Goal: Task Accomplishment & Management: Manage account settings

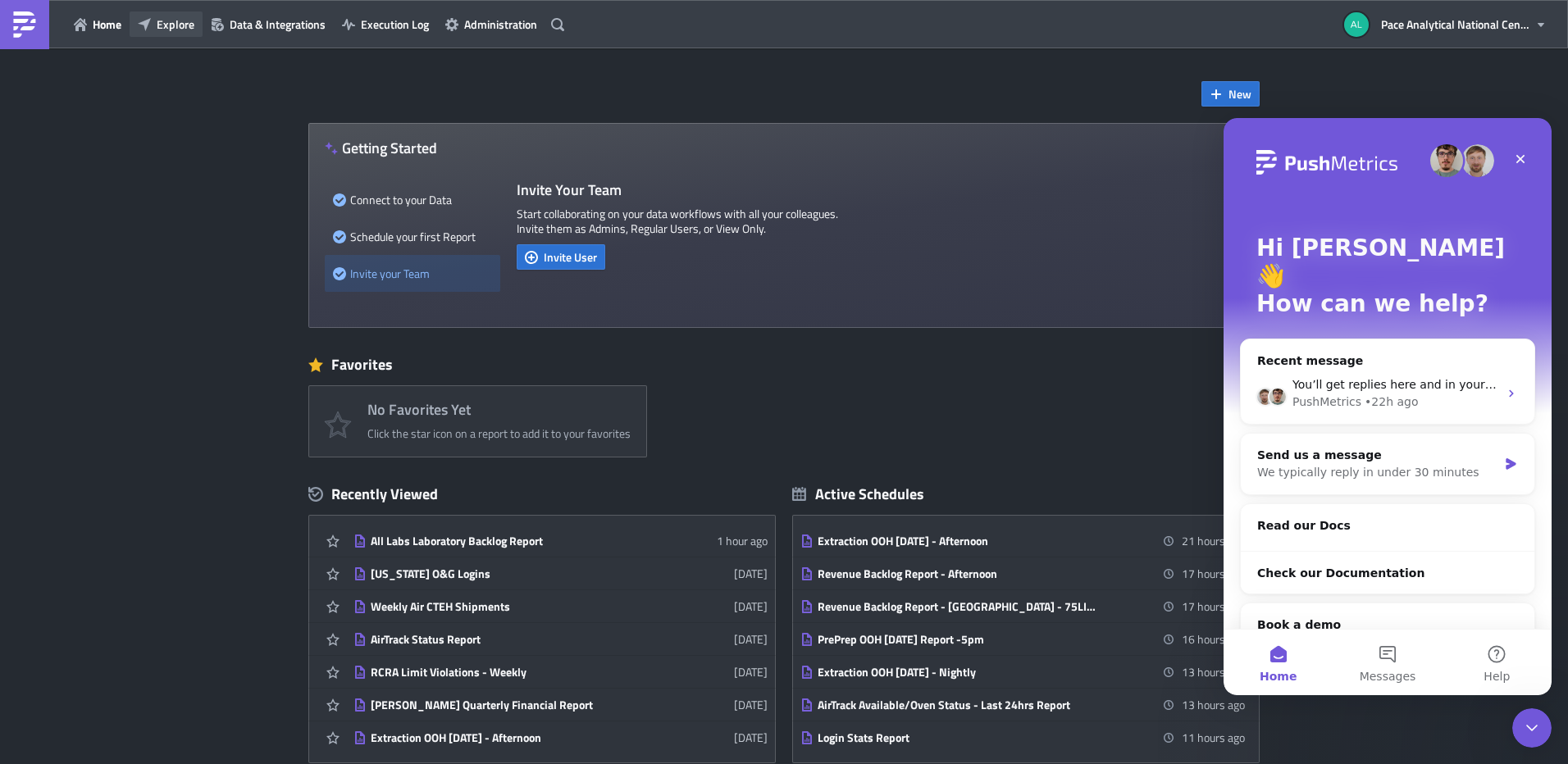
click at [188, 25] on span "Explore" at bounding box center [176, 24] width 38 height 17
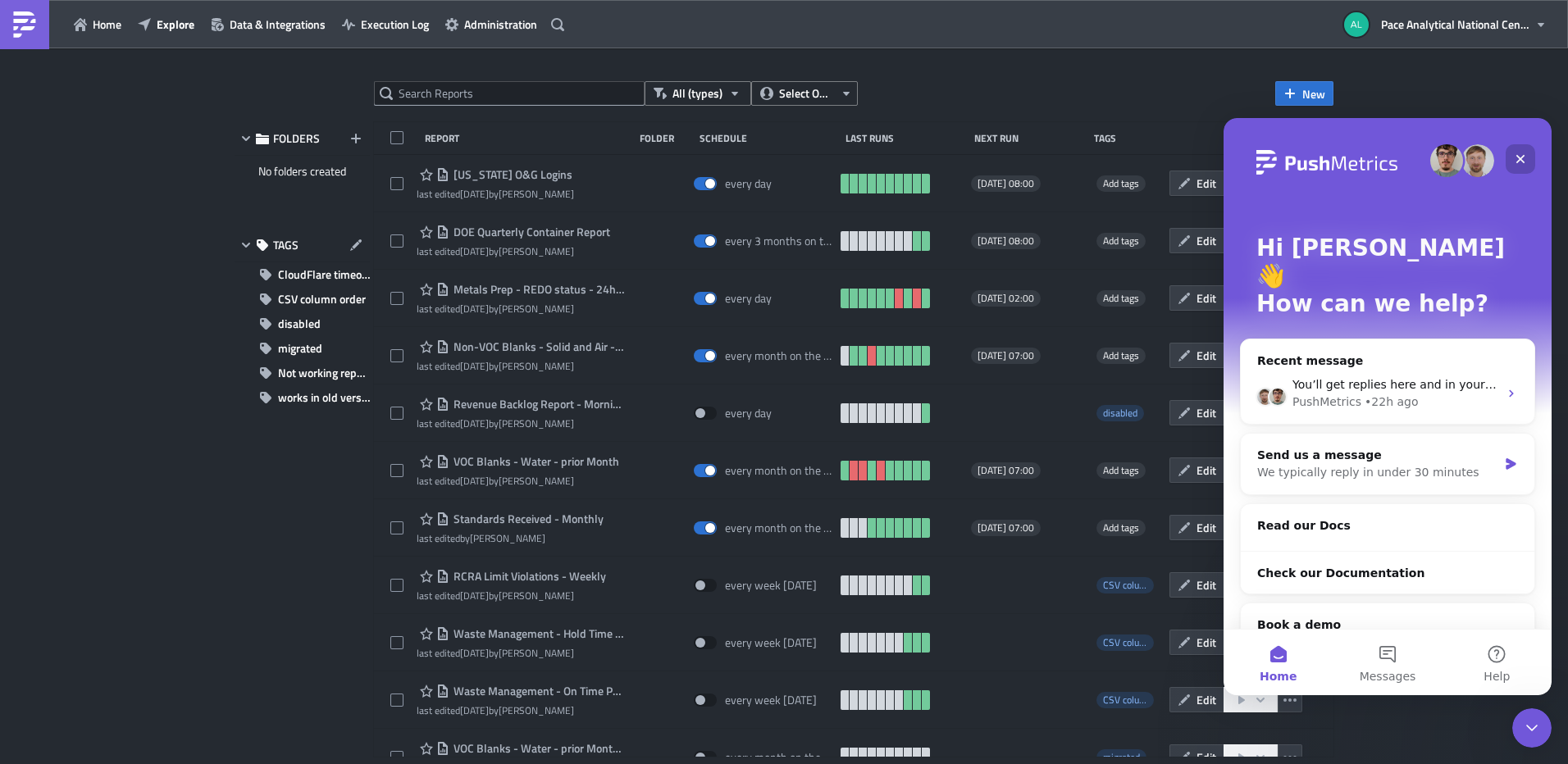
click at [1519, 158] on icon "Close" at bounding box center [1521, 160] width 9 height 9
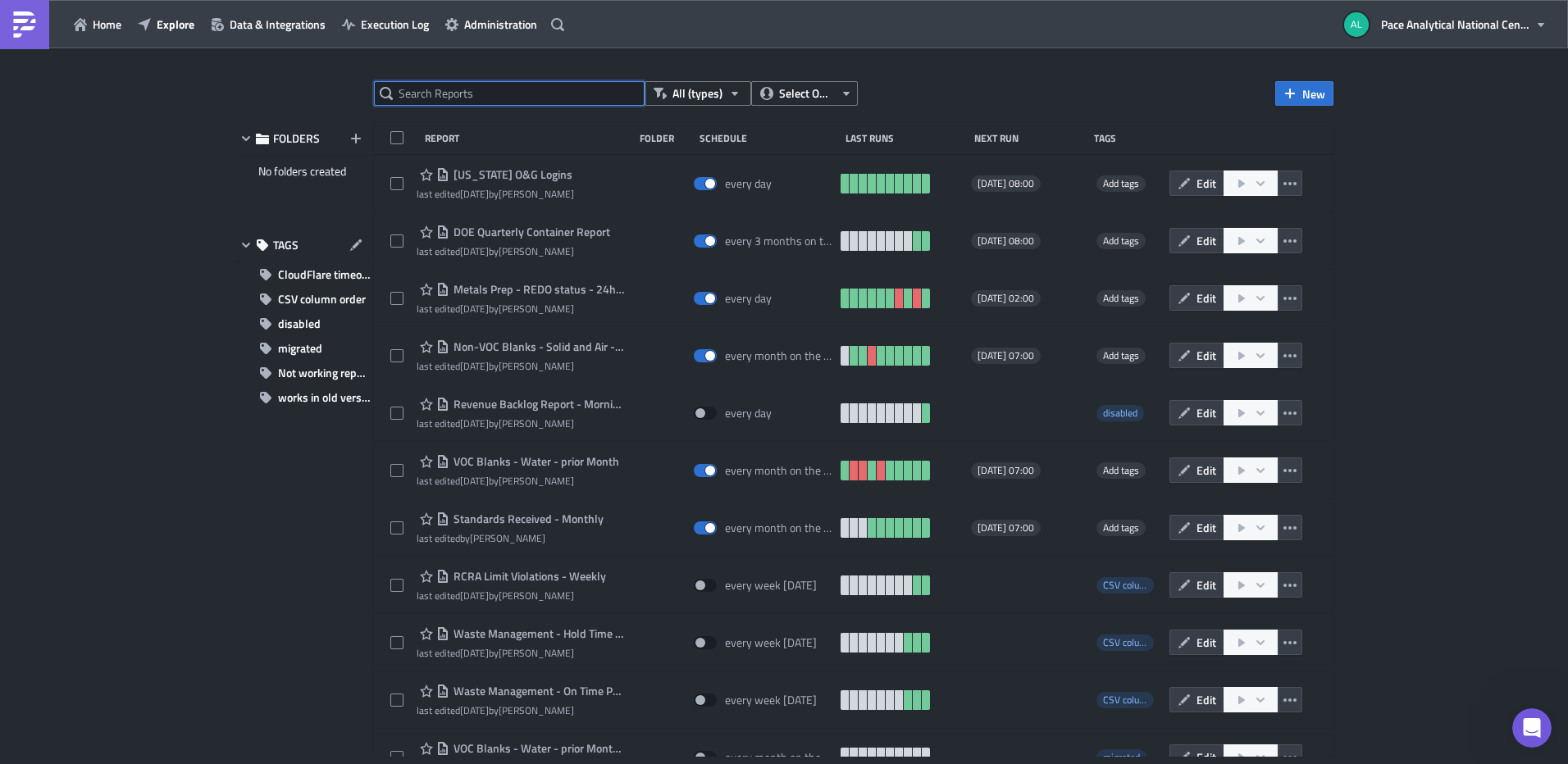
click at [475, 94] on input "text" at bounding box center [509, 93] width 271 height 24
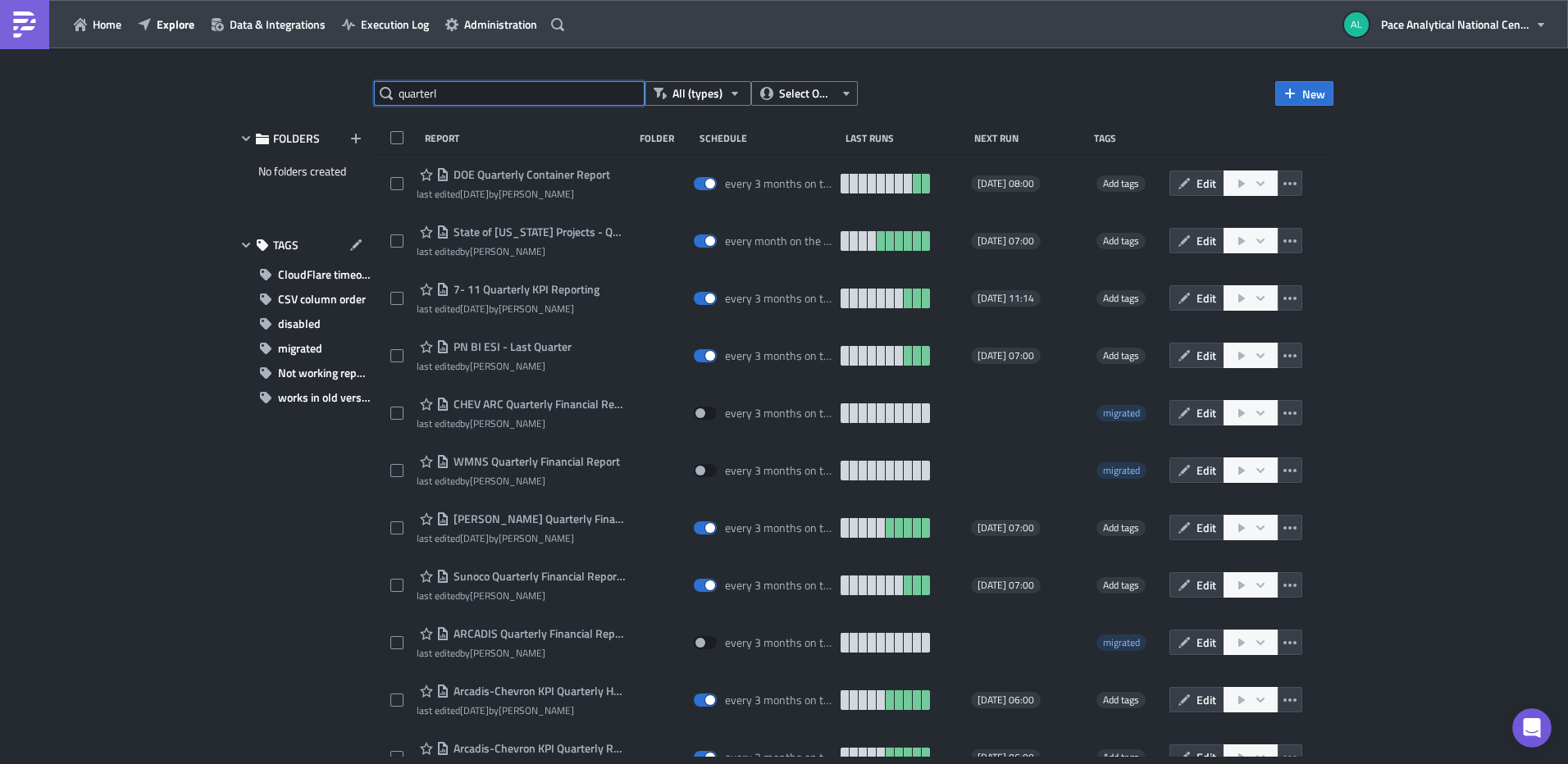
type input "quarterly"
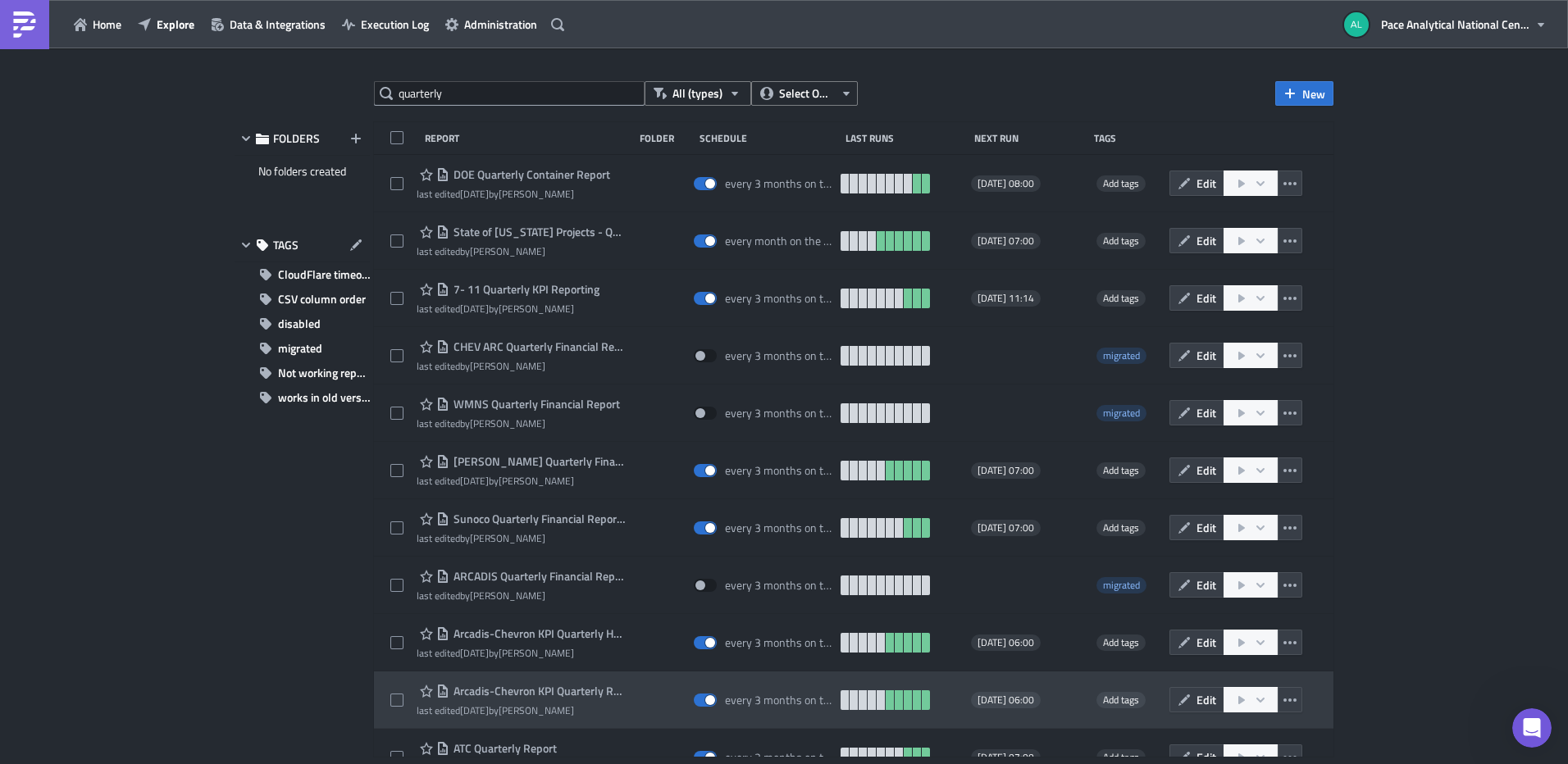
click at [552, 691] on span "Arcadis-Chevron KPI Quarterly Revised" at bounding box center [537, 691] width 176 height 15
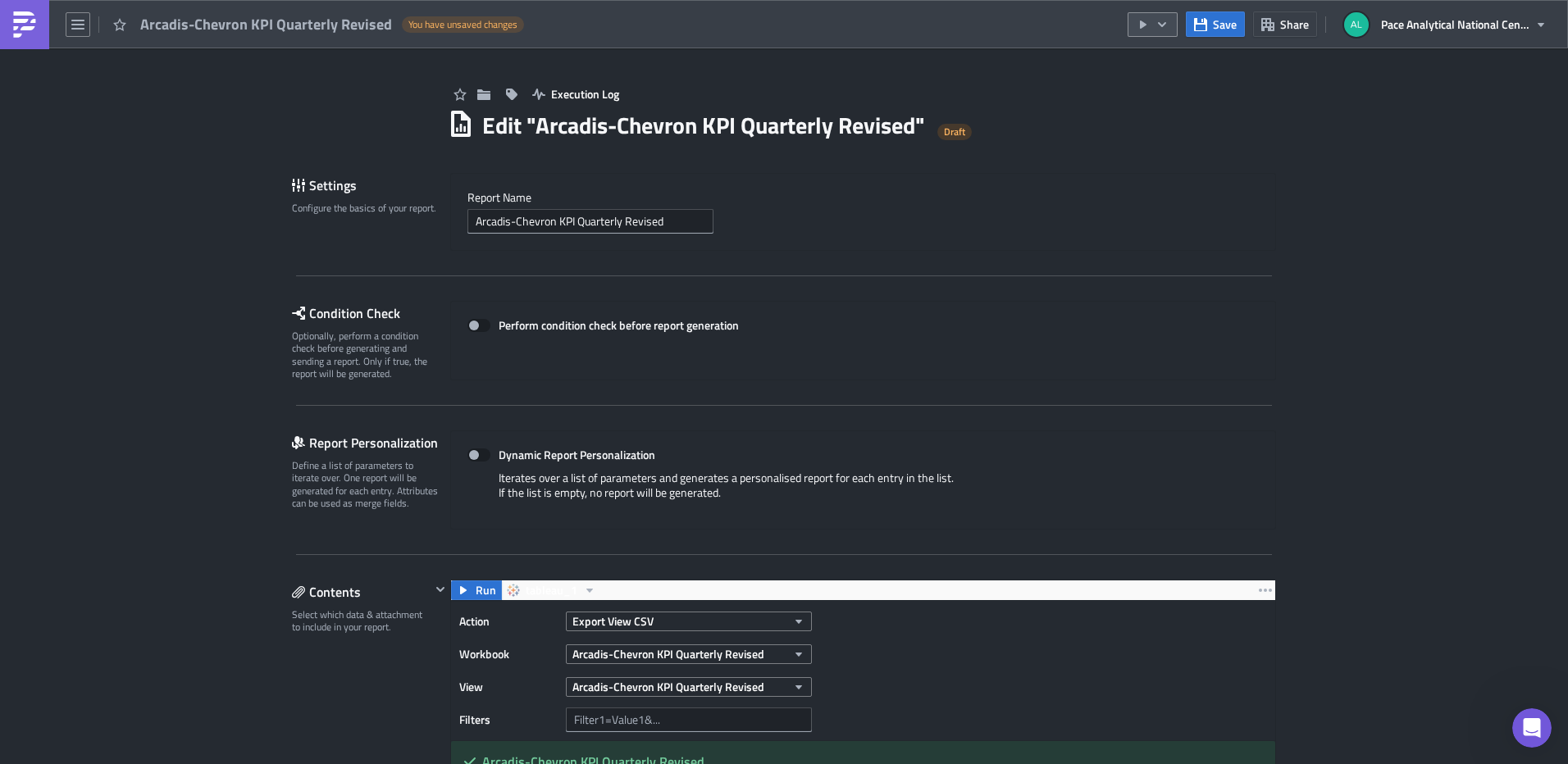
click at [1161, 18] on icon "button" at bounding box center [1162, 24] width 13 height 13
click at [572, 93] on span "Execution Log" at bounding box center [585, 93] width 68 height 17
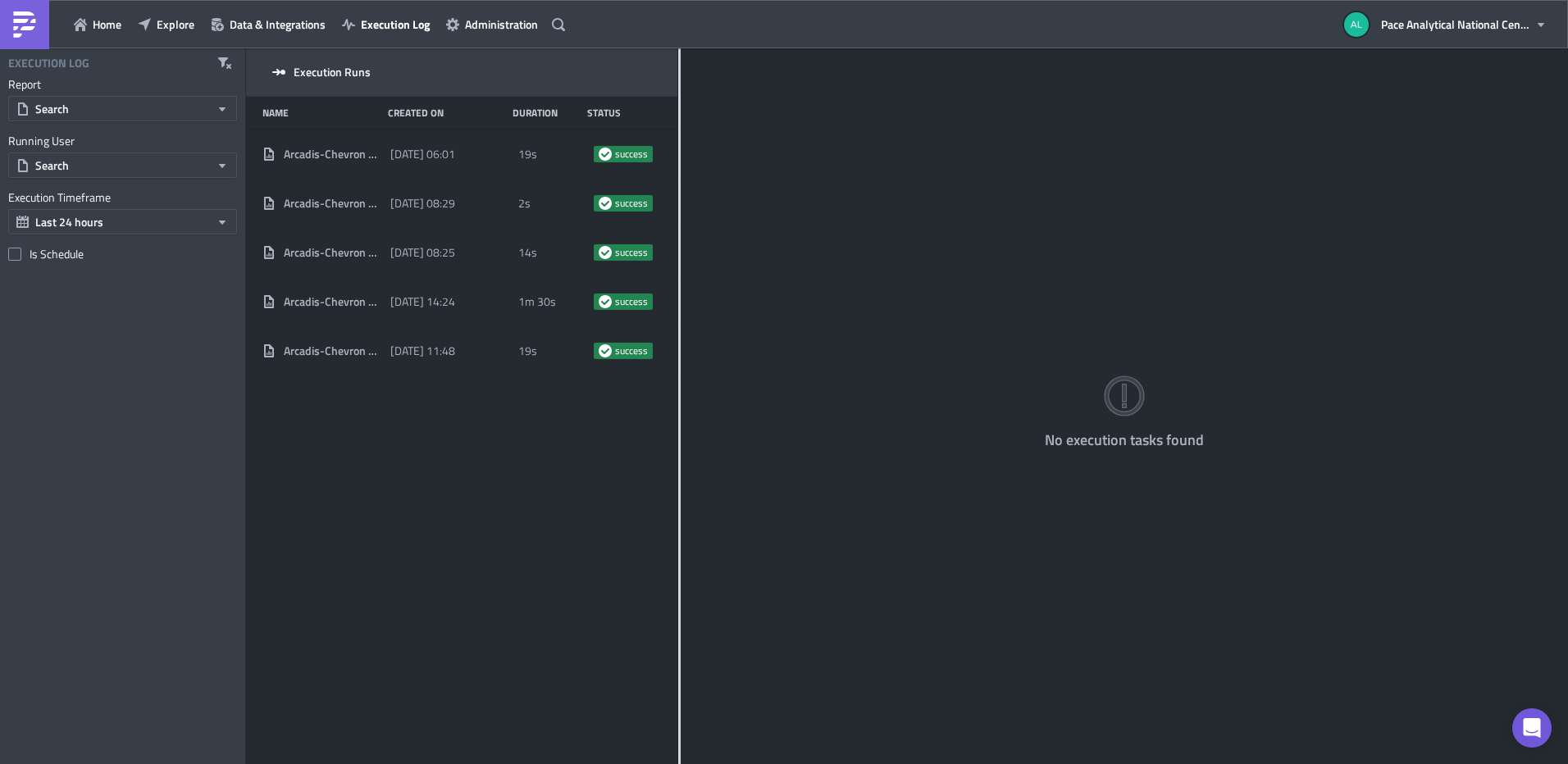
drag, startPoint x: 511, startPoint y: 108, endPoint x: 678, endPoint y: 110, distance: 167.0
click at [678, 110] on div at bounding box center [679, 407] width 3 height 719
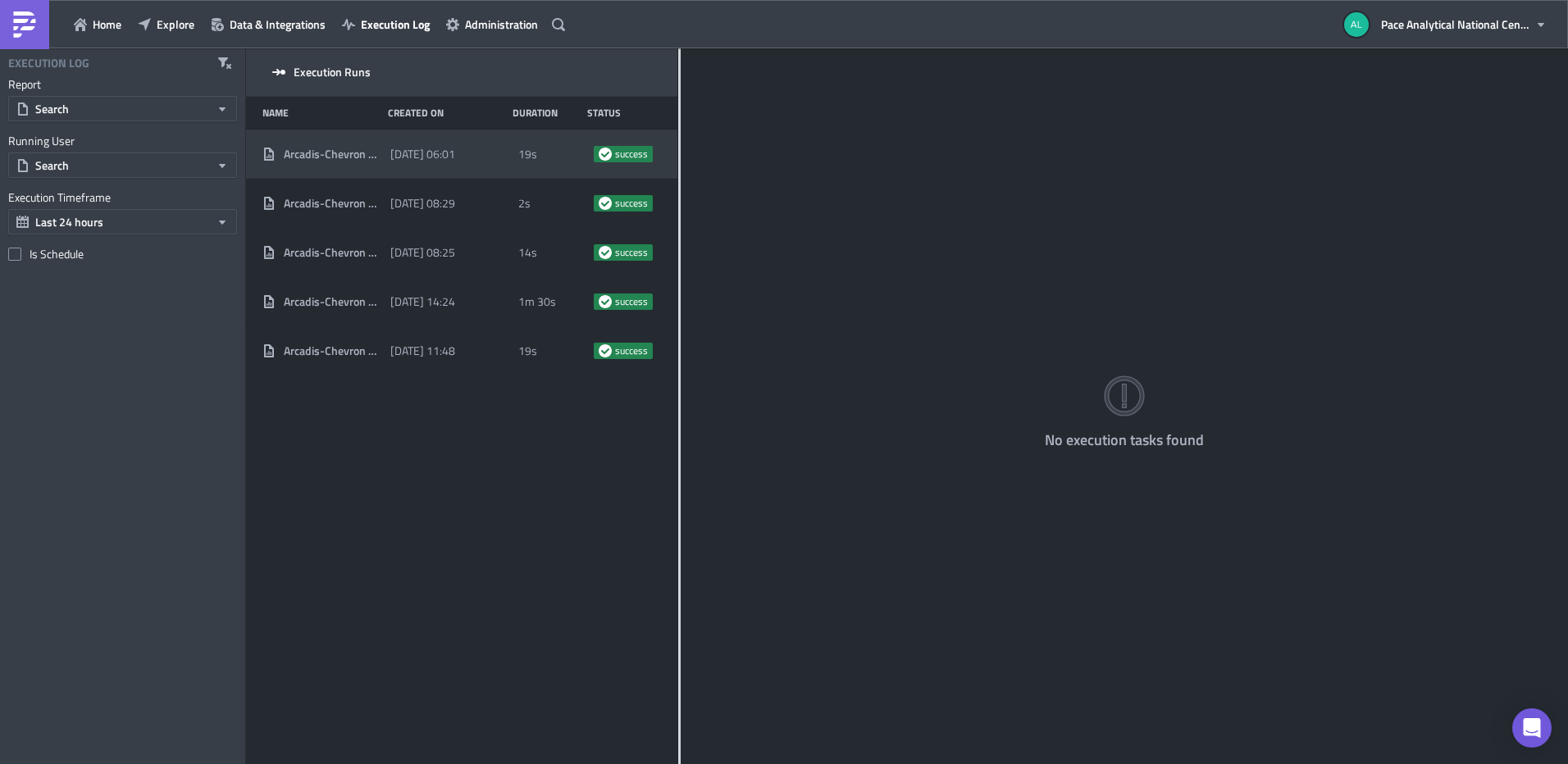
click at [450, 150] on span "2025-10-01 06:01" at bounding box center [422, 154] width 64 height 15
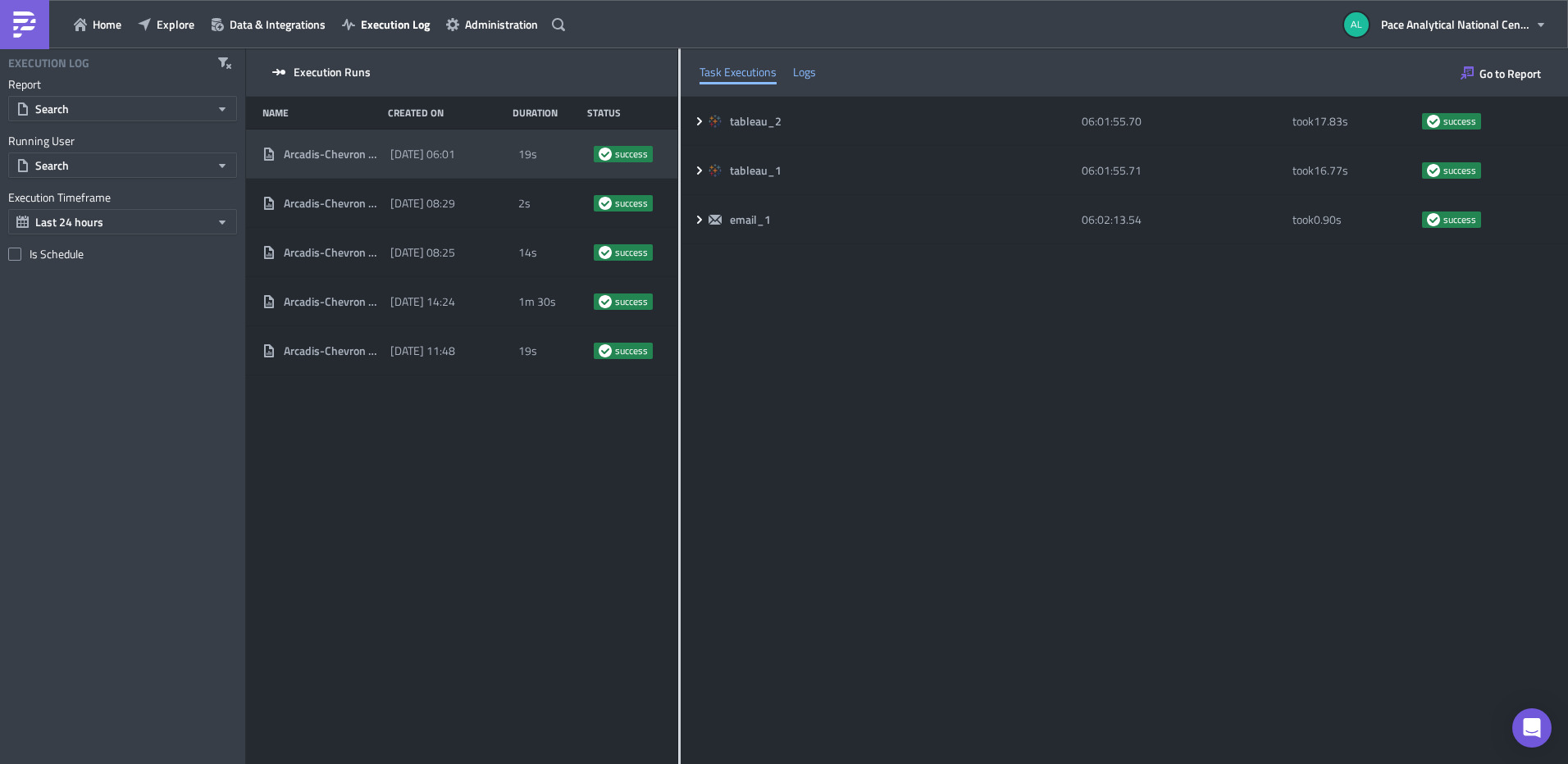
click at [811, 80] on div "Logs" at bounding box center [804, 72] width 23 height 24
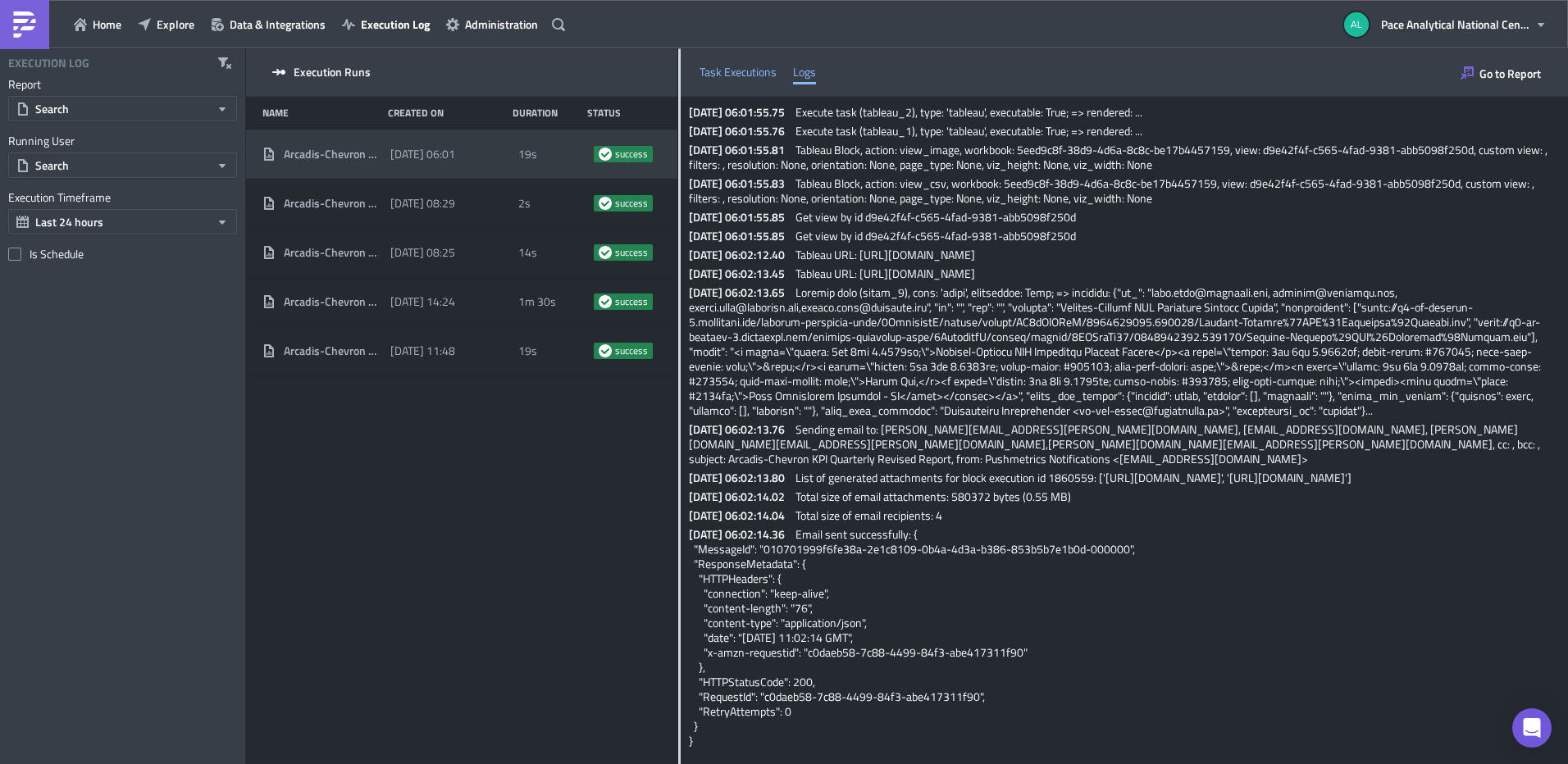
click at [757, 73] on div "Task Executions" at bounding box center [738, 72] width 77 height 24
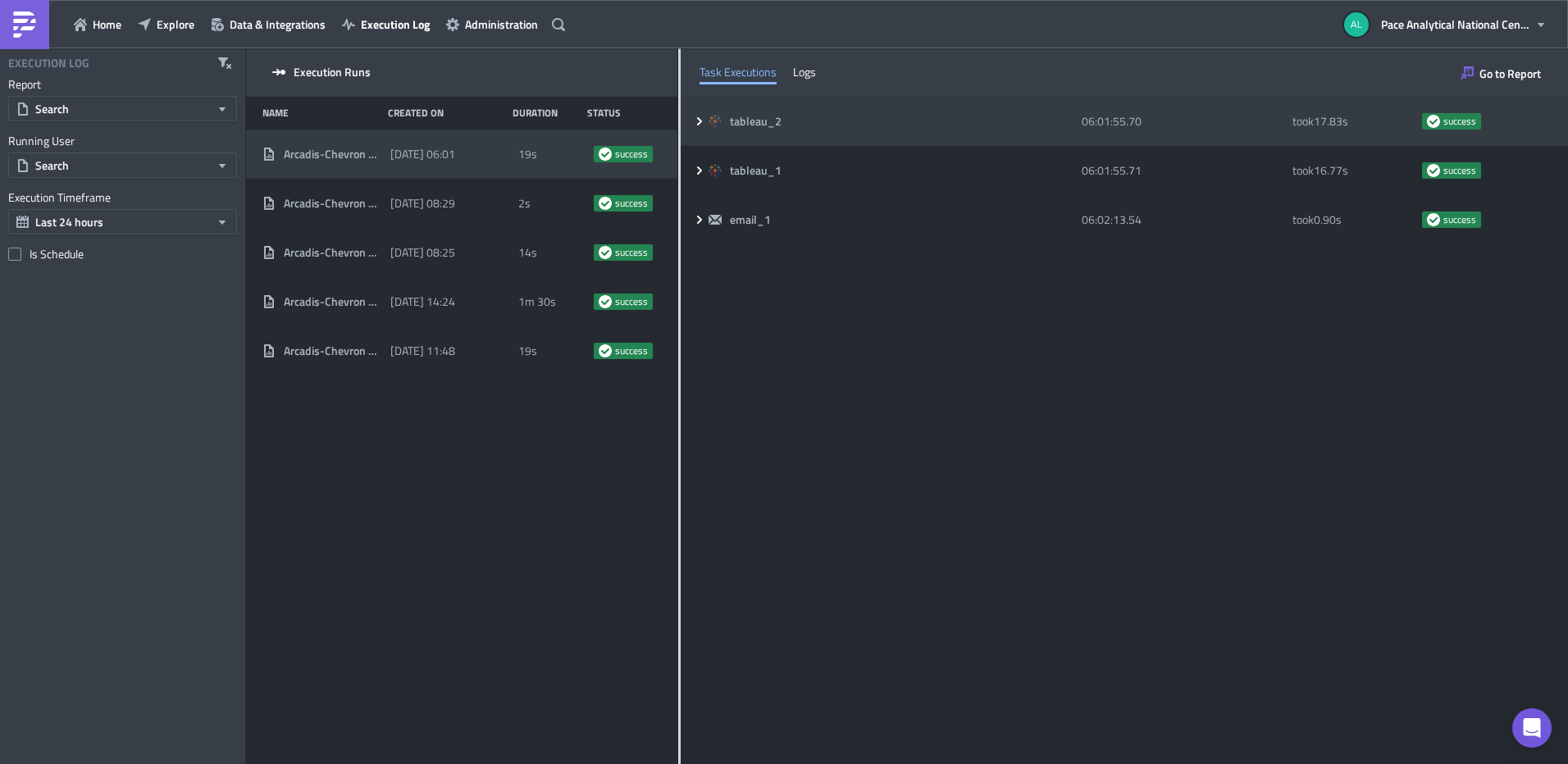
click at [702, 120] on icon at bounding box center [700, 121] width 13 height 13
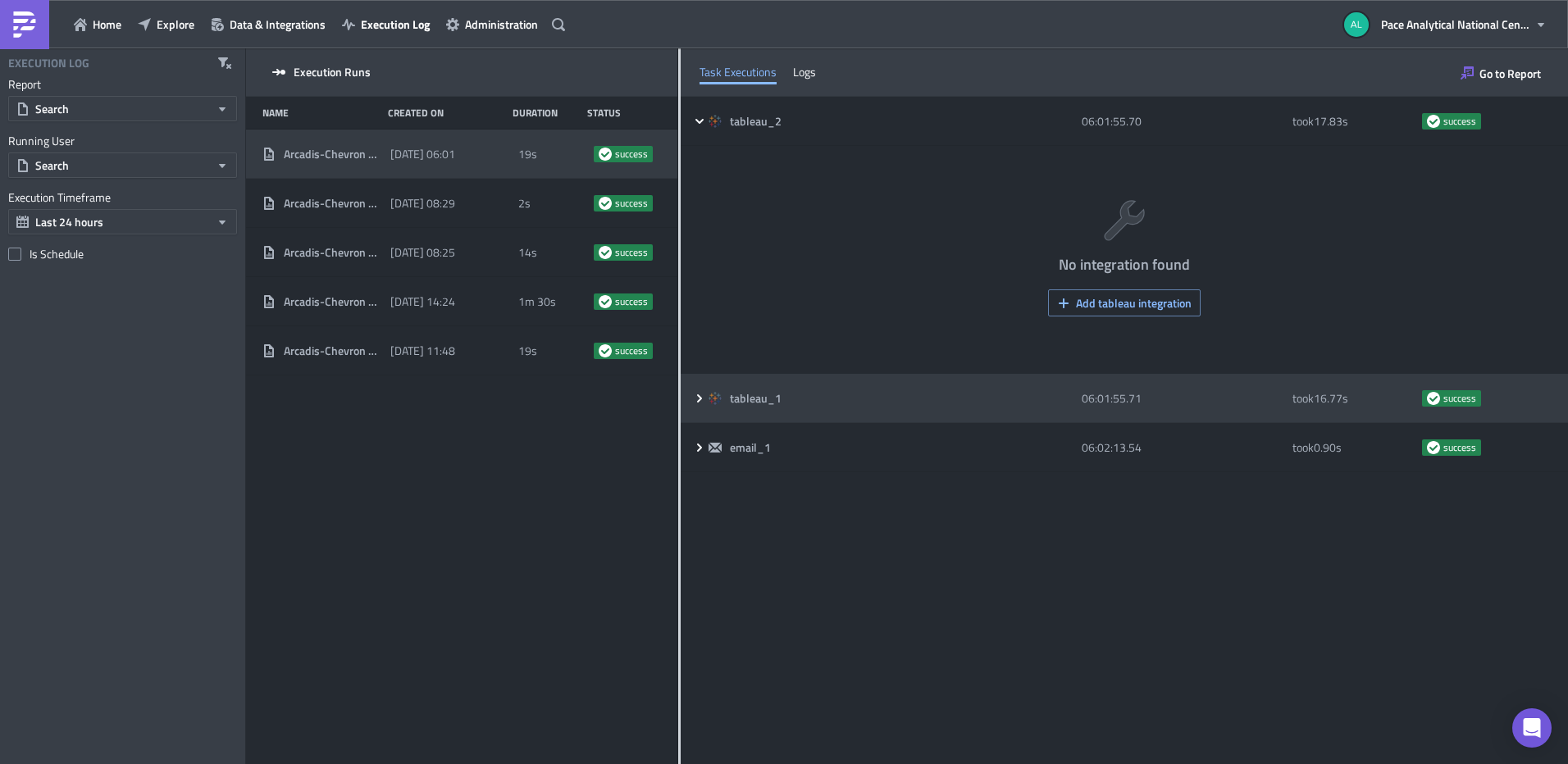
click at [702, 394] on icon at bounding box center [700, 398] width 13 height 13
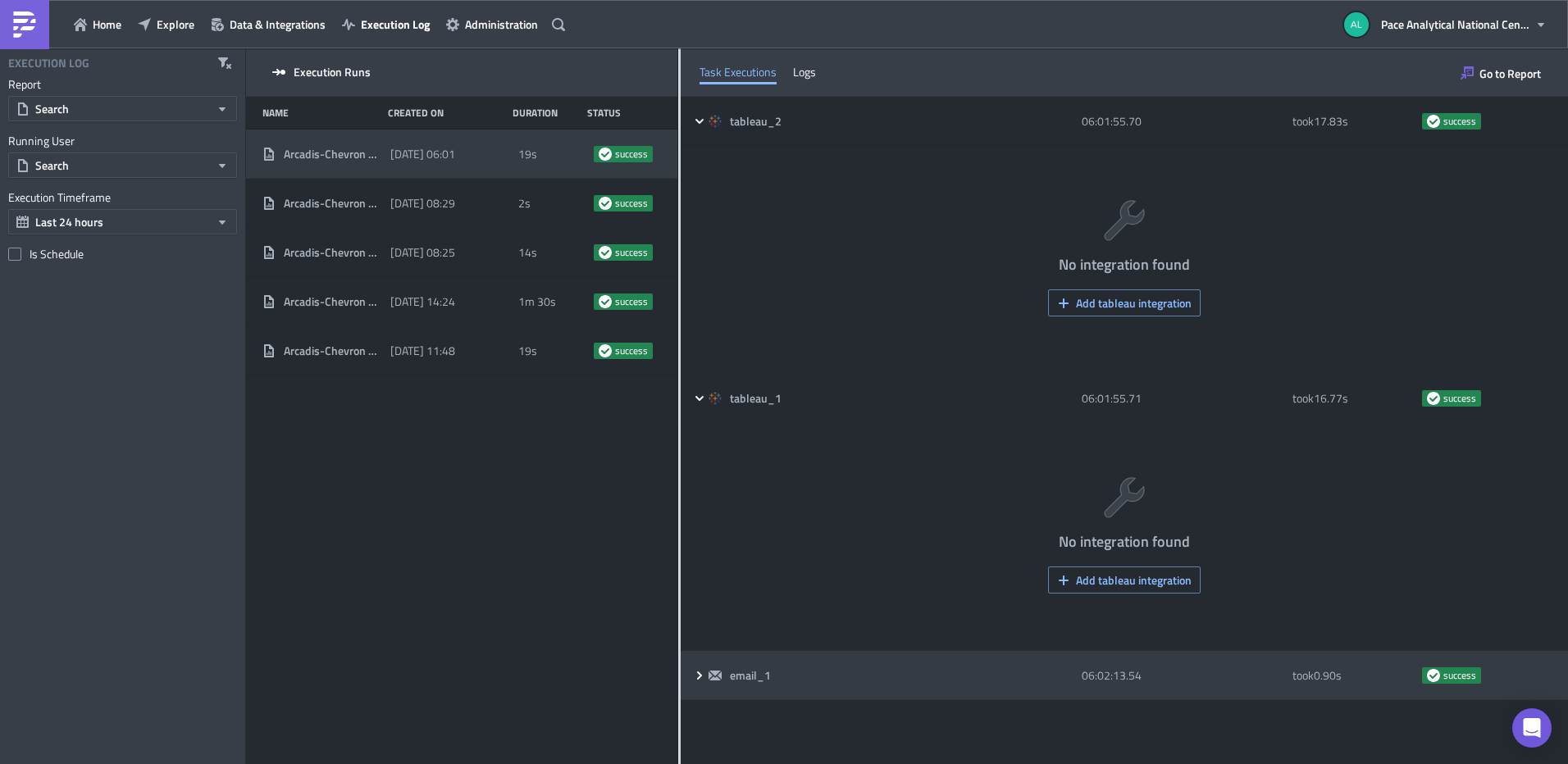
click at [693, 673] on icon at bounding box center [700, 675] width 13 height 13
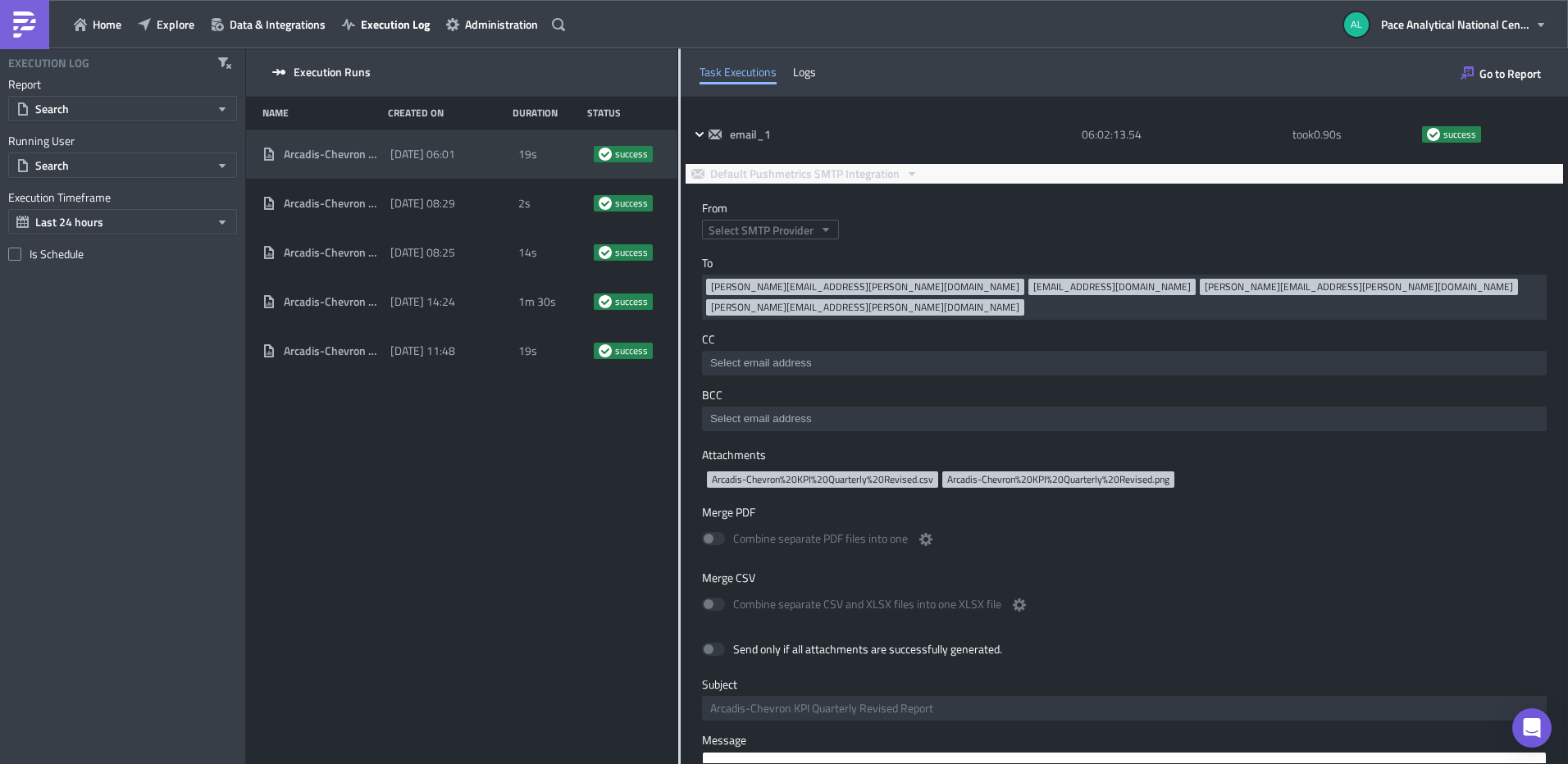
scroll to position [713, 0]
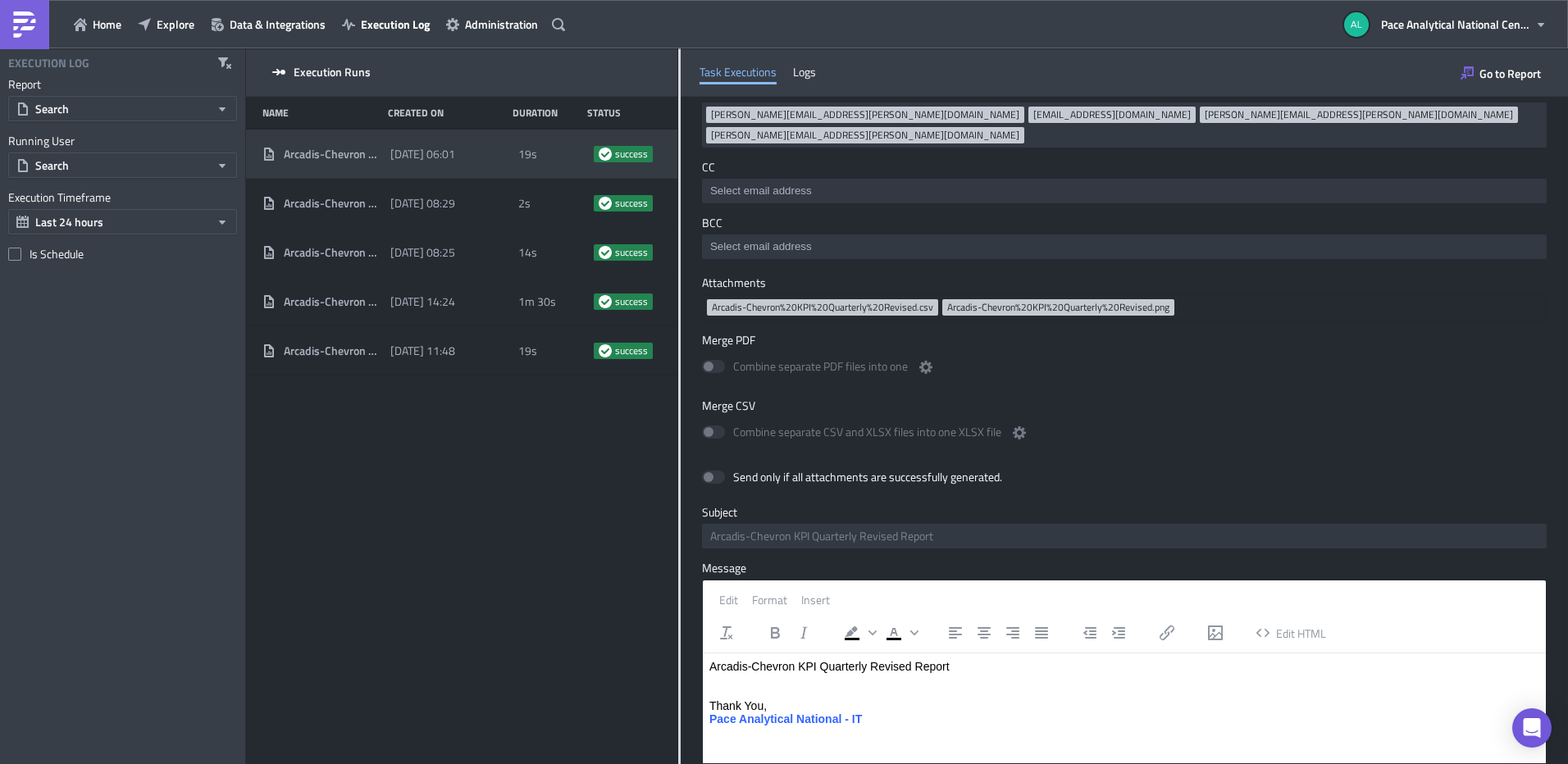
click at [863, 301] on span "Arcadis-Chevron%20KPI%20Quarterly%20Revised.csv" at bounding box center [822, 307] width 221 height 13
click at [1500, 74] on span "Go to Report" at bounding box center [1510, 73] width 62 height 17
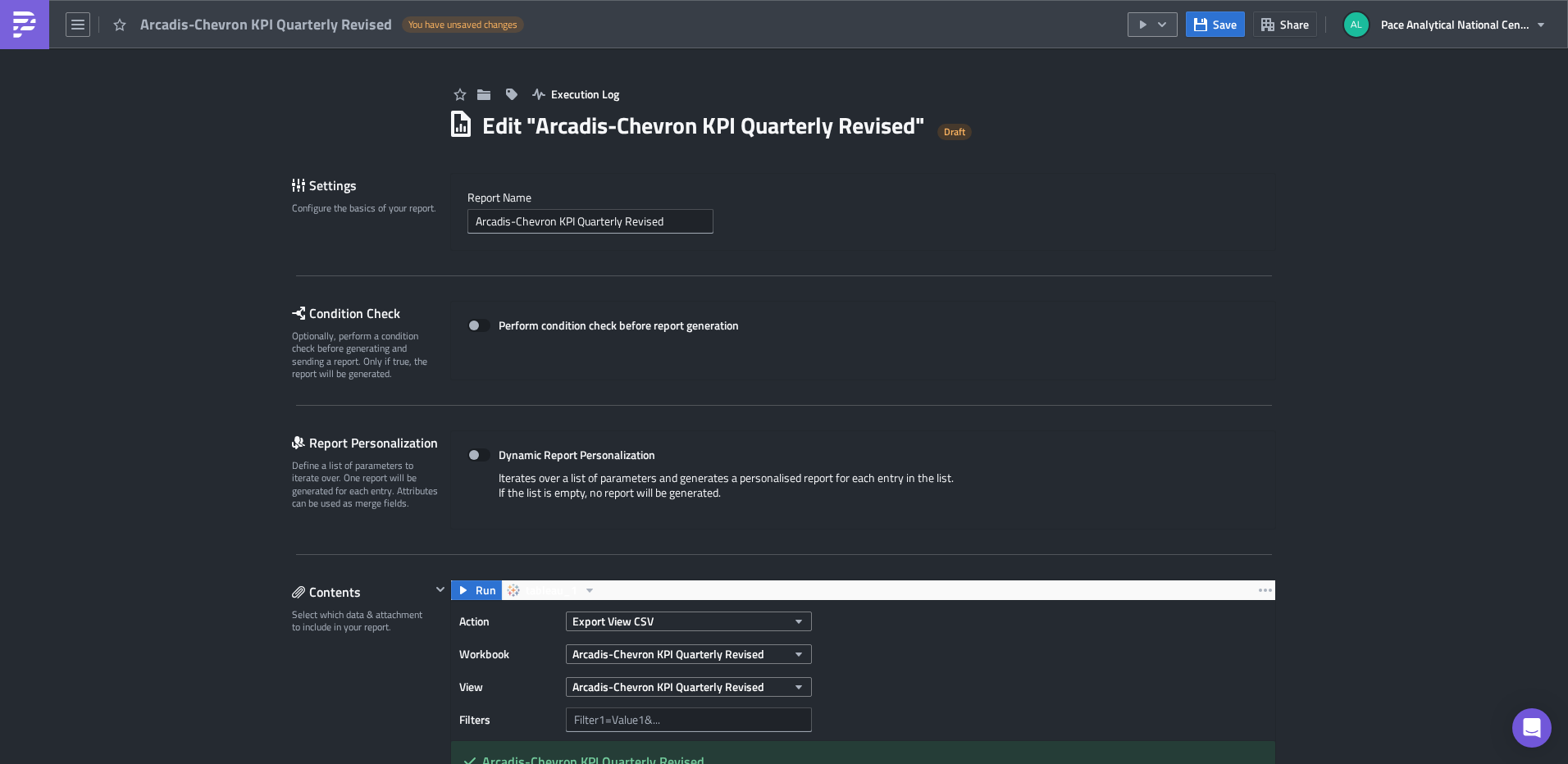
click at [1161, 24] on icon "button" at bounding box center [1162, 24] width 8 height 5
click at [1215, 65] on div "Send Just to Me" at bounding box center [1202, 65] width 128 height 16
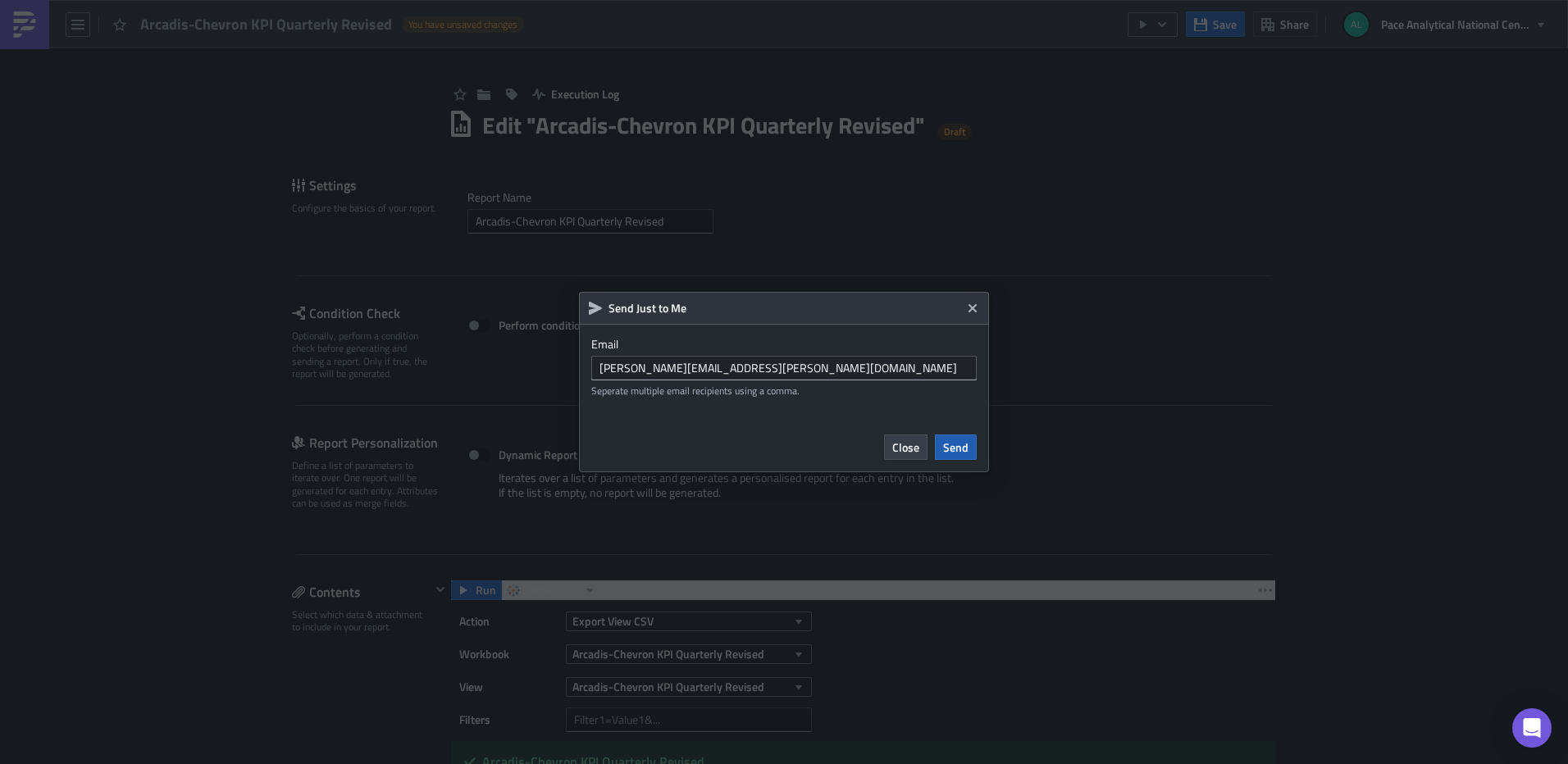
click at [951, 452] on span "Send" at bounding box center [956, 447] width 25 height 17
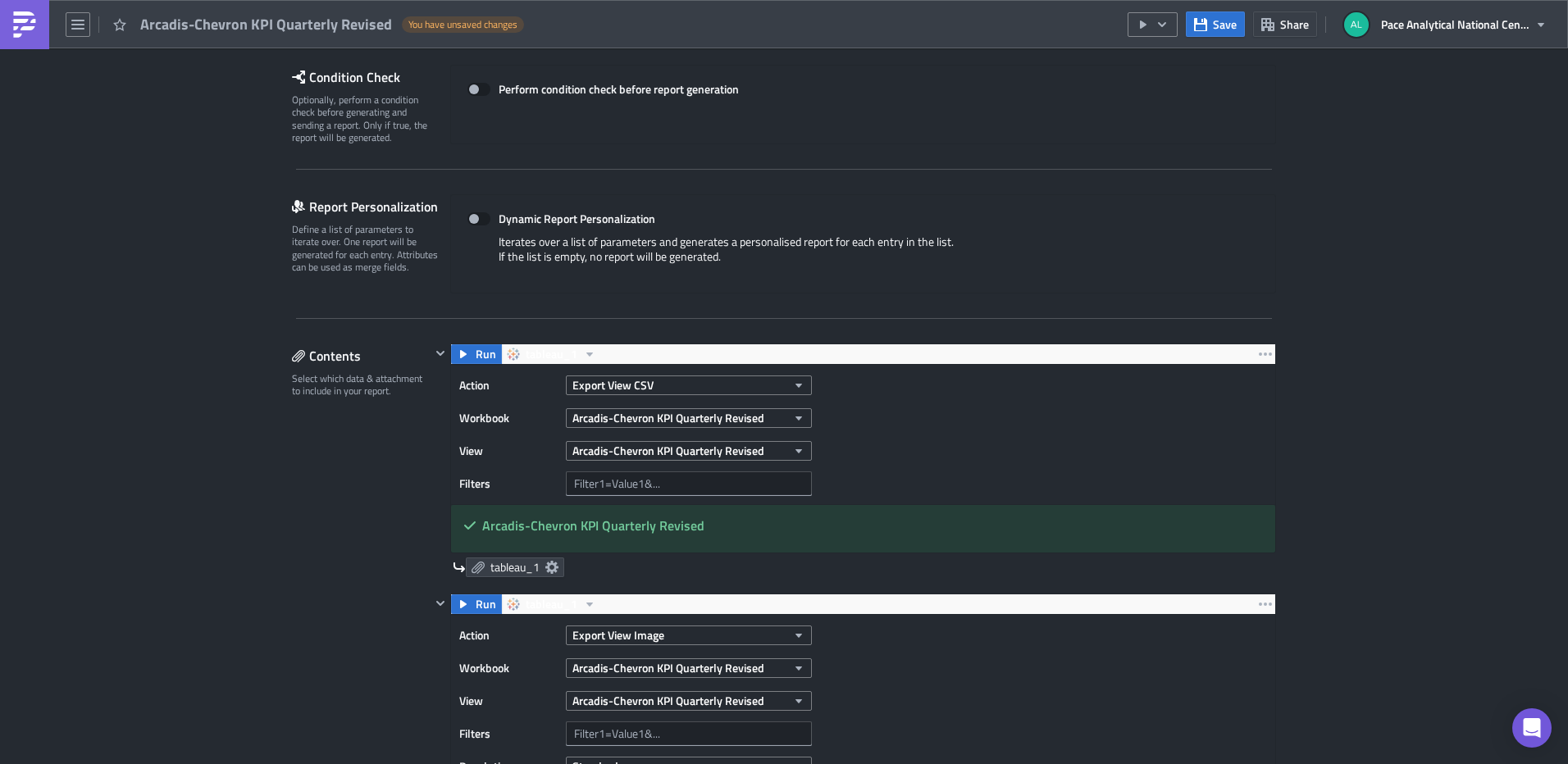
scroll to position [251, 0]
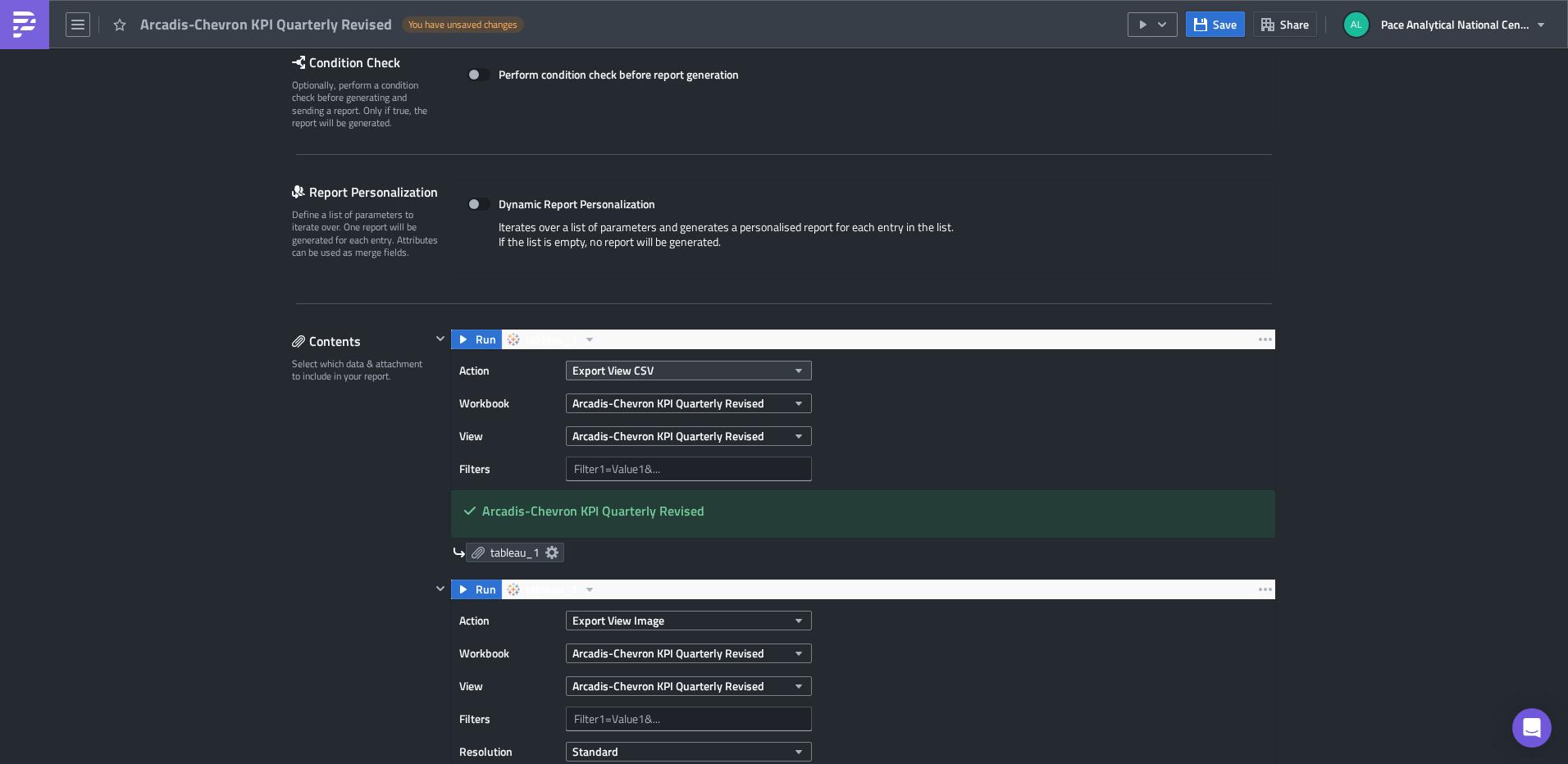
click at [797, 370] on icon "button" at bounding box center [799, 371] width 13 height 13
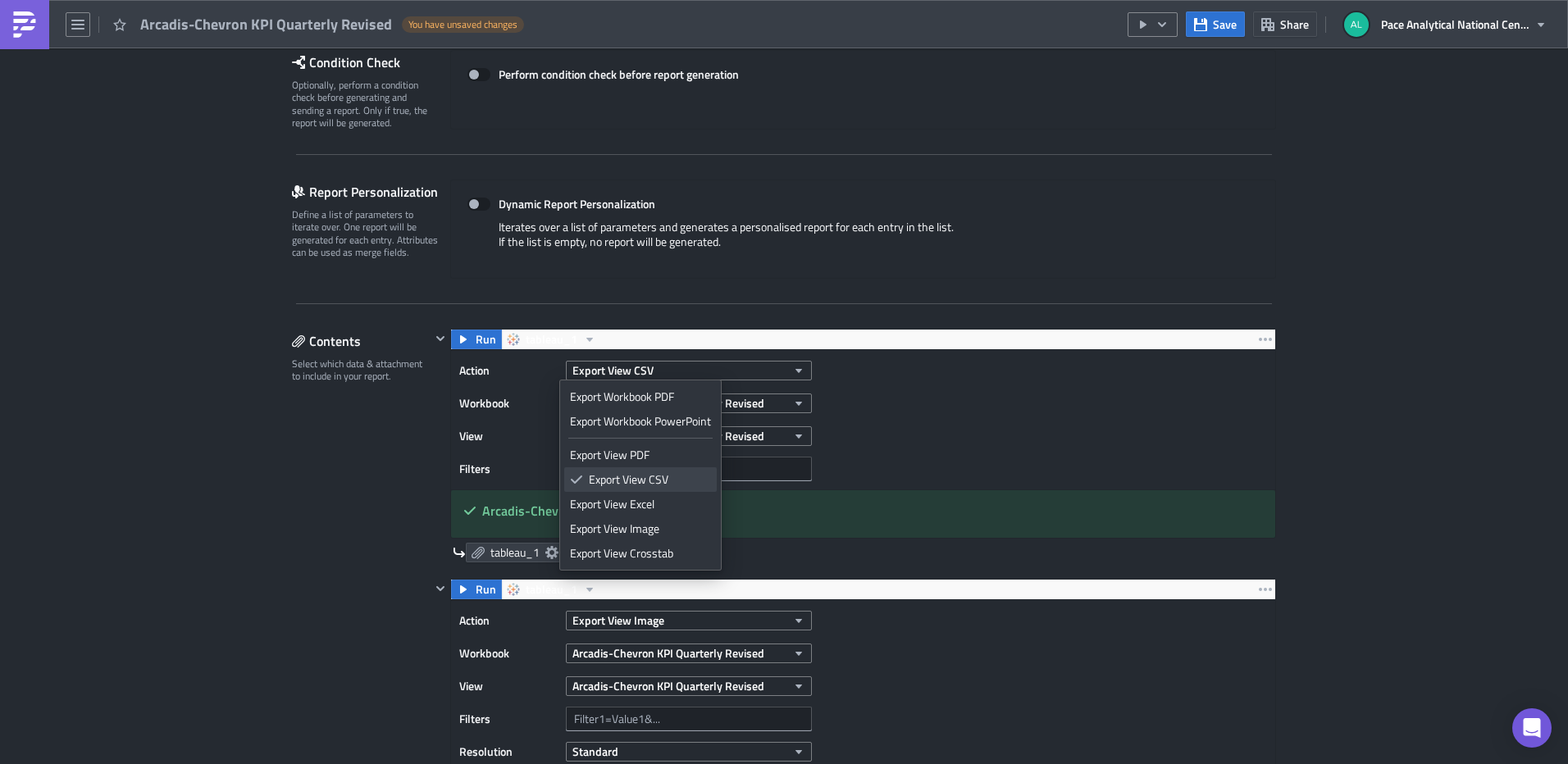
click at [672, 477] on div "Export View CSV" at bounding box center [650, 479] width 122 height 16
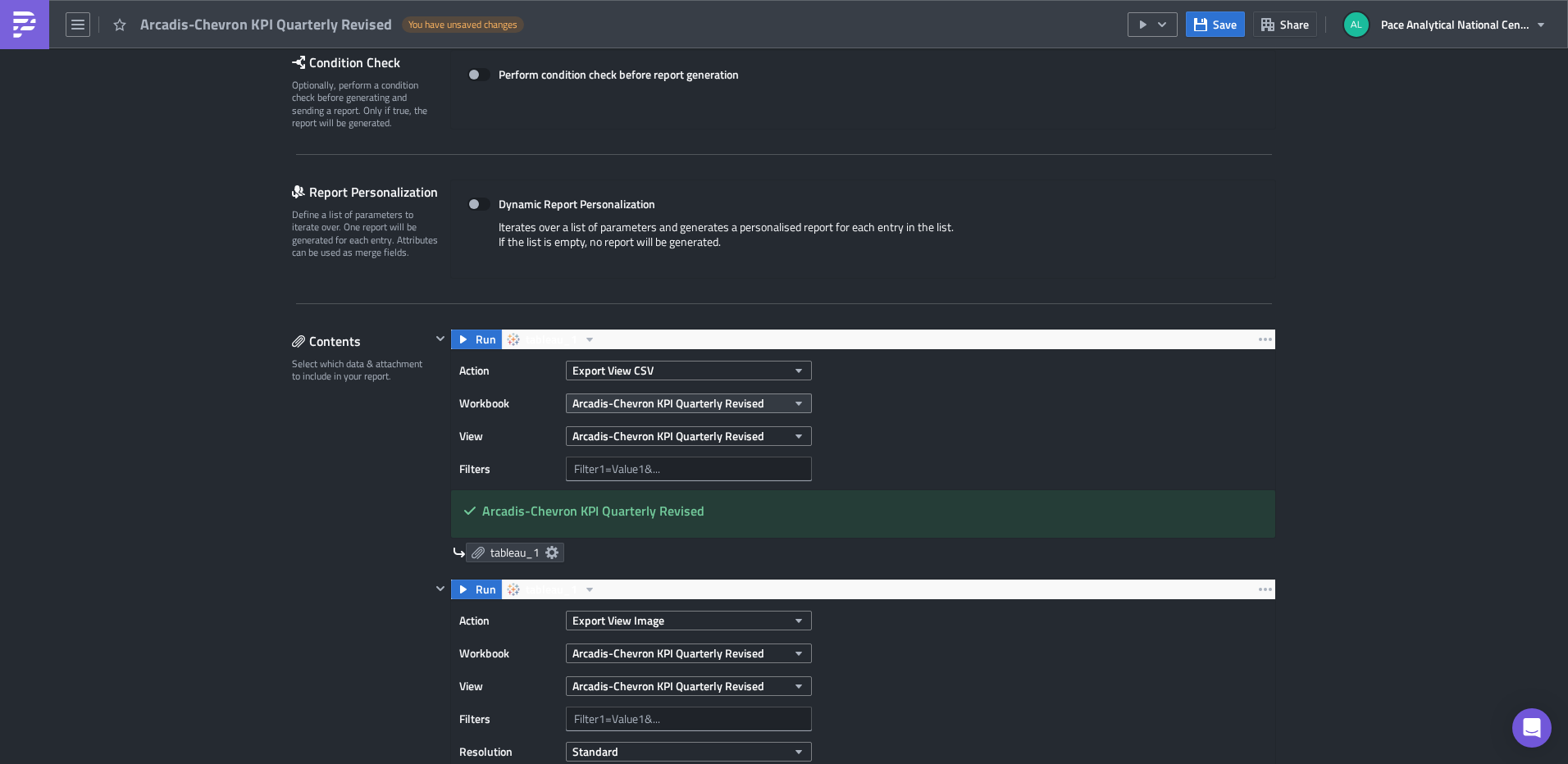
click at [795, 400] on icon "button" at bounding box center [799, 403] width 13 height 13
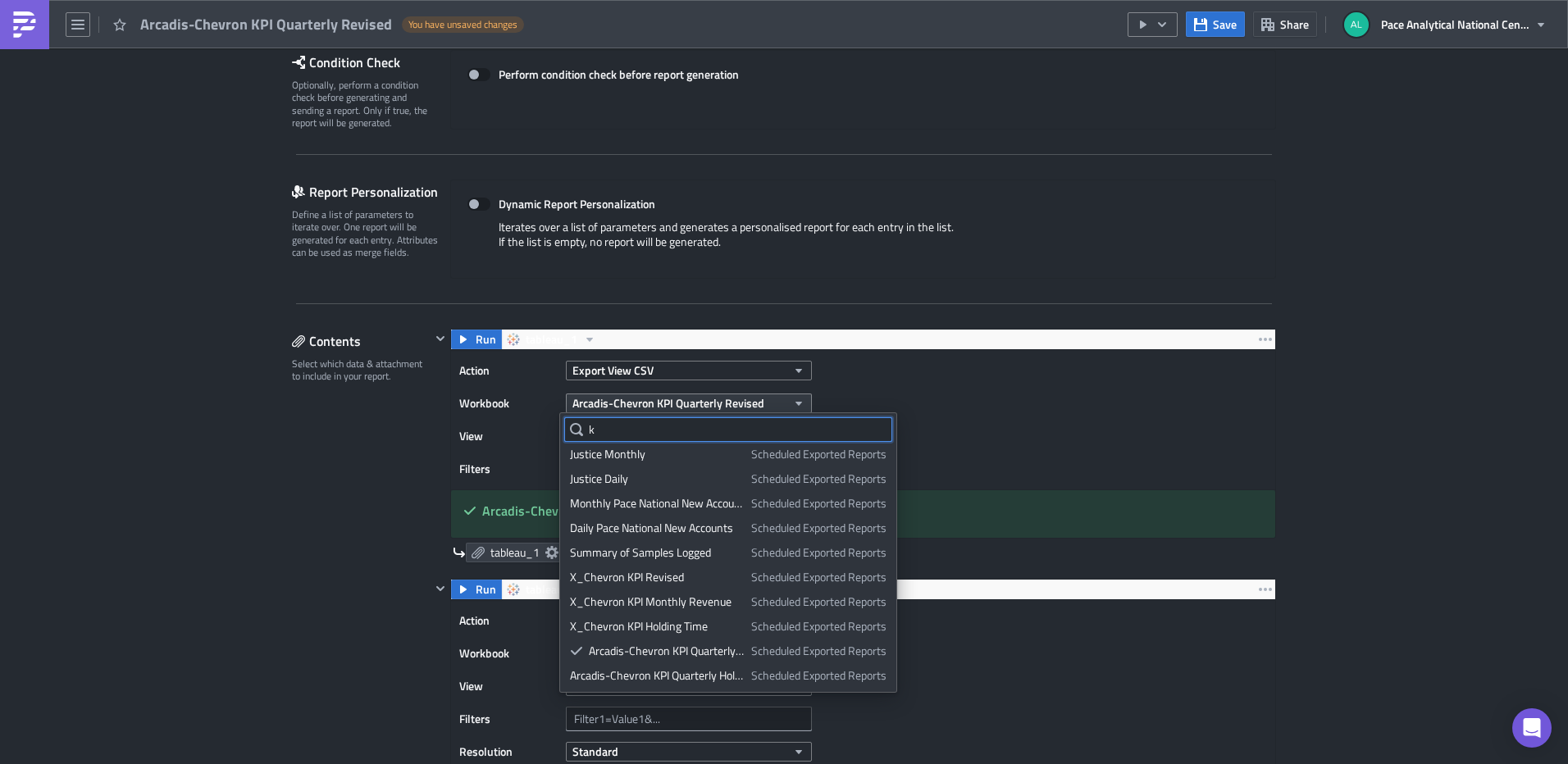
scroll to position [0, 0]
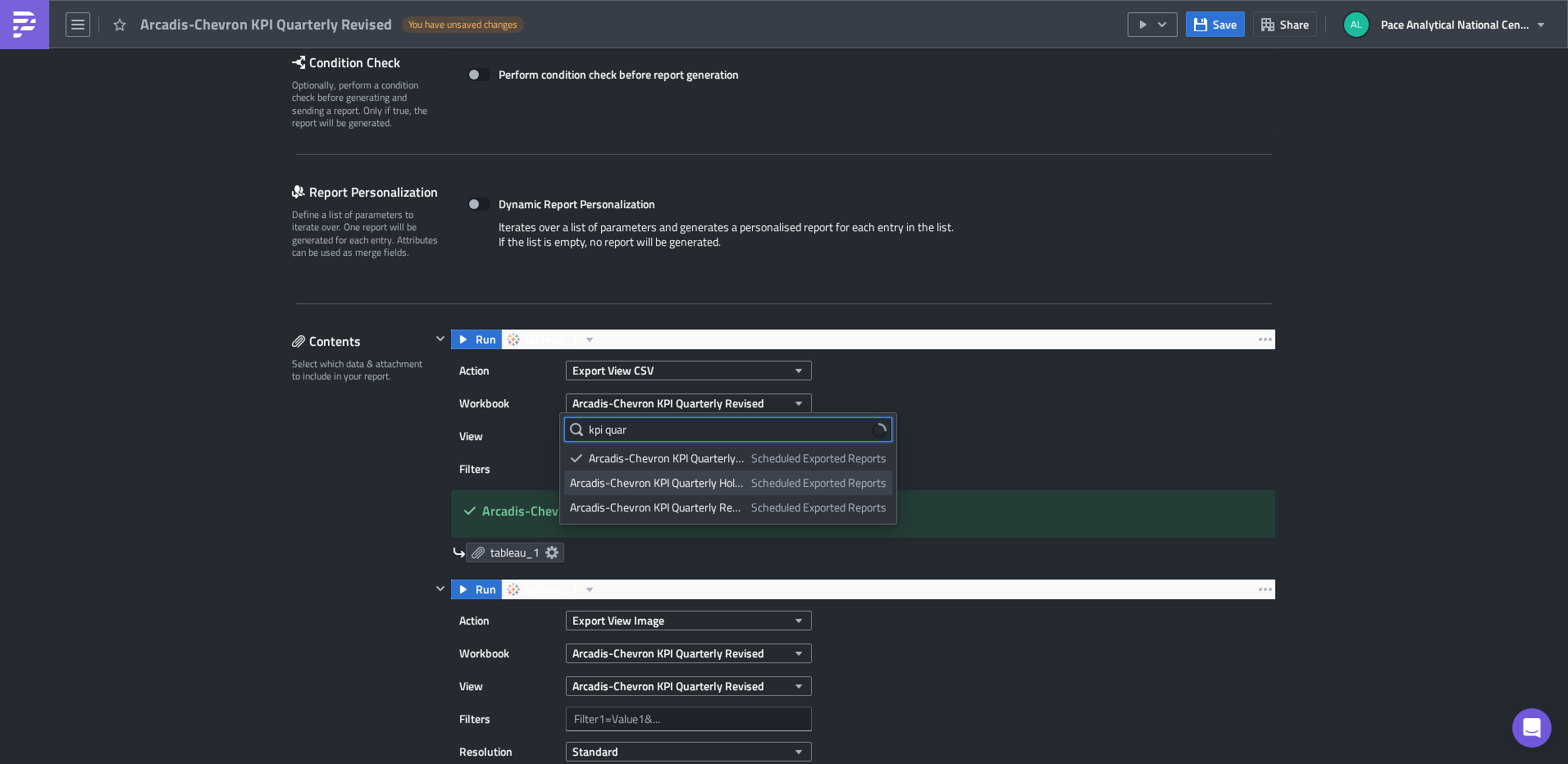
type input "kpi quar"
click at [693, 474] on link "Arcadis-Chevron KPI Quarterly Holding Times Scheduled Exported Reports" at bounding box center [729, 482] width 328 height 24
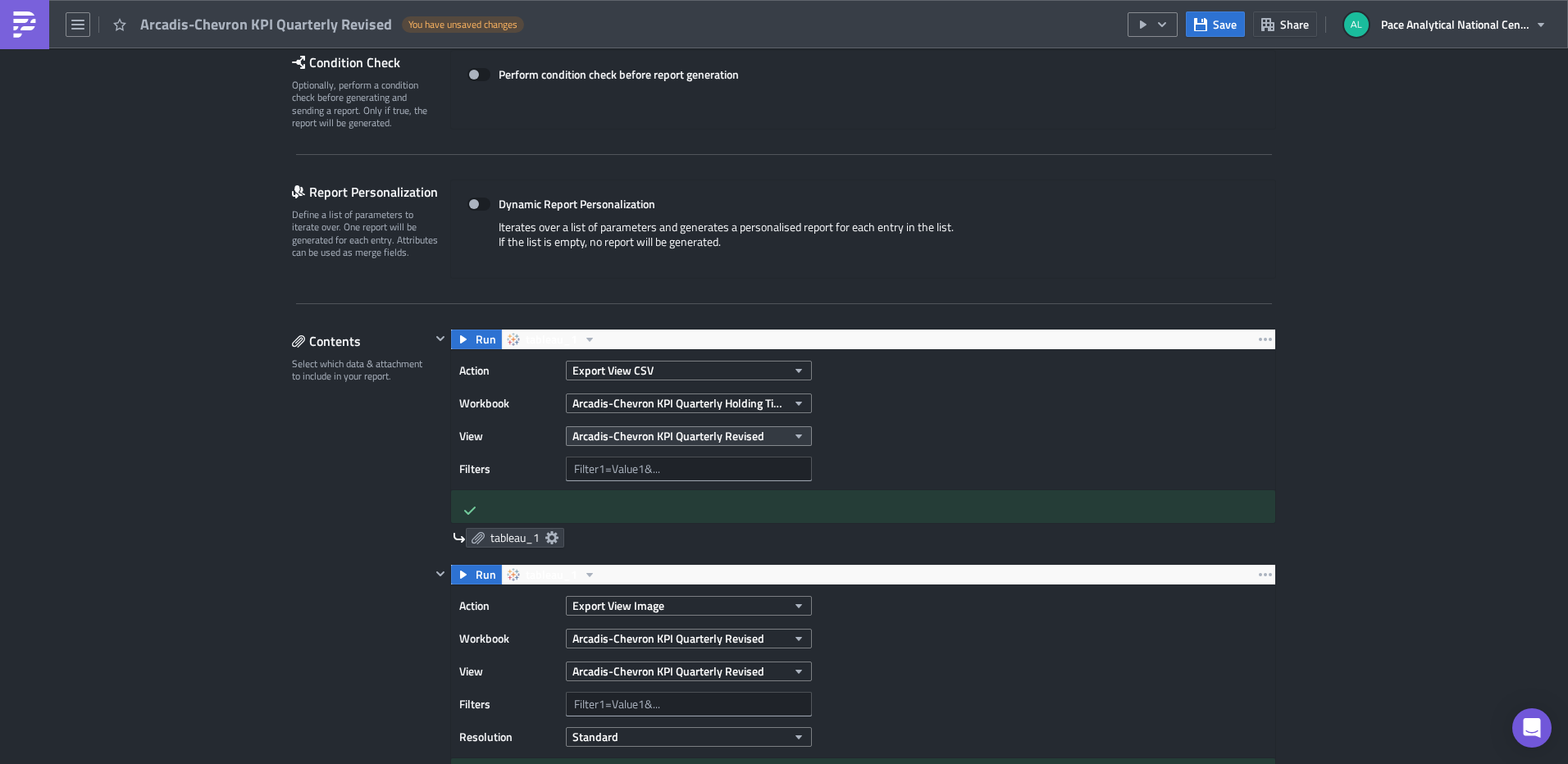
click at [792, 436] on icon "button" at bounding box center [799, 436] width 13 height 13
click at [721, 488] on div "Arcadis-Chevron KPI Quarterly Holding Time" at bounding box center [675, 491] width 211 height 16
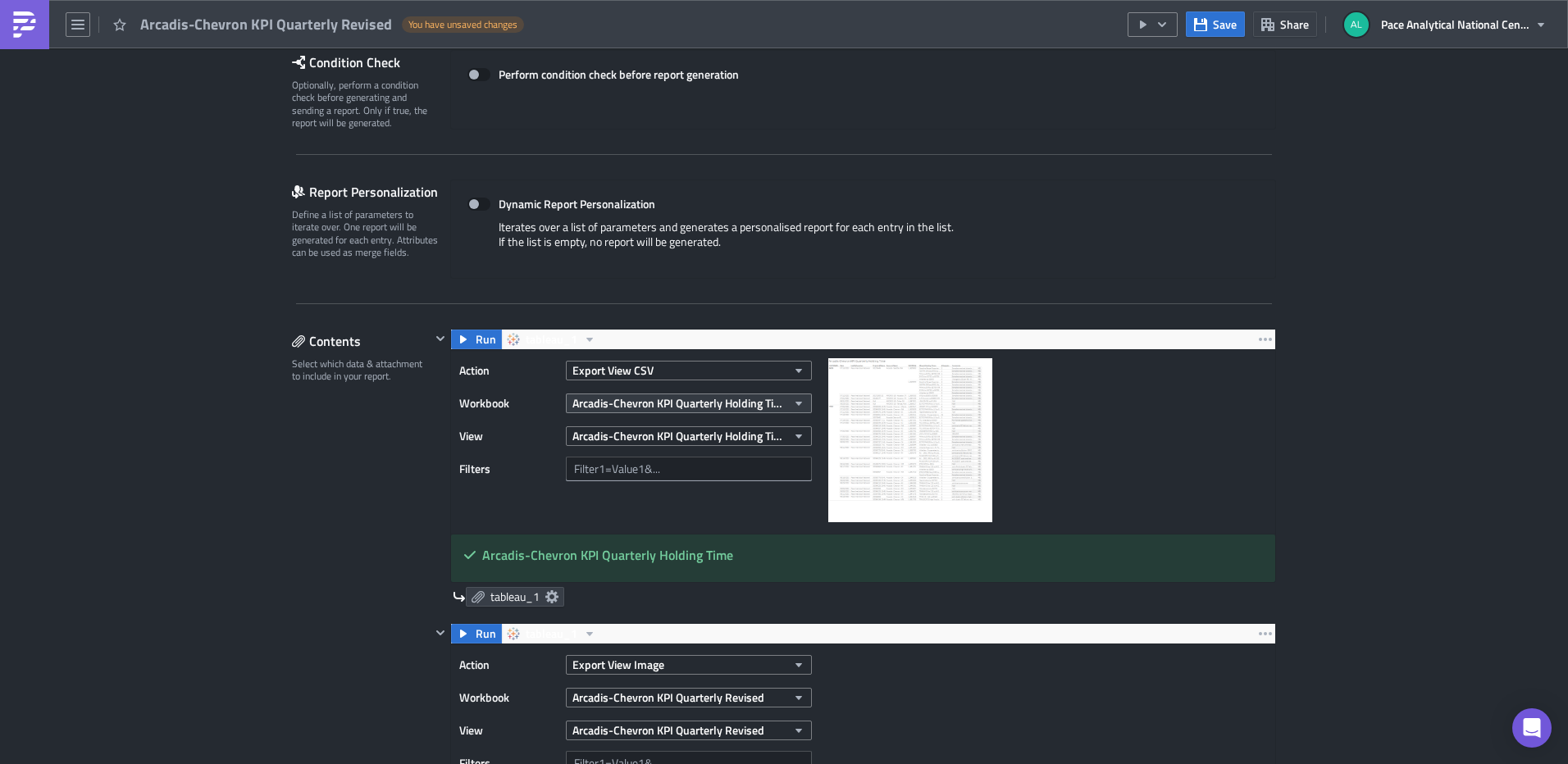
click at [796, 401] on icon "button" at bounding box center [799, 403] width 6 height 5
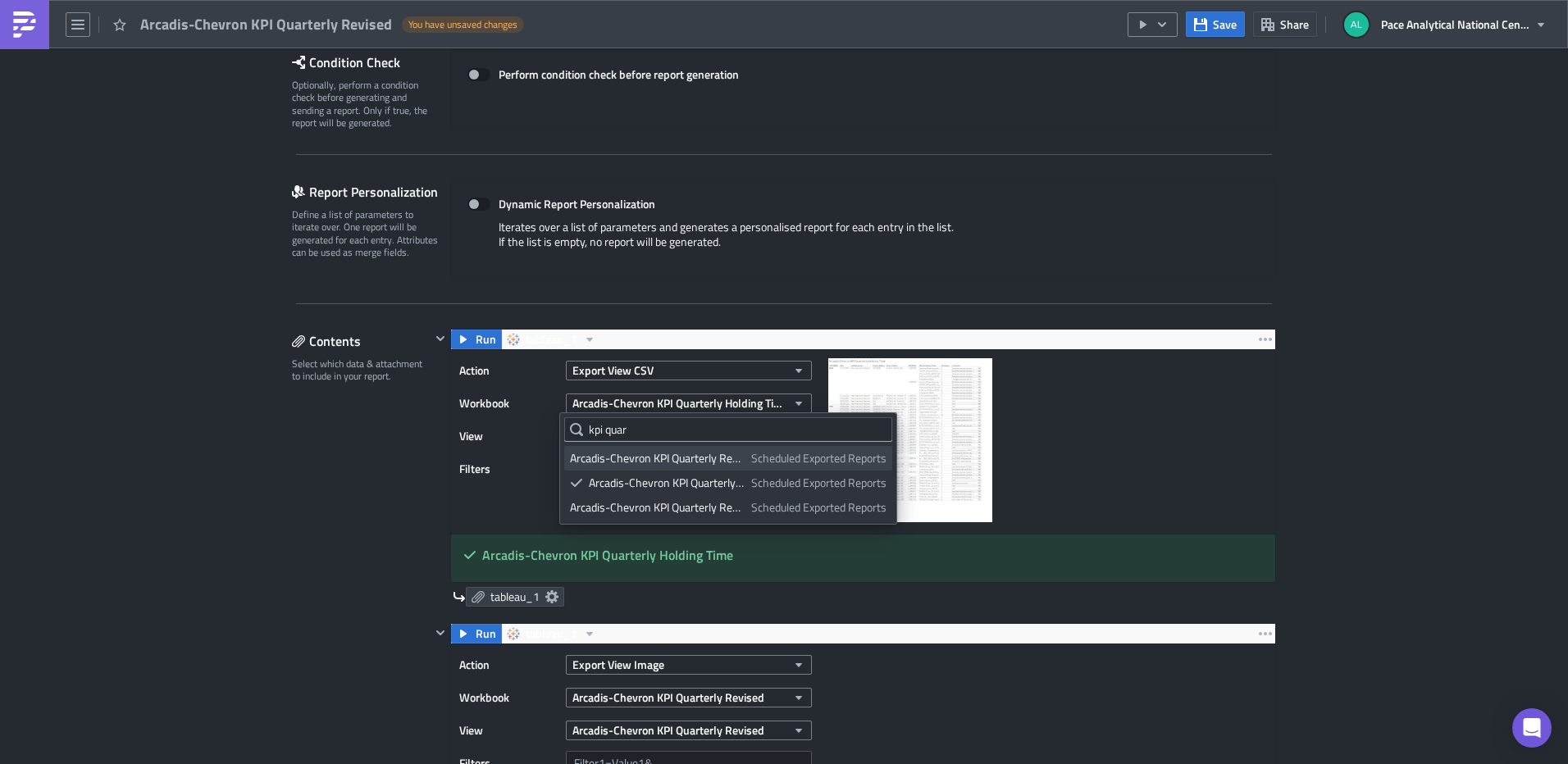
click at [721, 454] on div "Arcadis-Chevron KPI Quarterly Revised" at bounding box center [658, 459] width 176 height 16
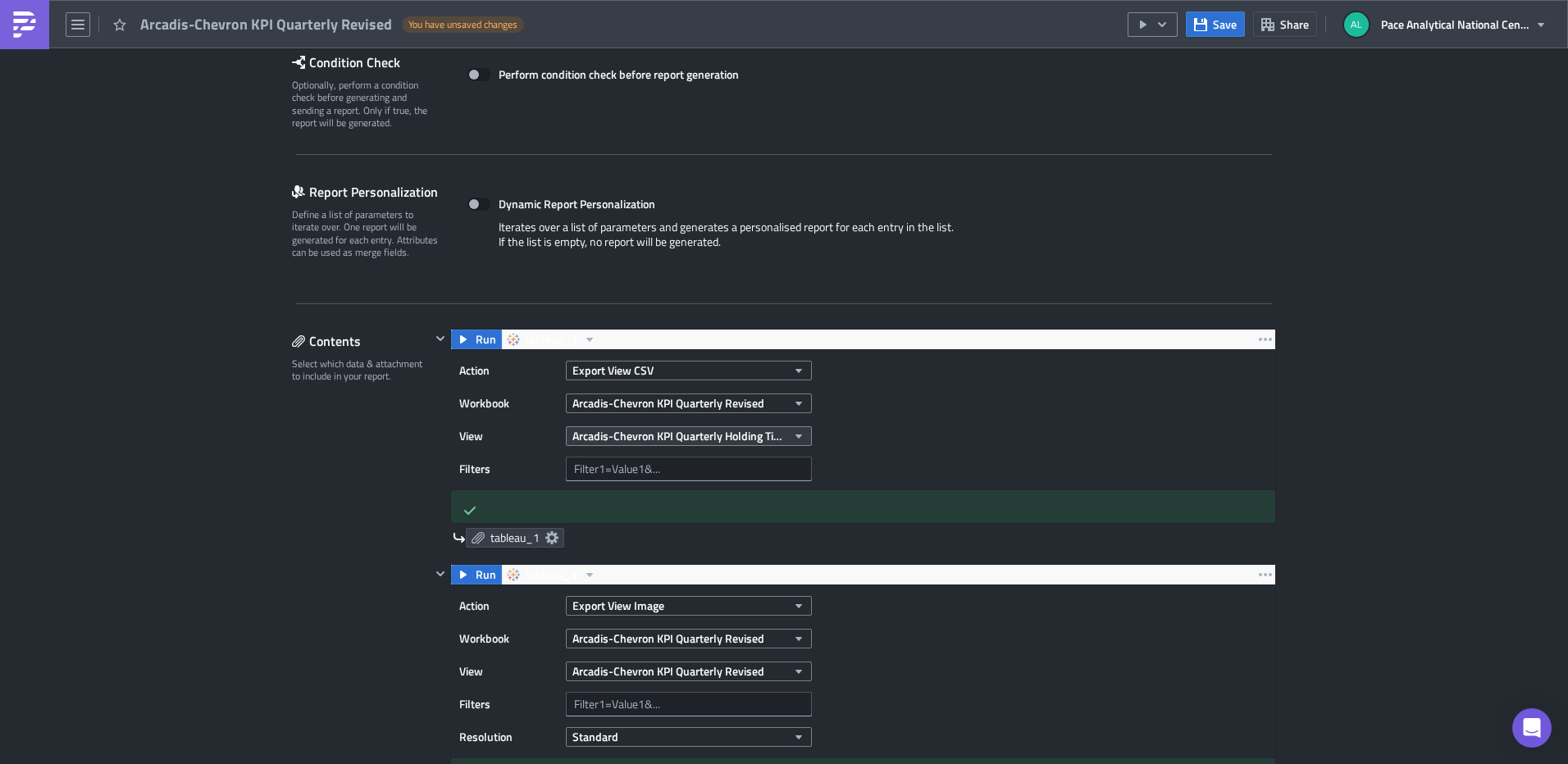
click at [792, 433] on icon "button" at bounding box center [799, 436] width 13 height 13
click at [683, 492] on div "Arcadis-Chevron KPI Quarterly Revised" at bounding box center [663, 491] width 188 height 16
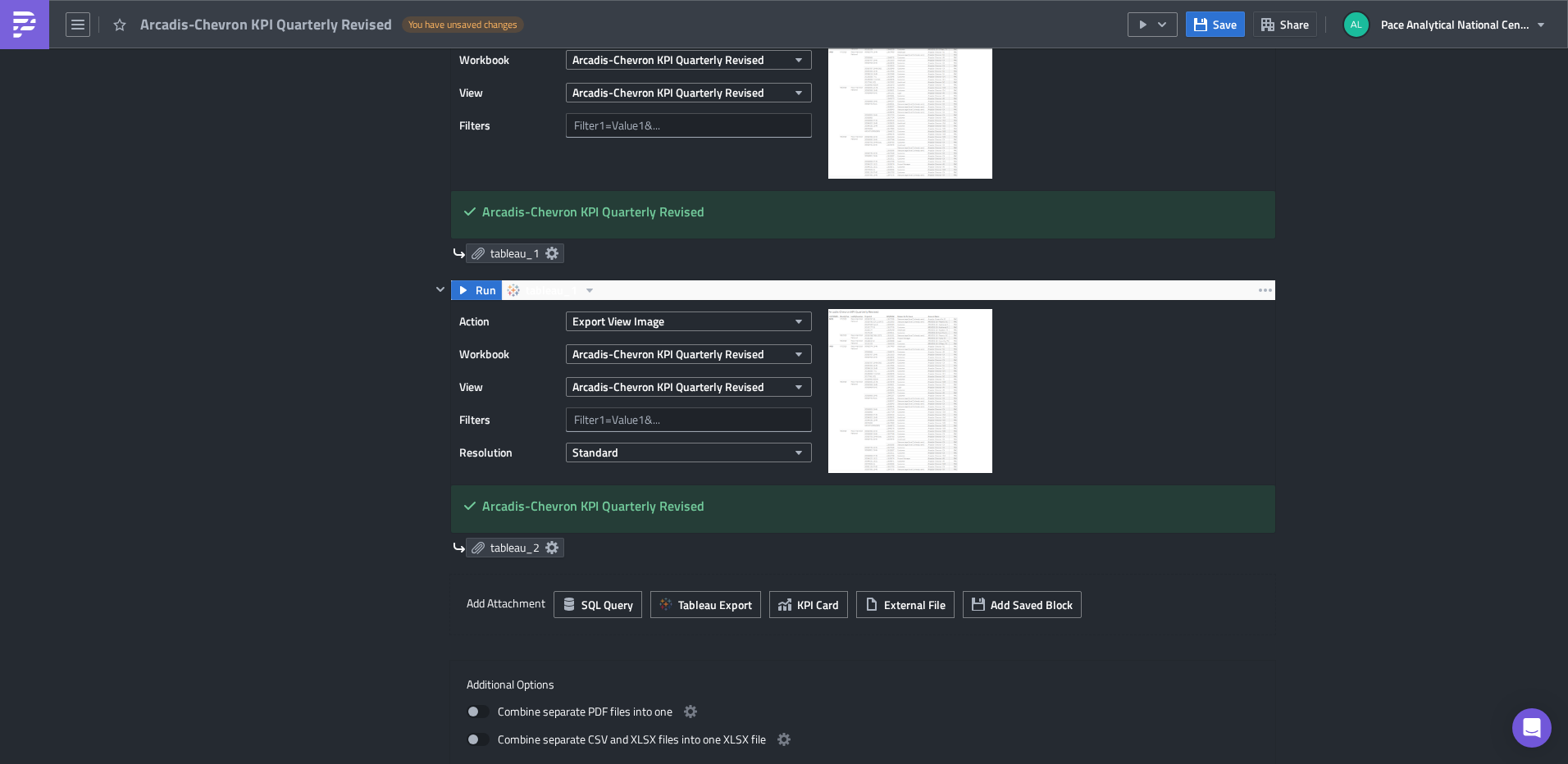
scroll to position [600, 0]
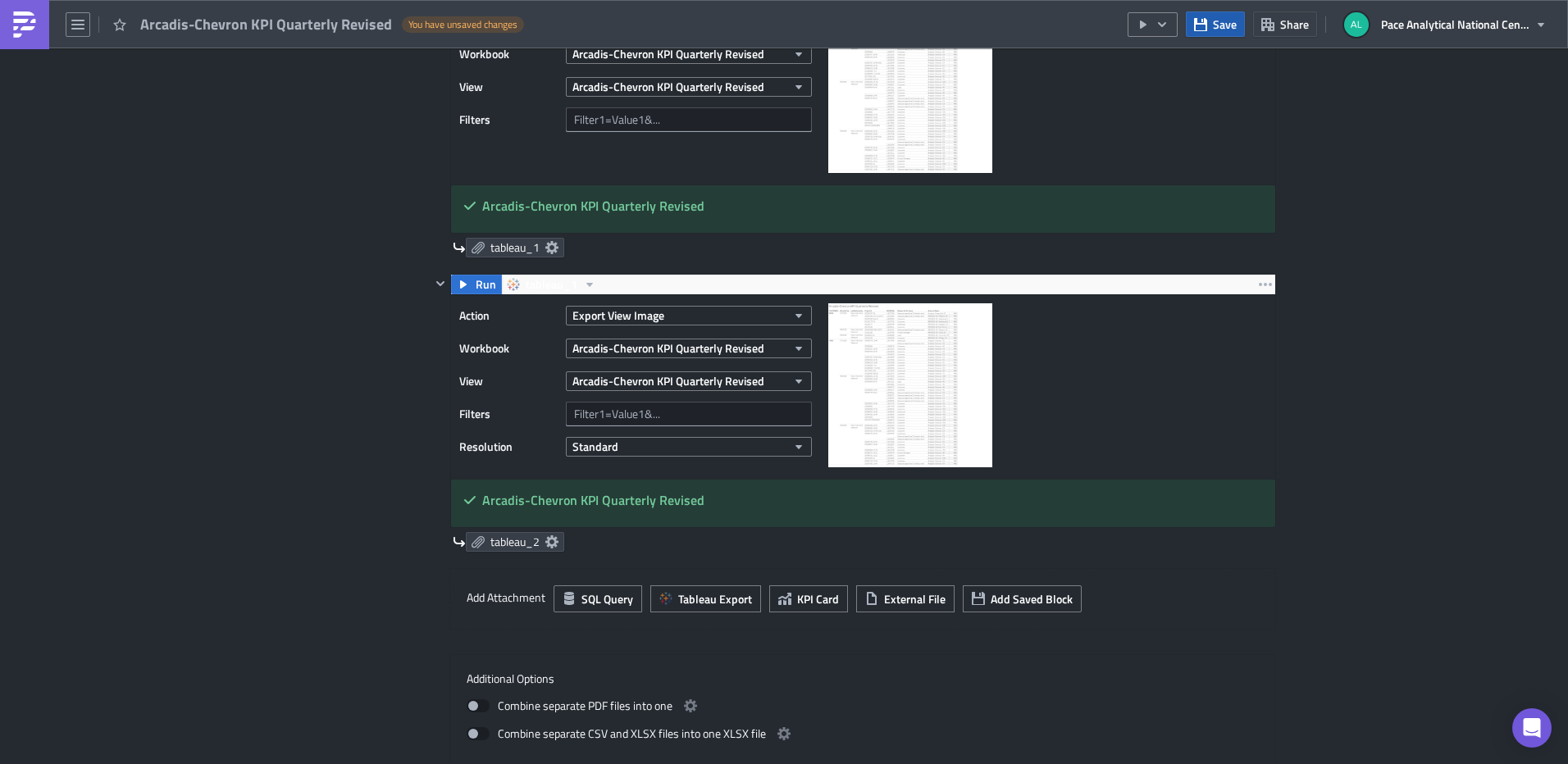
click at [1207, 24] on icon "button" at bounding box center [1200, 24] width 13 height 13
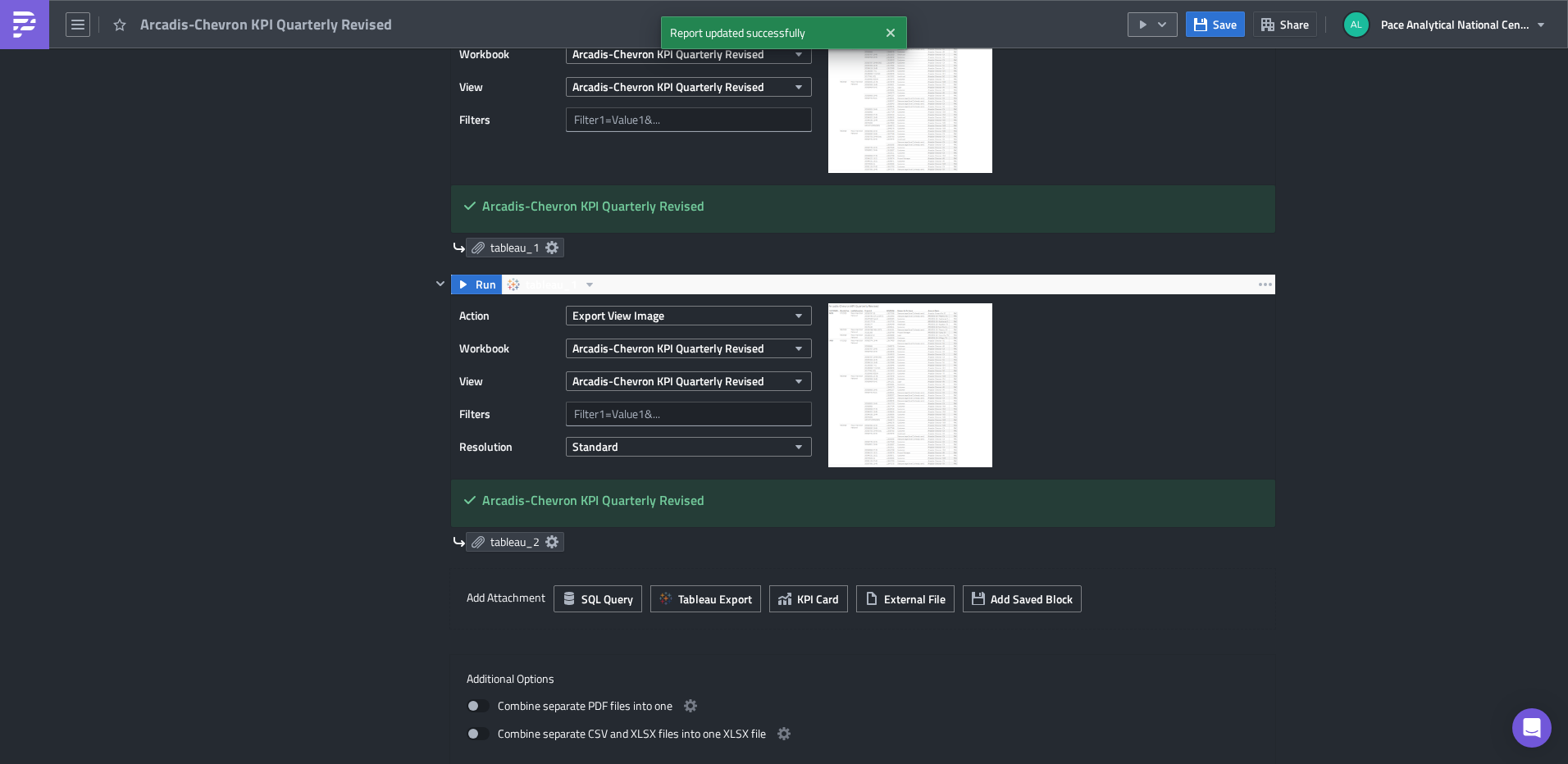
click at [1167, 19] on icon "button" at bounding box center [1162, 24] width 13 height 13
click at [1196, 65] on div "Send Just to Me" at bounding box center [1202, 65] width 128 height 16
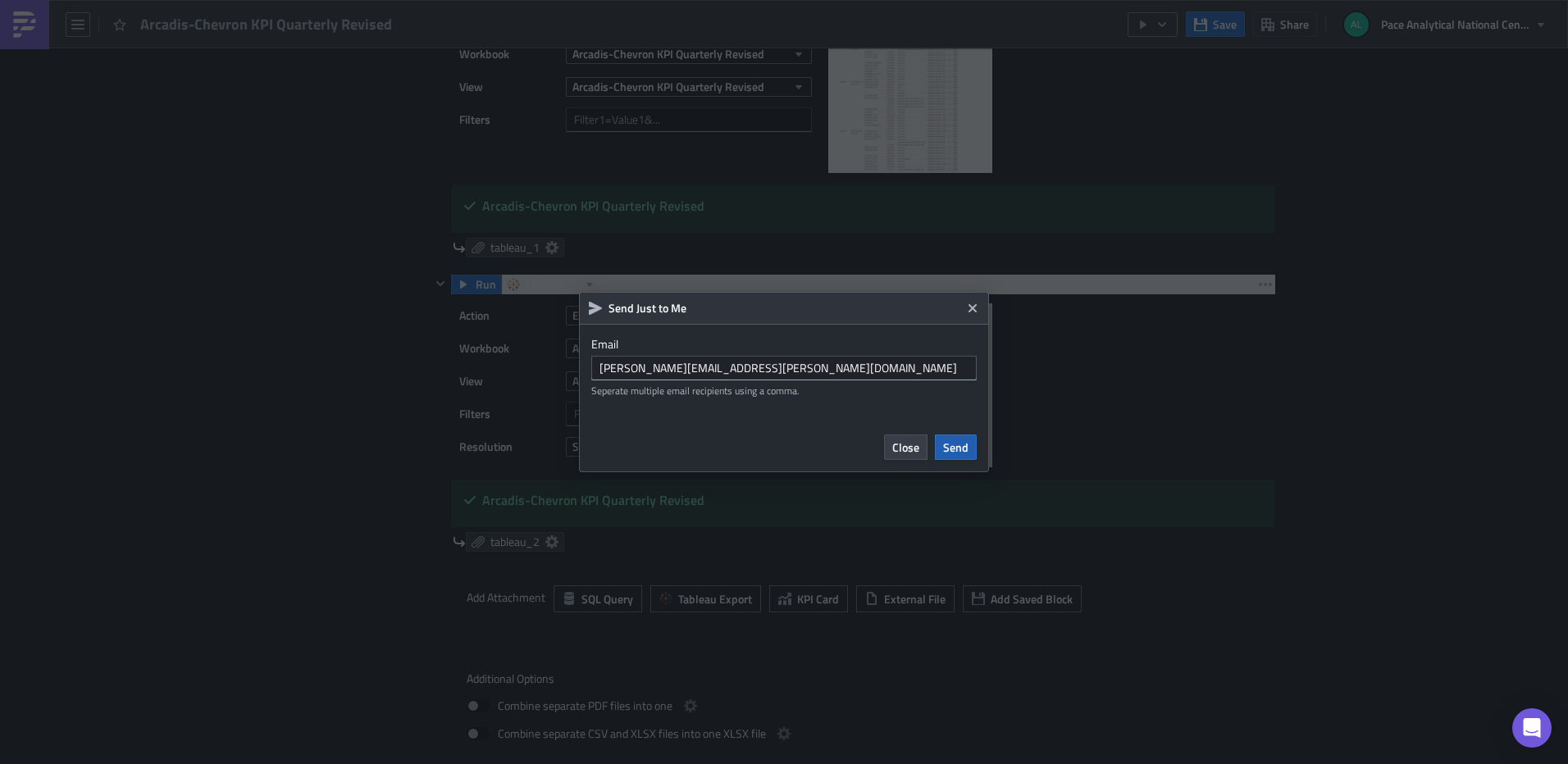
click at [961, 444] on span "Send" at bounding box center [956, 447] width 25 height 17
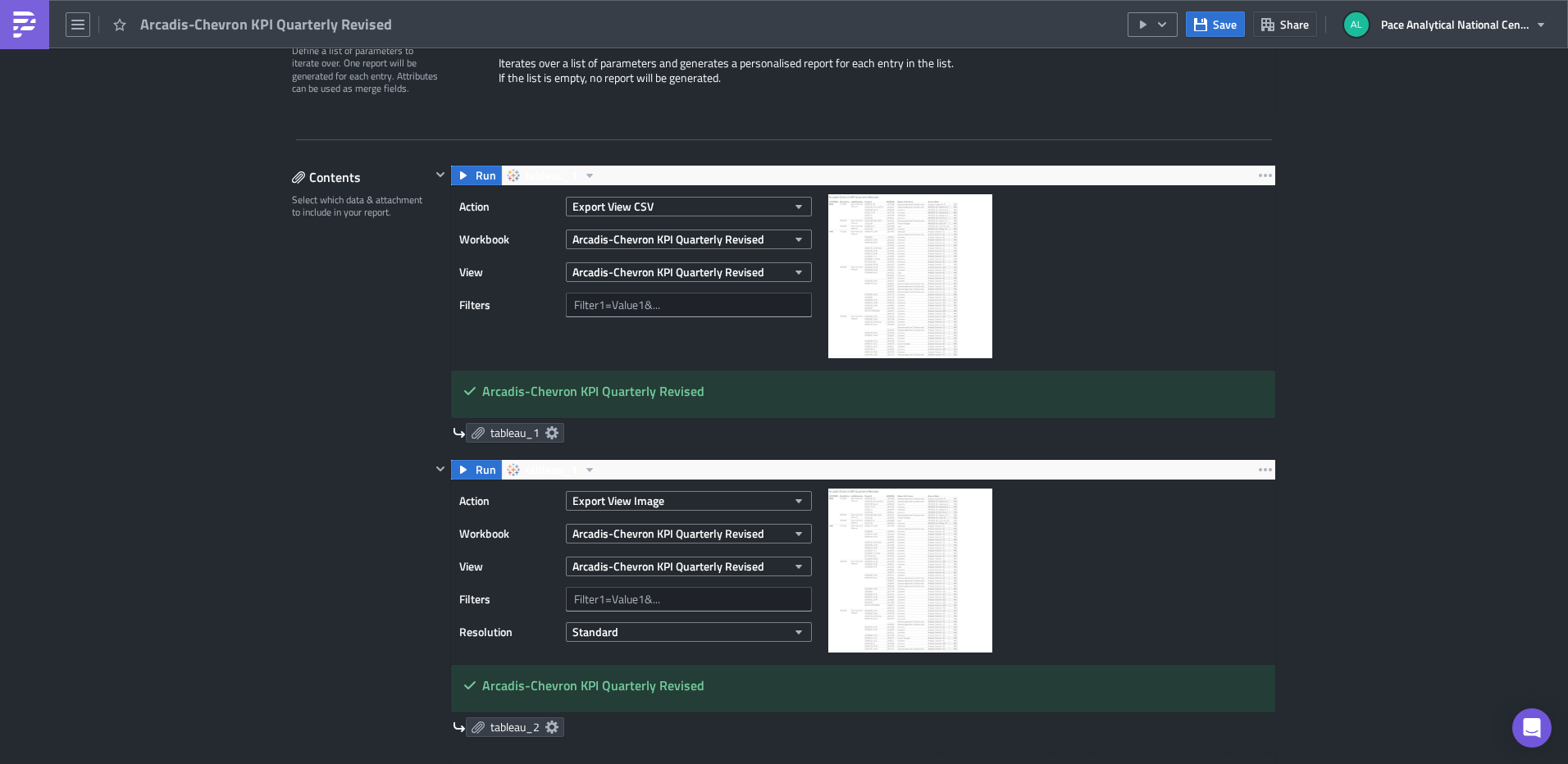
scroll to position [392, 0]
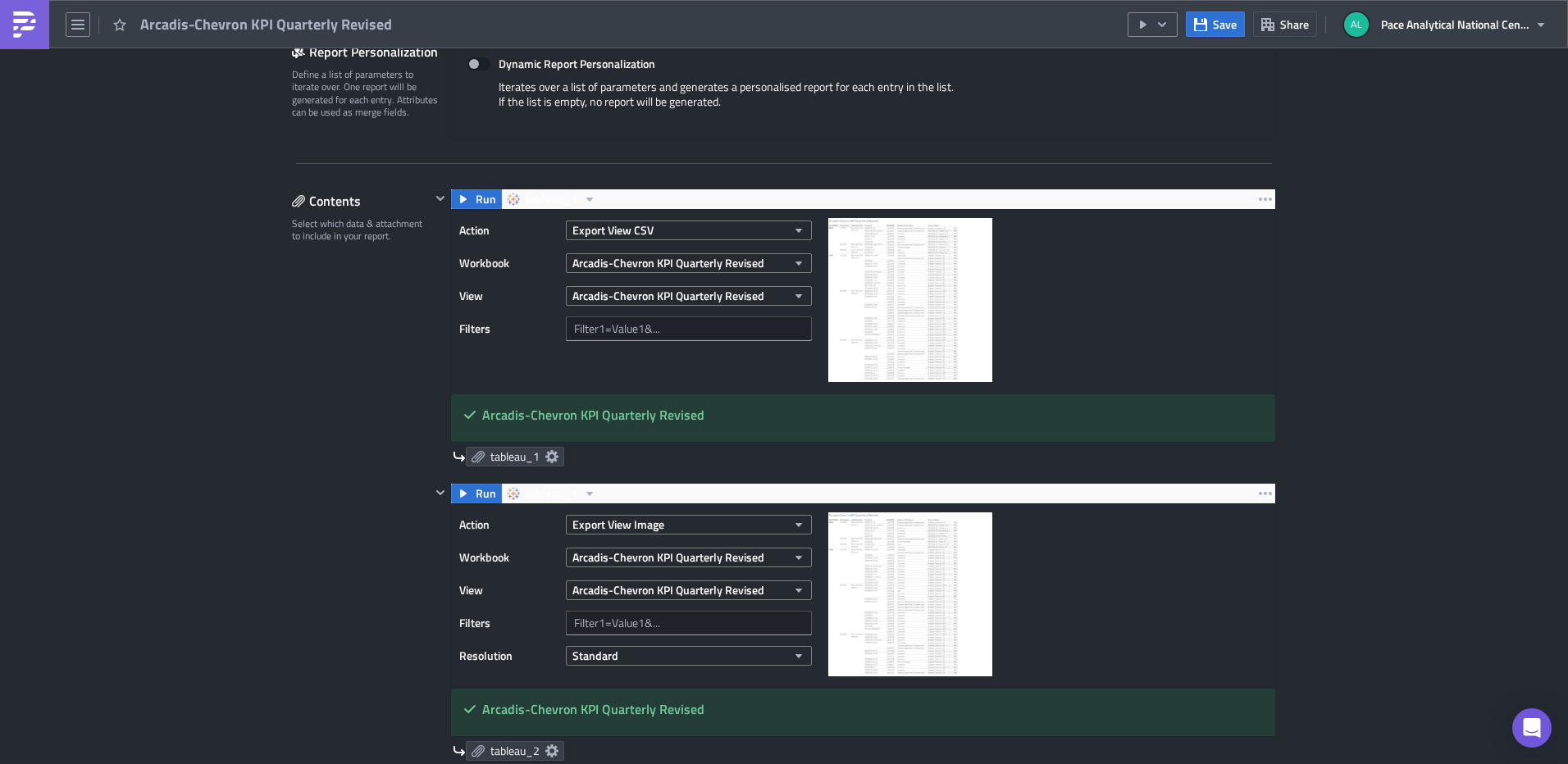
click at [883, 306] on img at bounding box center [910, 300] width 164 height 164
click at [883, 288] on img at bounding box center [910, 300] width 164 height 164
click at [457, 198] on icon "button" at bounding box center [463, 199] width 13 height 13
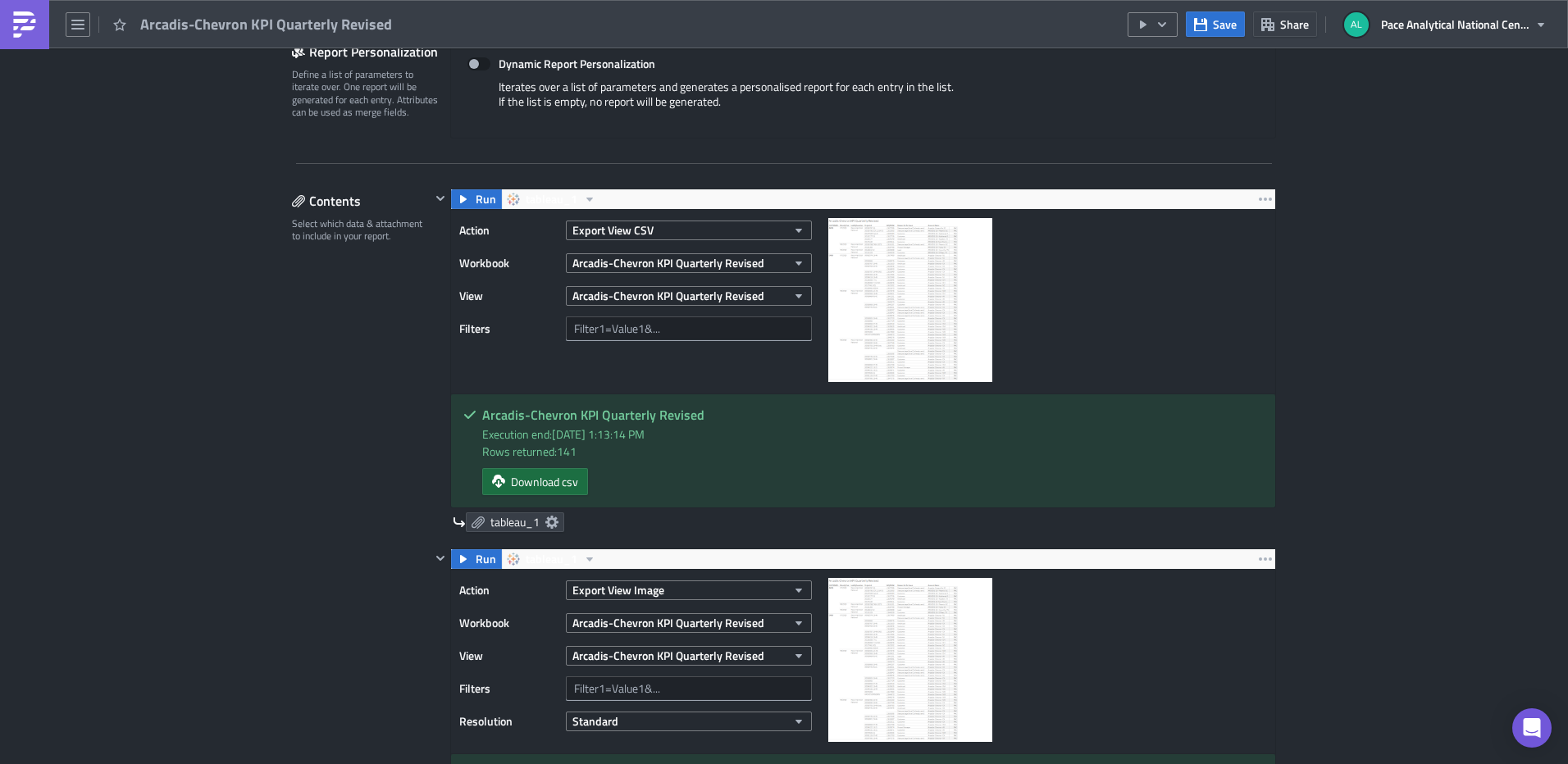
click at [546, 485] on span "Download csv" at bounding box center [545, 481] width 67 height 17
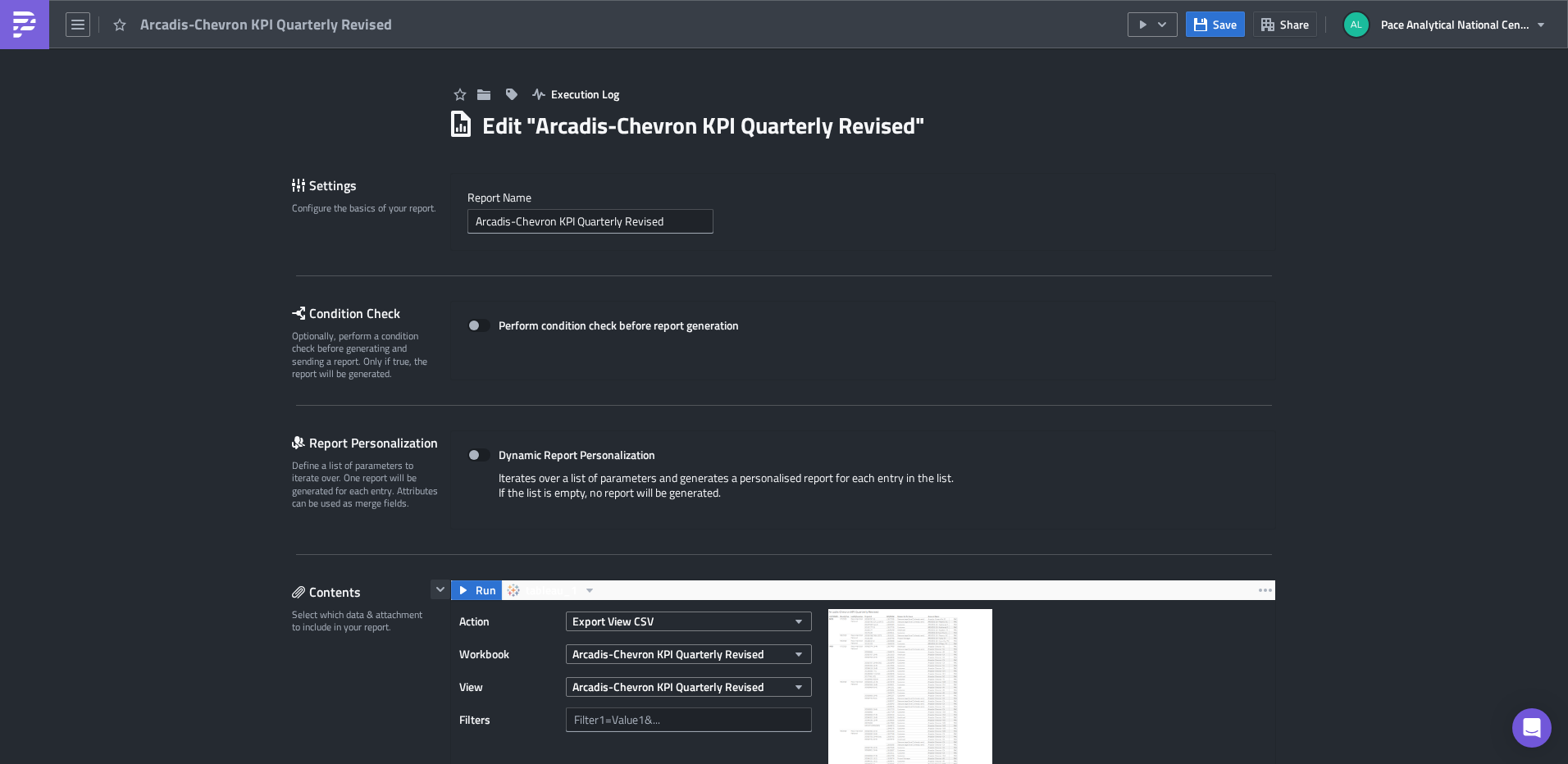
click at [436, 590] on icon "button" at bounding box center [440, 589] width 8 height 5
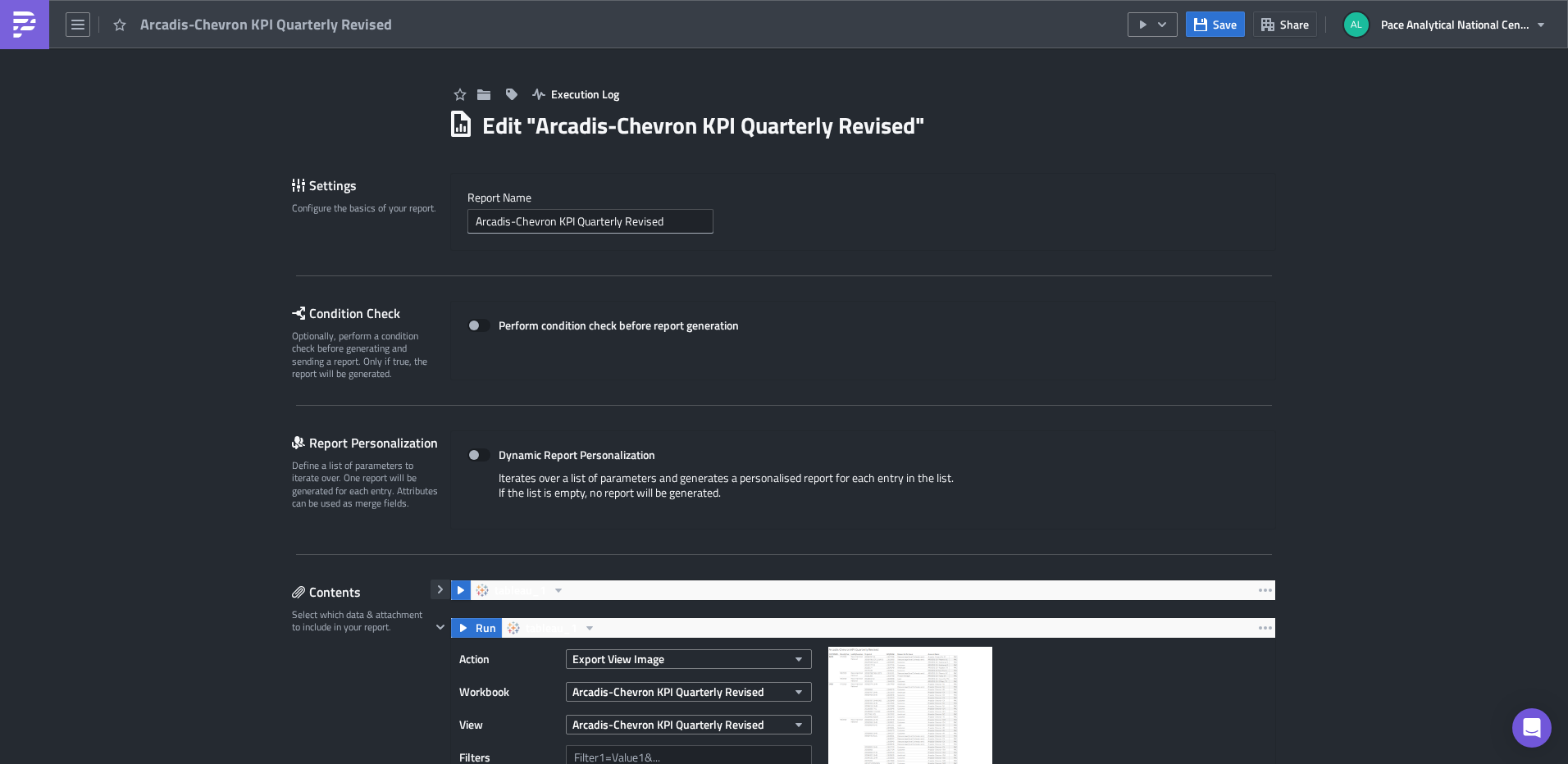
click at [438, 590] on icon "button" at bounding box center [440, 589] width 5 height 8
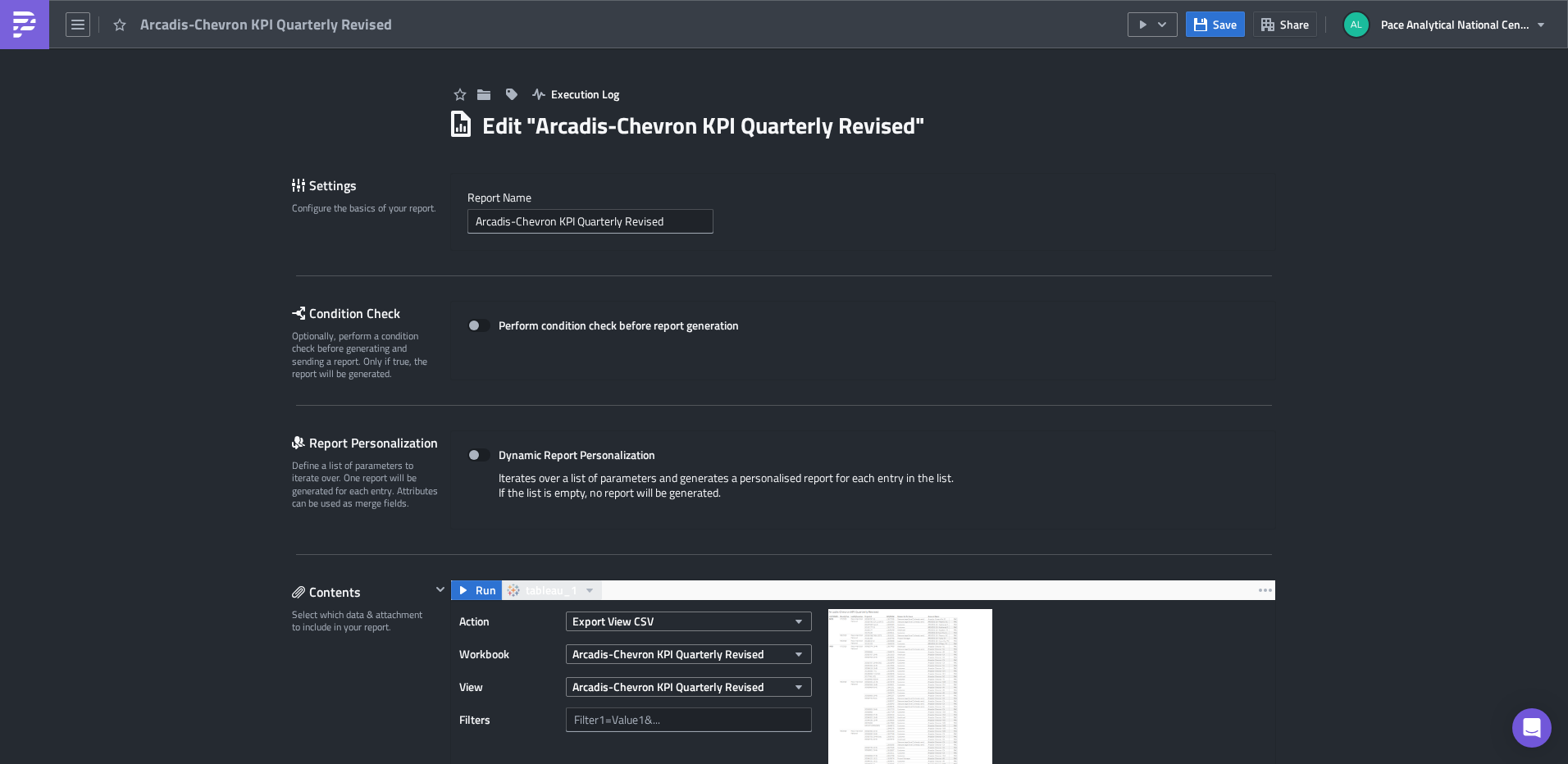
click at [584, 585] on icon "button" at bounding box center [589, 590] width 13 height 13
click at [1264, 586] on icon "button" at bounding box center [1265, 590] width 13 height 13
click at [1521, 24] on span "Pace Analytical National Center for Testing and Innovation" at bounding box center [1455, 24] width 148 height 17
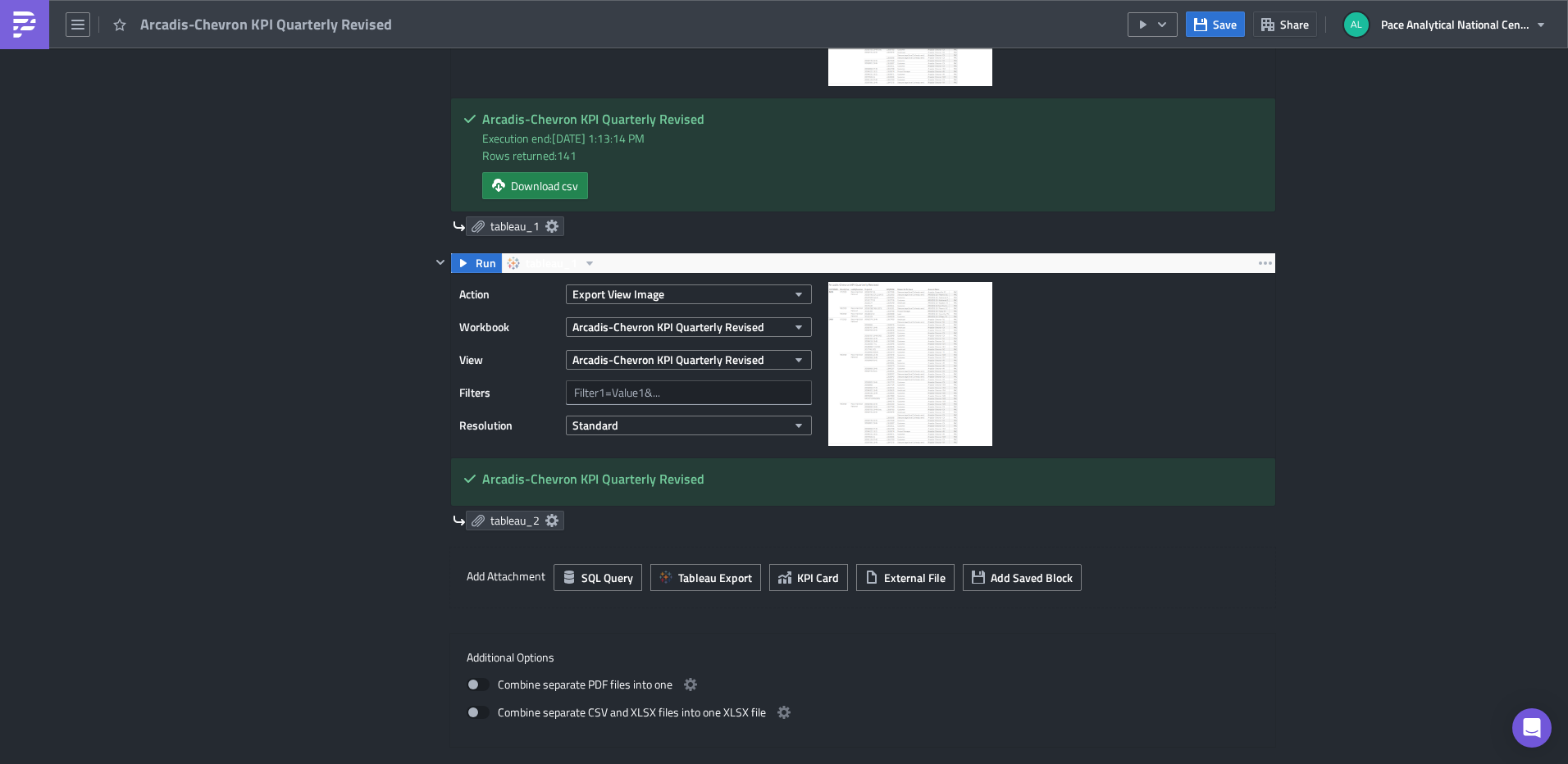
scroll to position [705, 0]
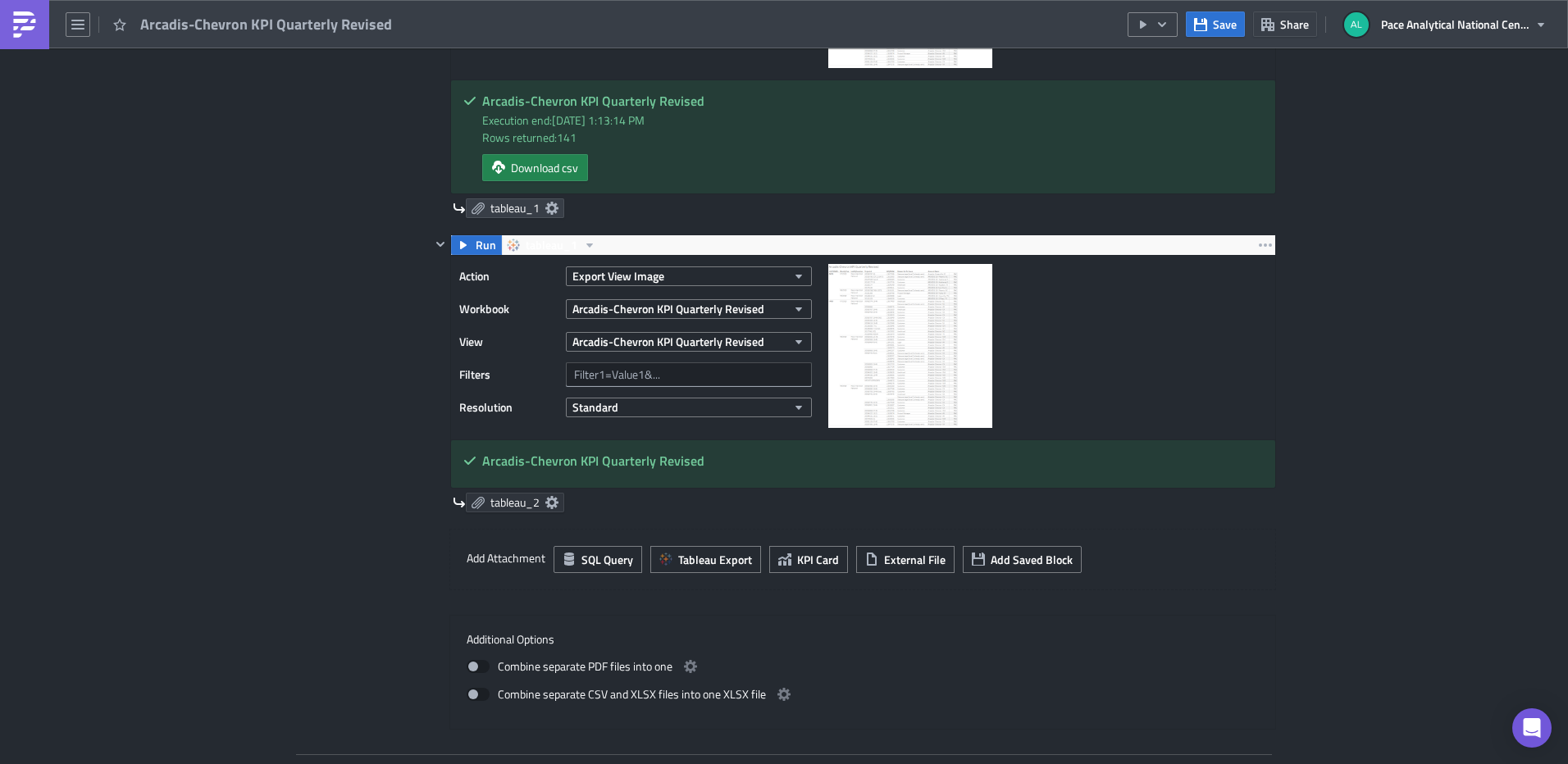
click at [496, 502] on span "tableau_2" at bounding box center [515, 503] width 49 height 15
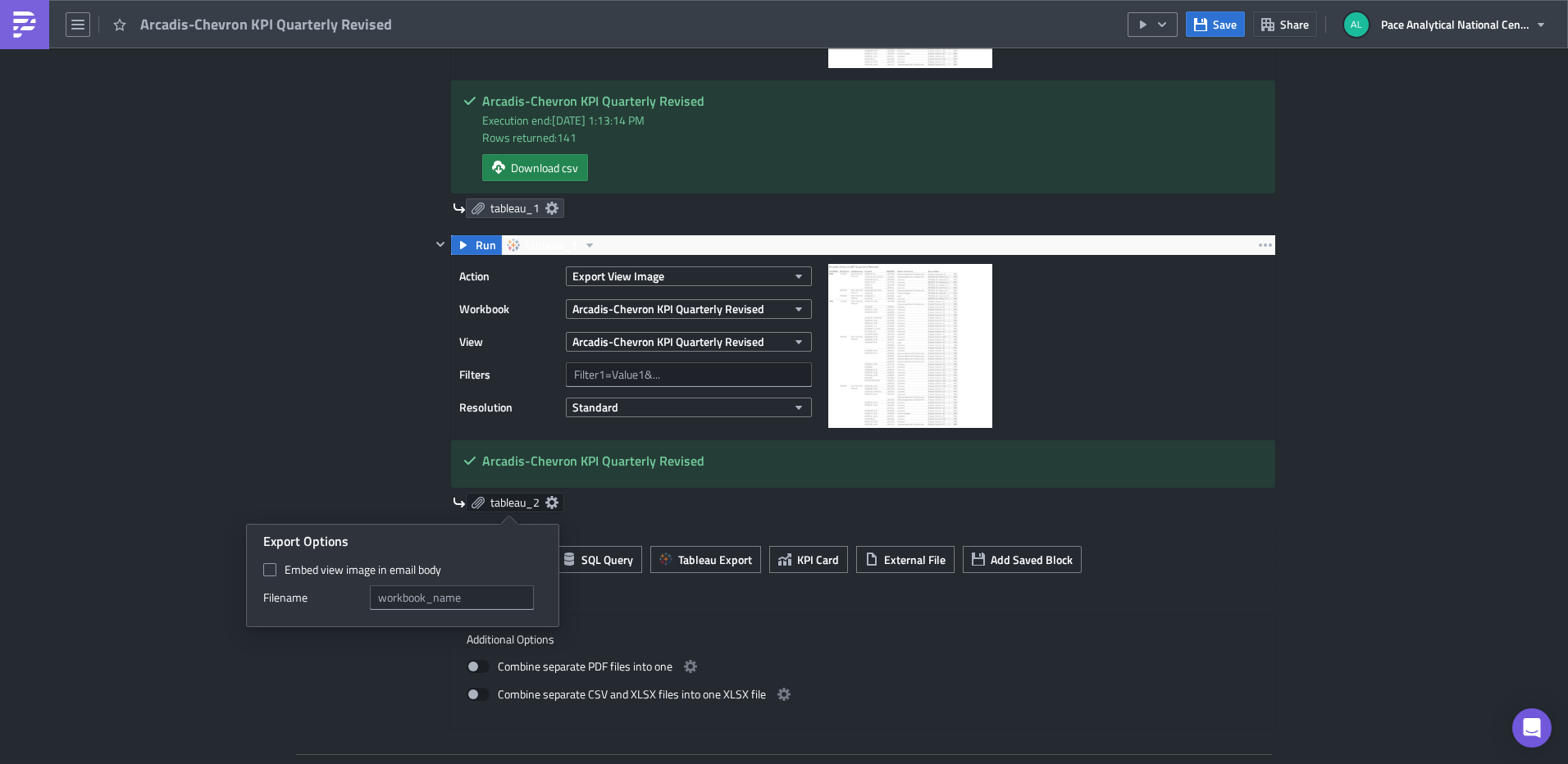
click at [292, 475] on div "Contents Select which data & attachment to include in your report." at bounding box center [361, 303] width 139 height 856
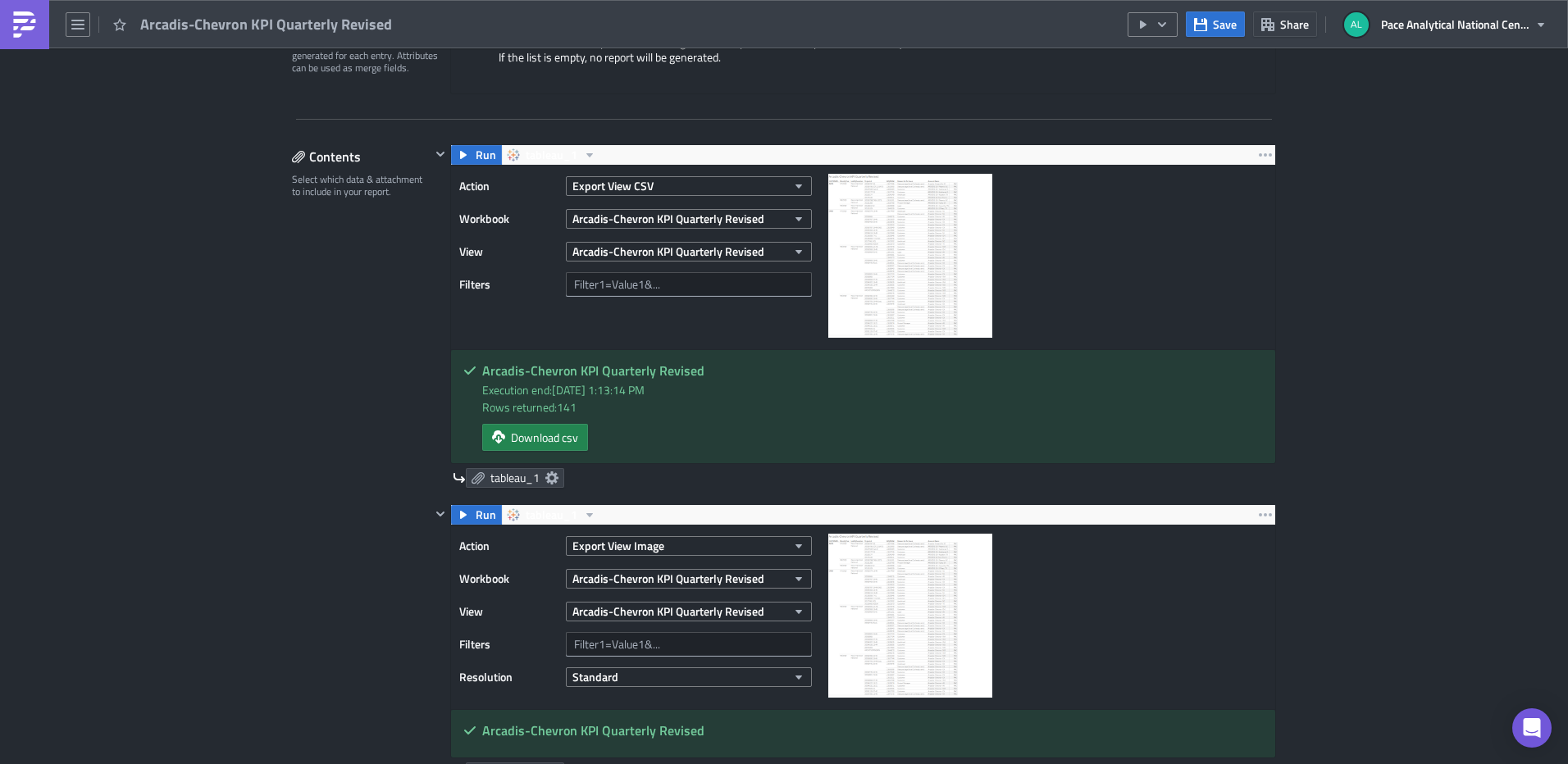
scroll to position [383, 0]
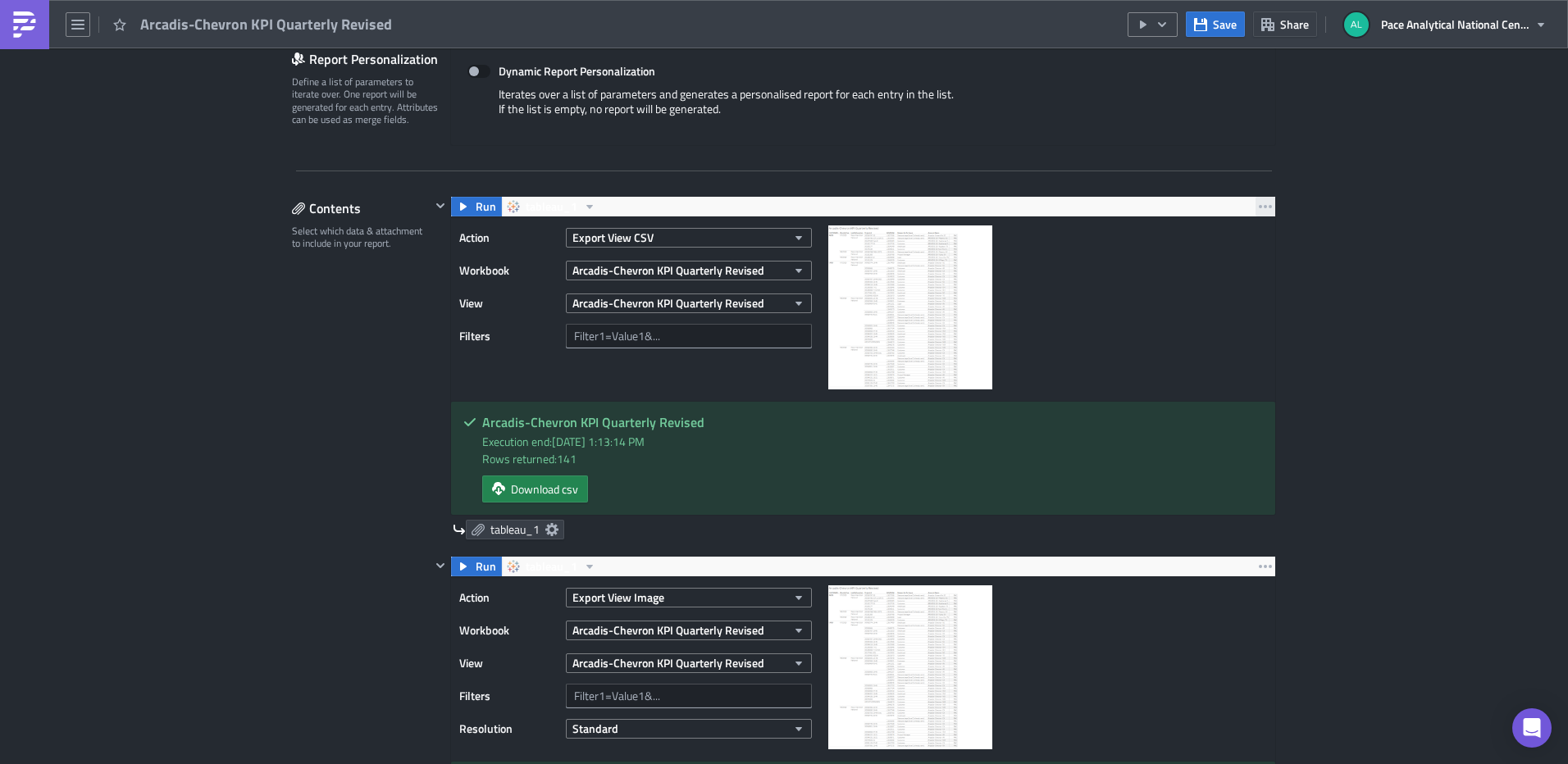
click at [1262, 208] on icon "button" at bounding box center [1265, 207] width 13 height 13
click at [1240, 306] on div "Remove" at bounding box center [1269, 304] width 109 height 16
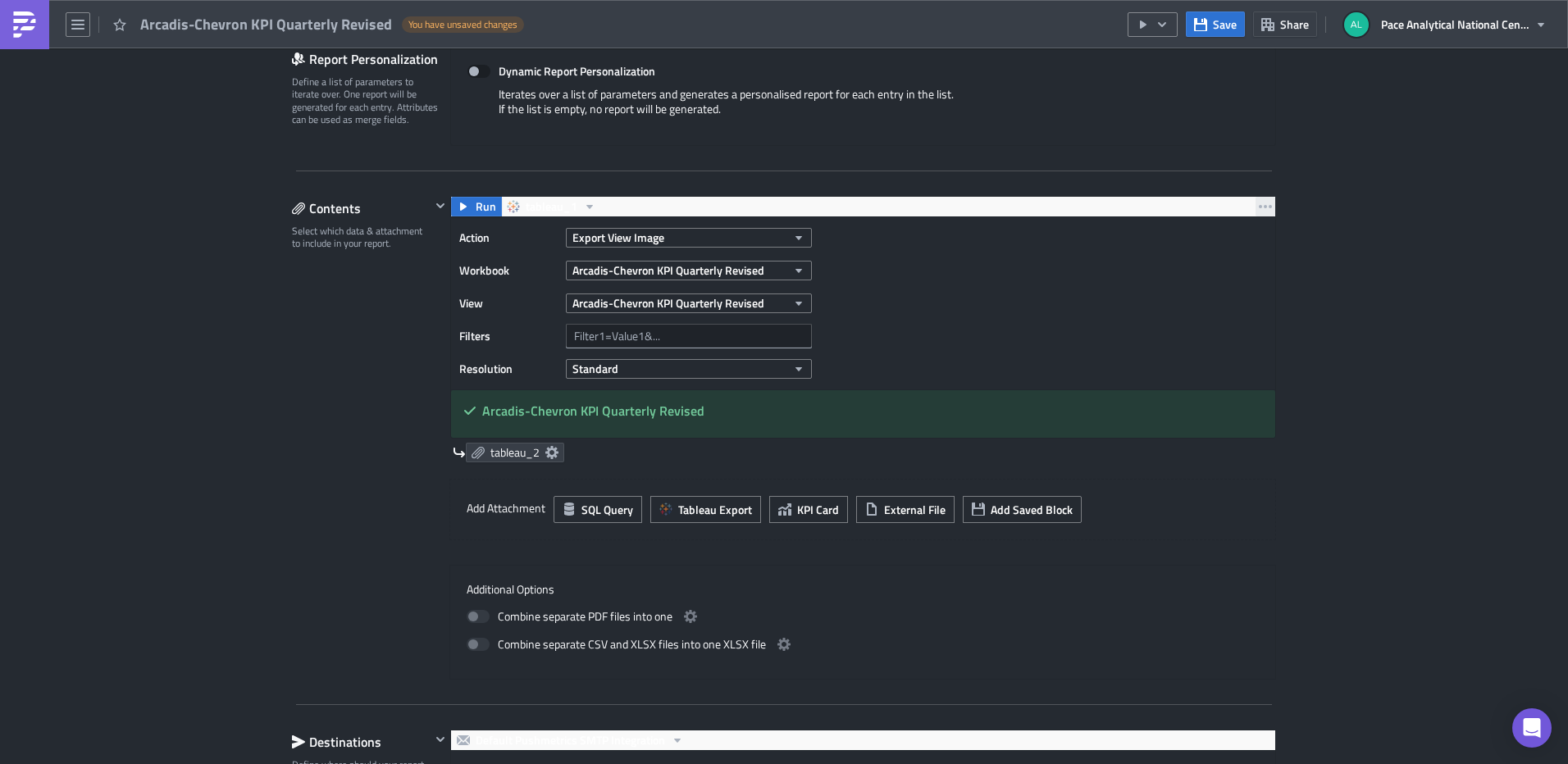
click at [1259, 208] on icon "button" at bounding box center [1265, 207] width 13 height 4
click at [1230, 305] on div "Remove" at bounding box center [1269, 304] width 109 height 16
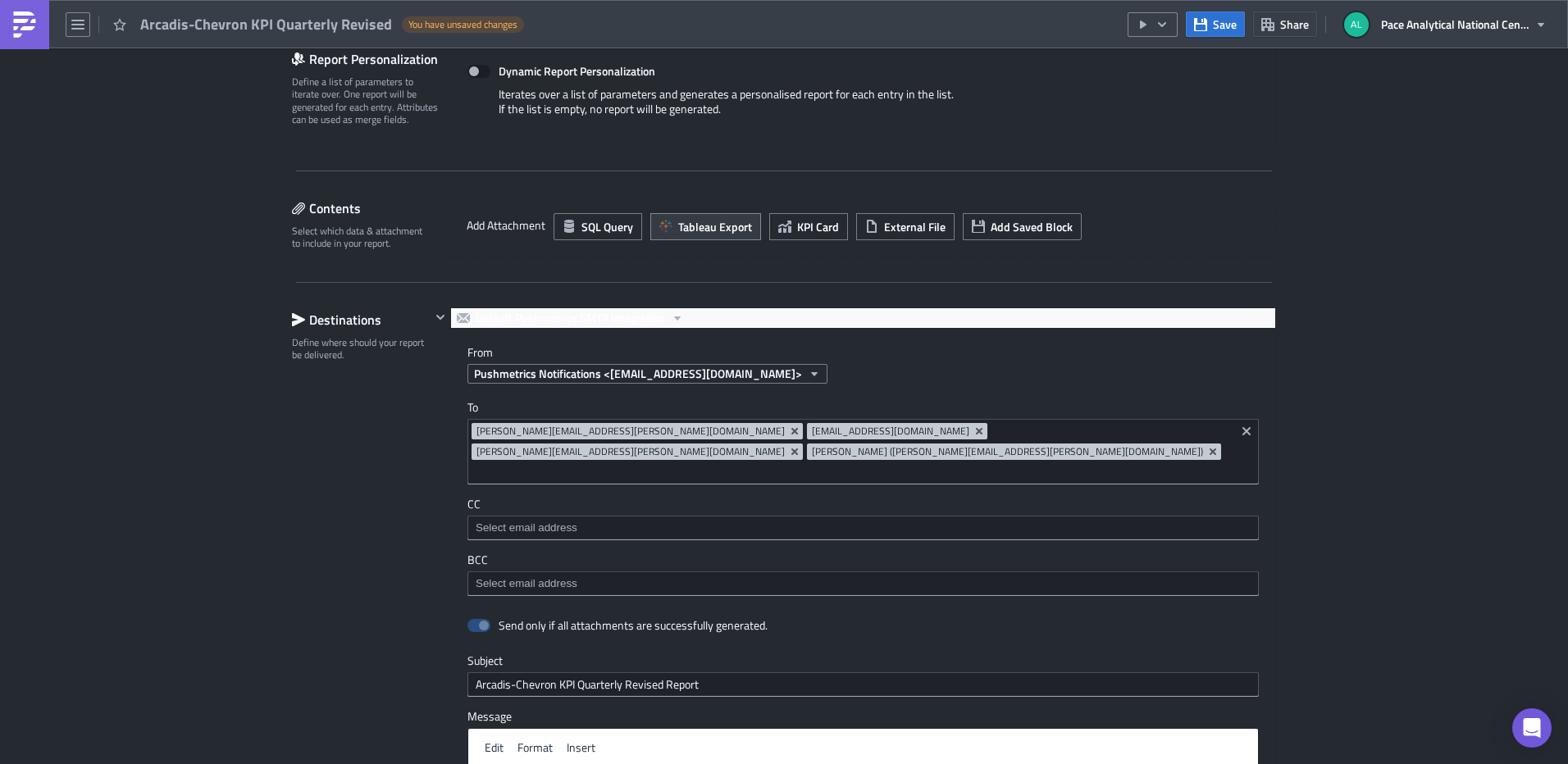
click at [708, 235] on span "Tableau Export" at bounding box center [714, 227] width 73 height 17
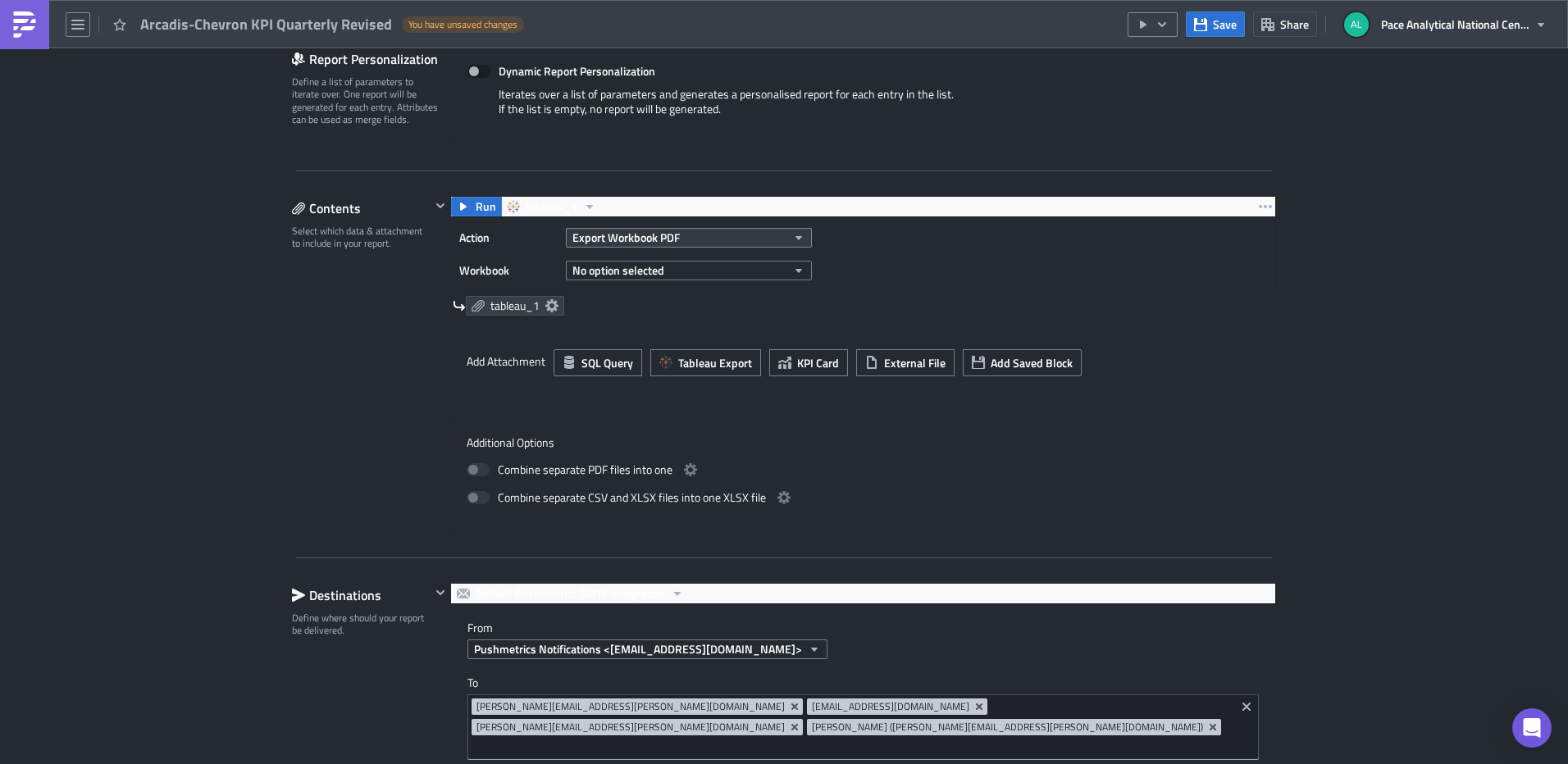
click at [799, 237] on icon "button" at bounding box center [799, 237] width 13 height 13
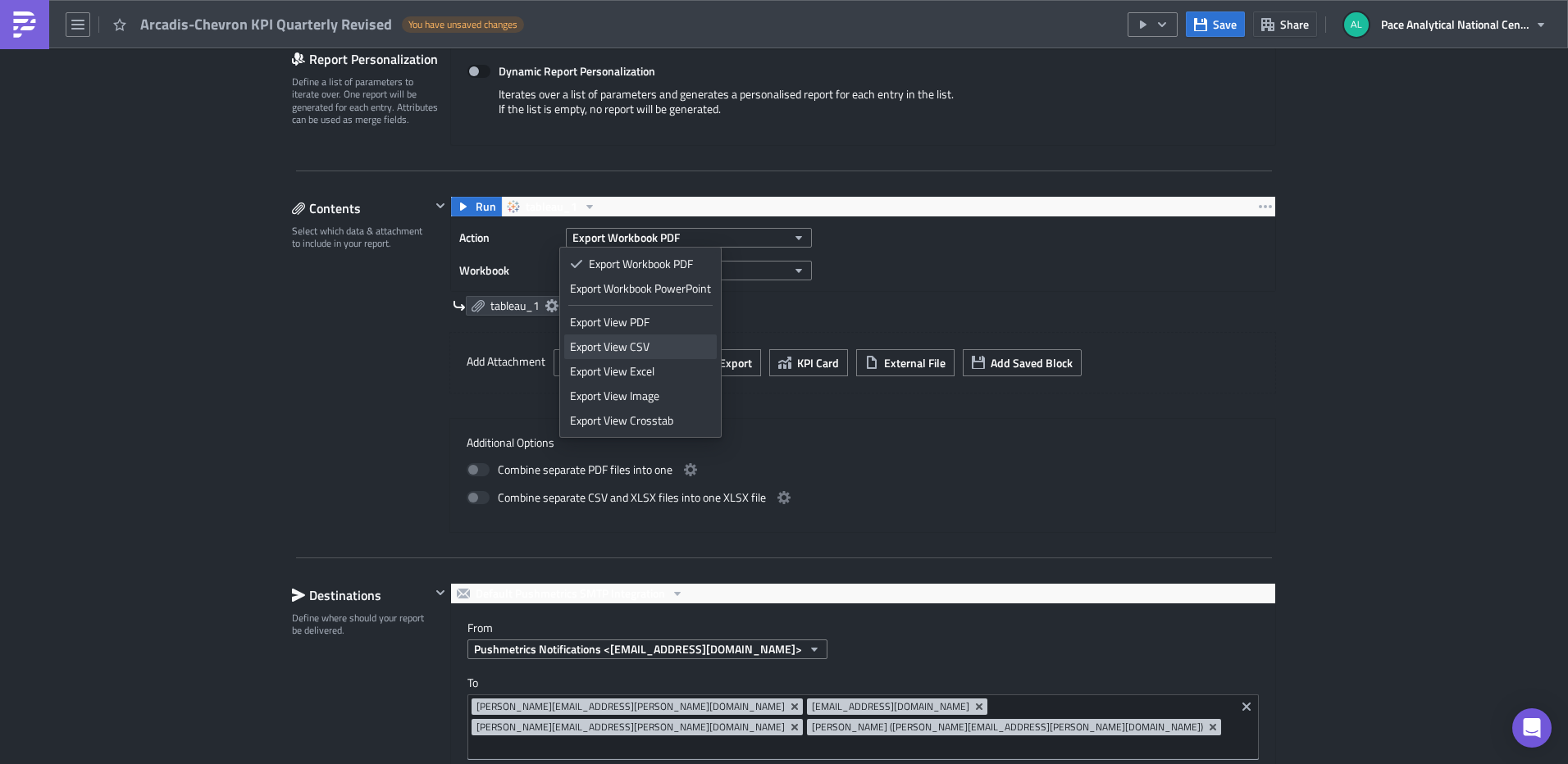
click at [655, 348] on div "Export View CSV" at bounding box center [641, 347] width 141 height 16
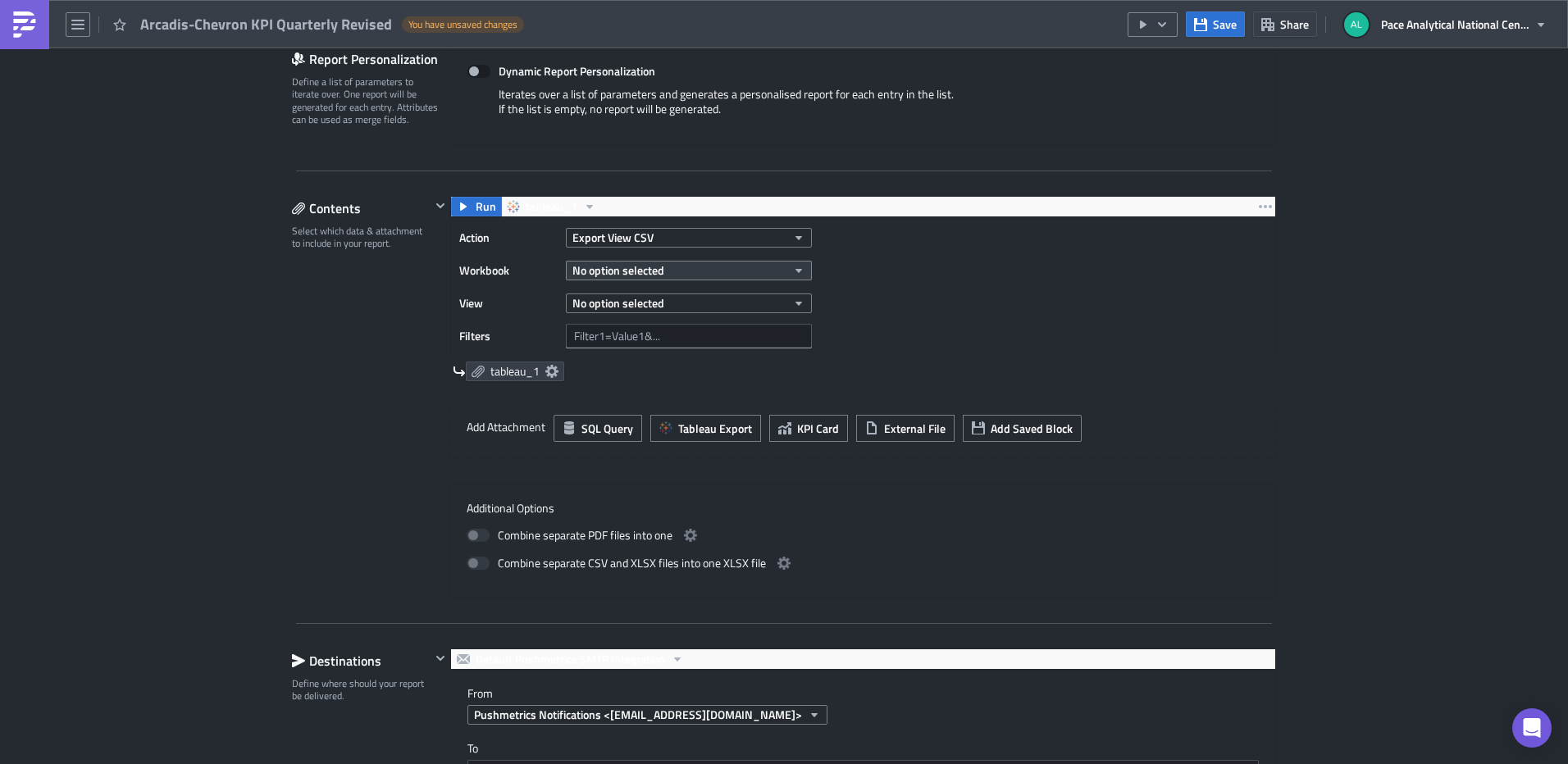
click at [793, 265] on icon "button" at bounding box center [799, 270] width 13 height 13
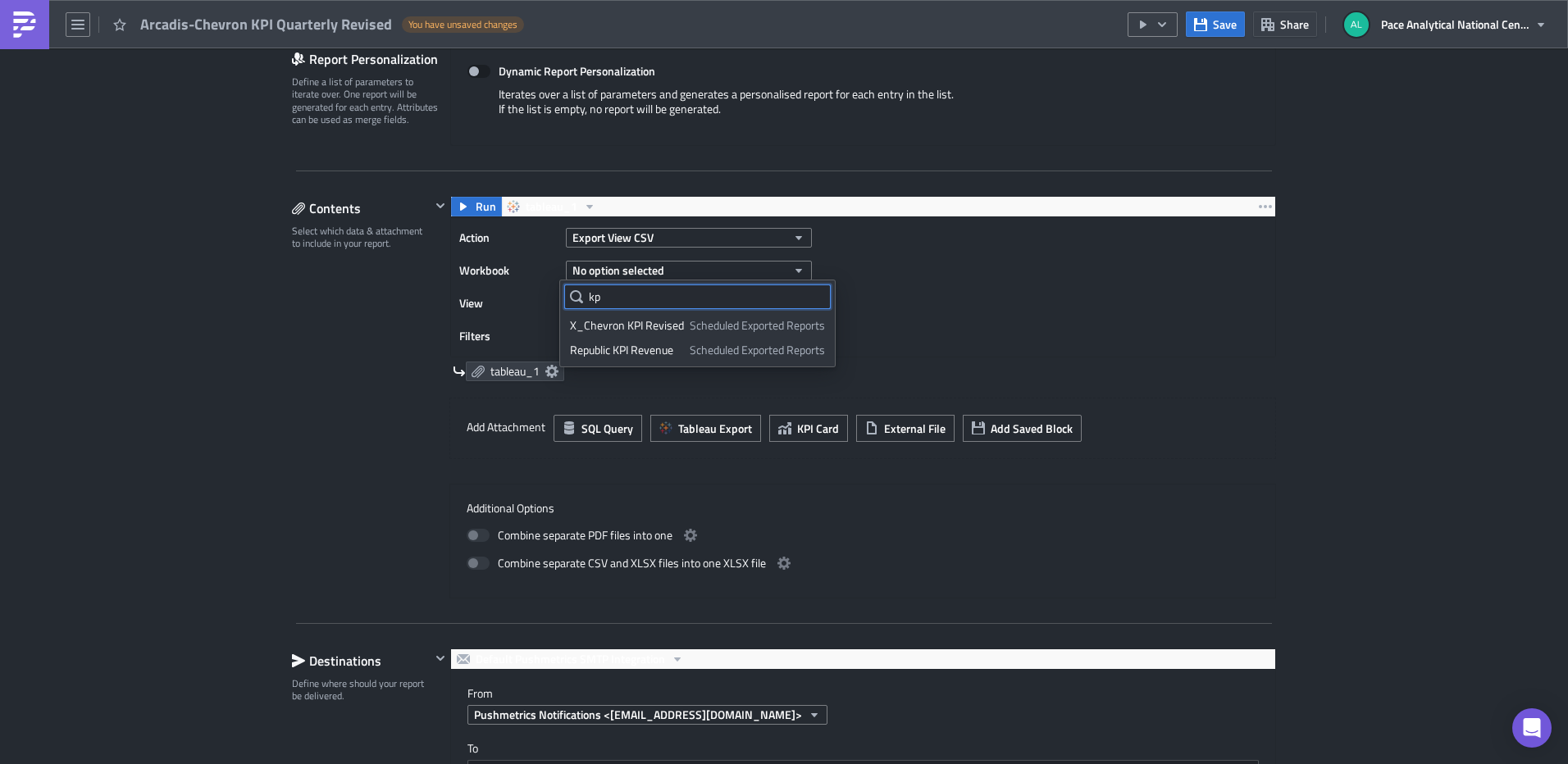
type input "k"
type input "q"
type input "kpi quar"
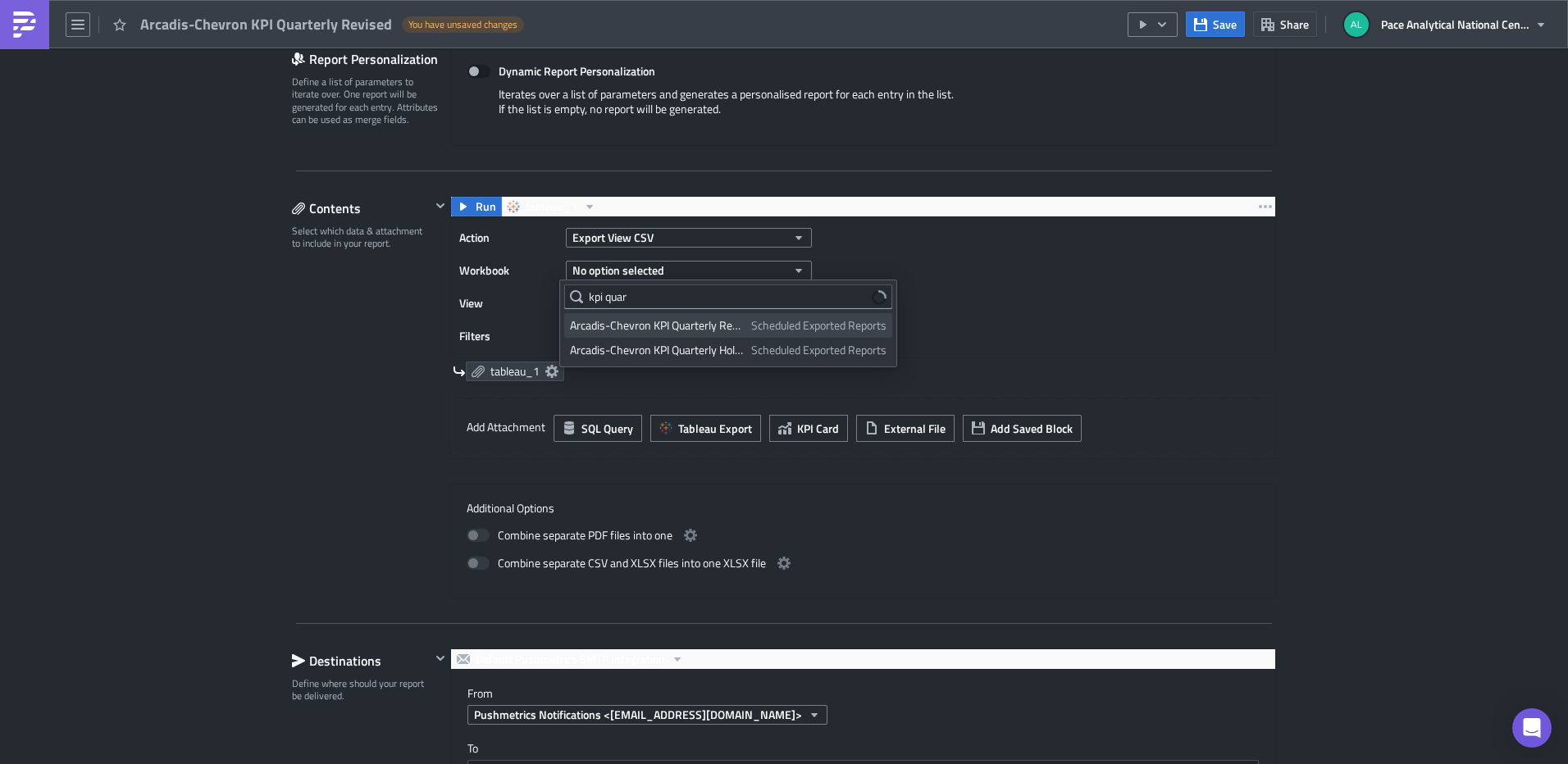
click at [682, 323] on div "Arcadis-Chevron KPI Quarterly Revised" at bounding box center [658, 325] width 176 height 16
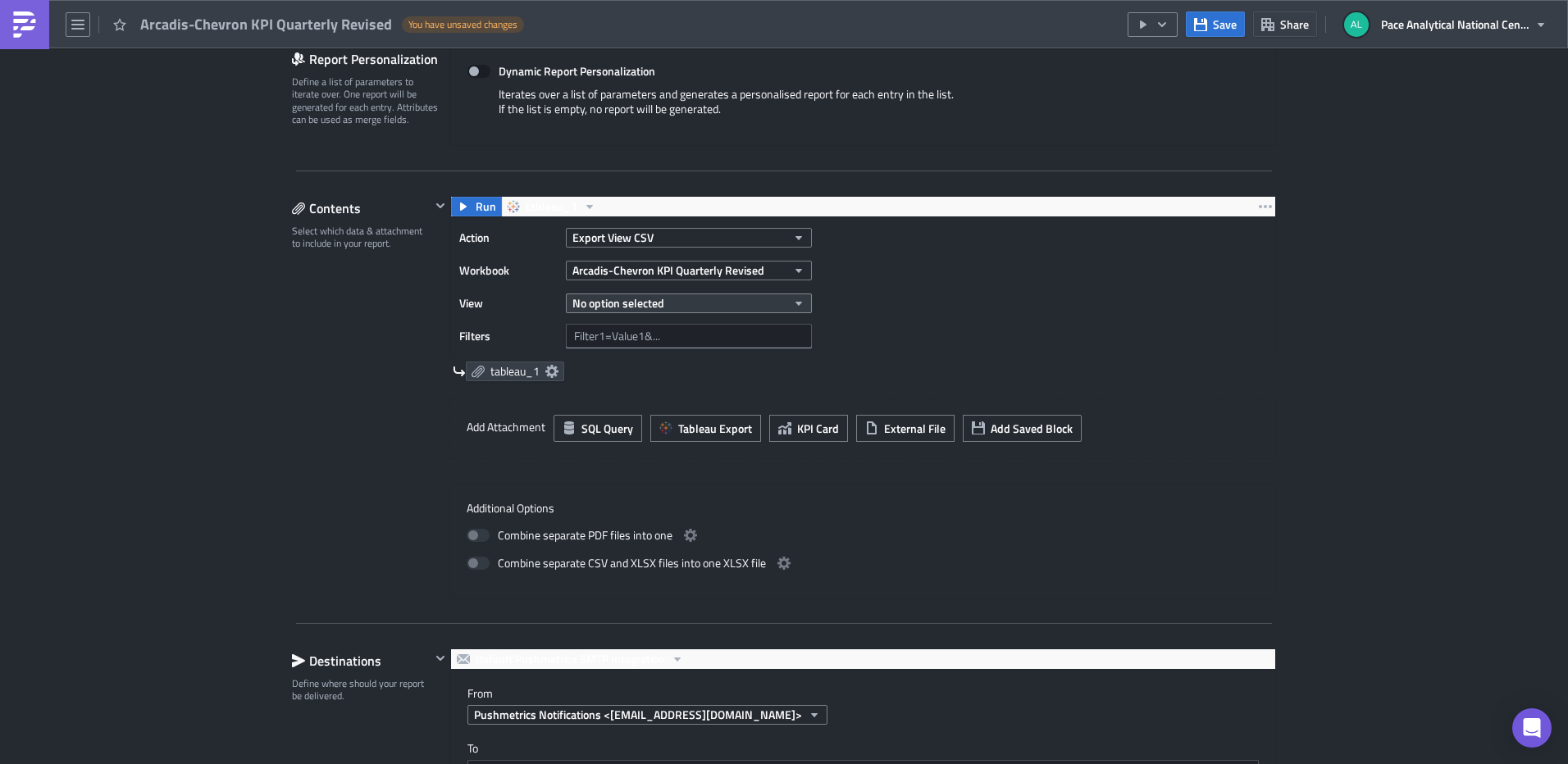
click at [796, 302] on icon "button" at bounding box center [799, 304] width 6 height 5
click at [702, 353] on div "Arcadis-Chevron KPI Quarterly Revised" at bounding box center [663, 358] width 188 height 16
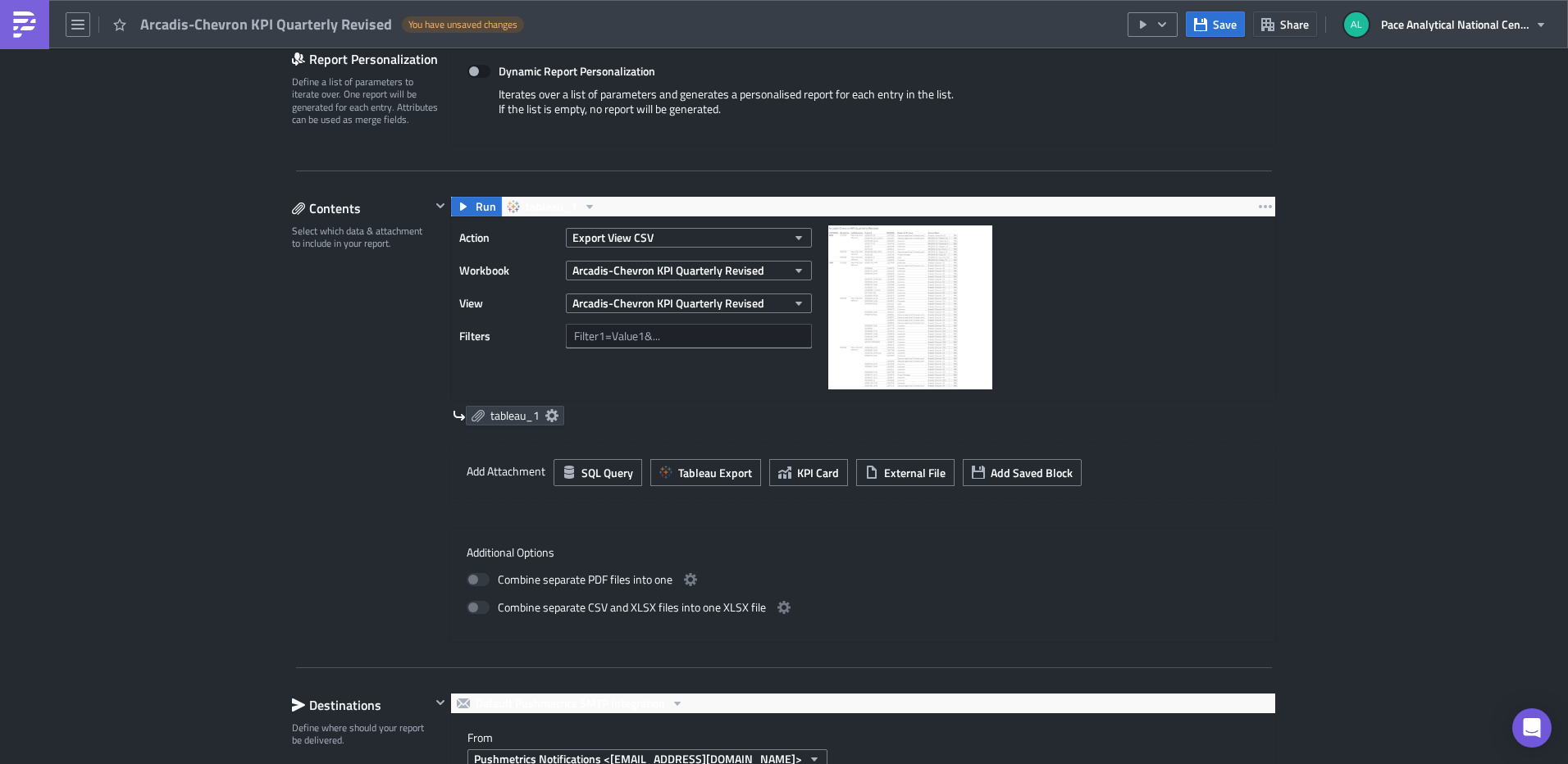
click at [1219, 419] on div "tableau_1" at bounding box center [864, 416] width 823 height 20
click at [720, 474] on span "Tableau Export" at bounding box center [714, 472] width 73 height 17
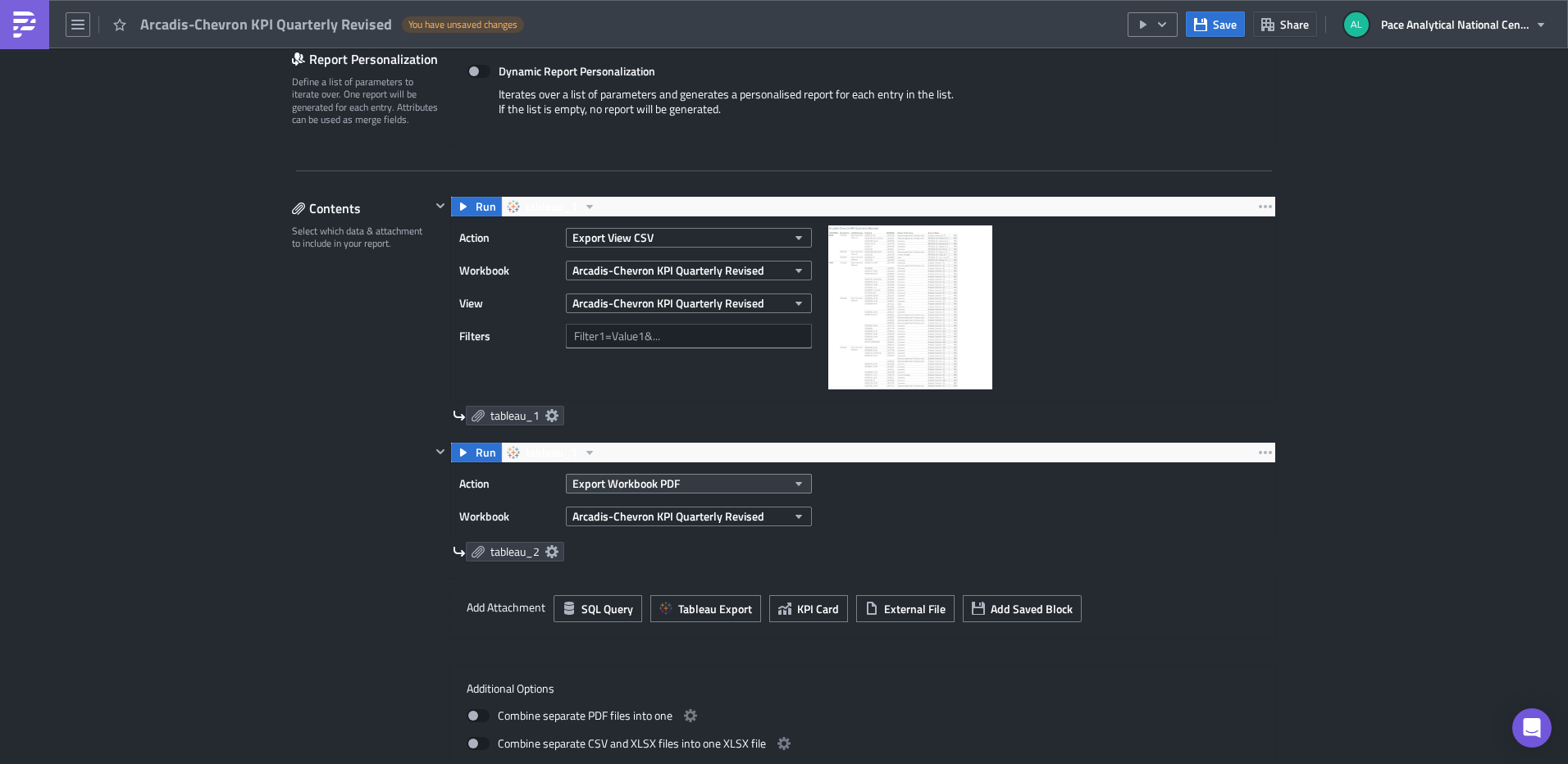
click at [797, 485] on icon "button" at bounding box center [799, 484] width 13 height 13
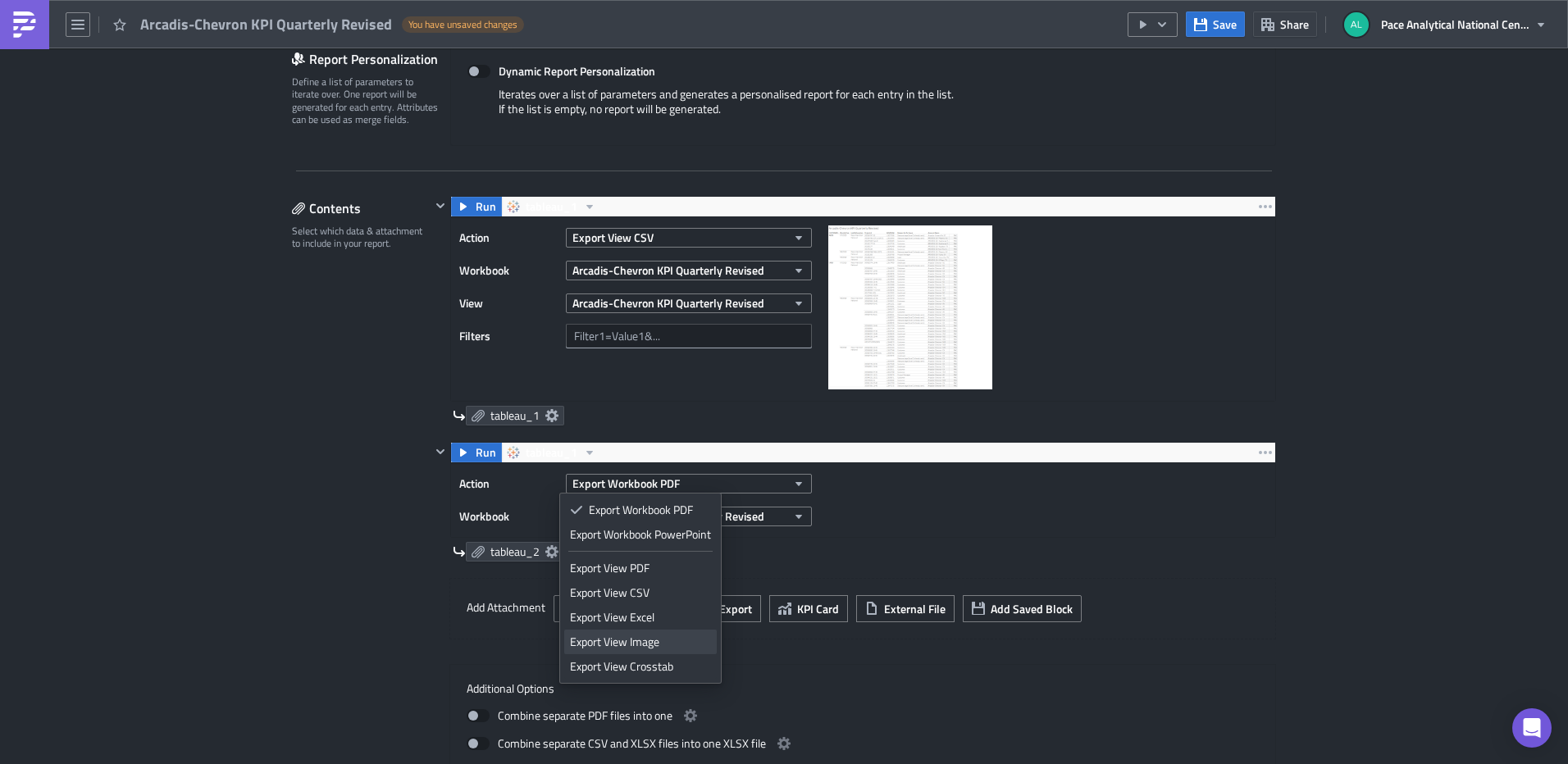
click at [645, 639] on div "Export View Image" at bounding box center [641, 642] width 141 height 16
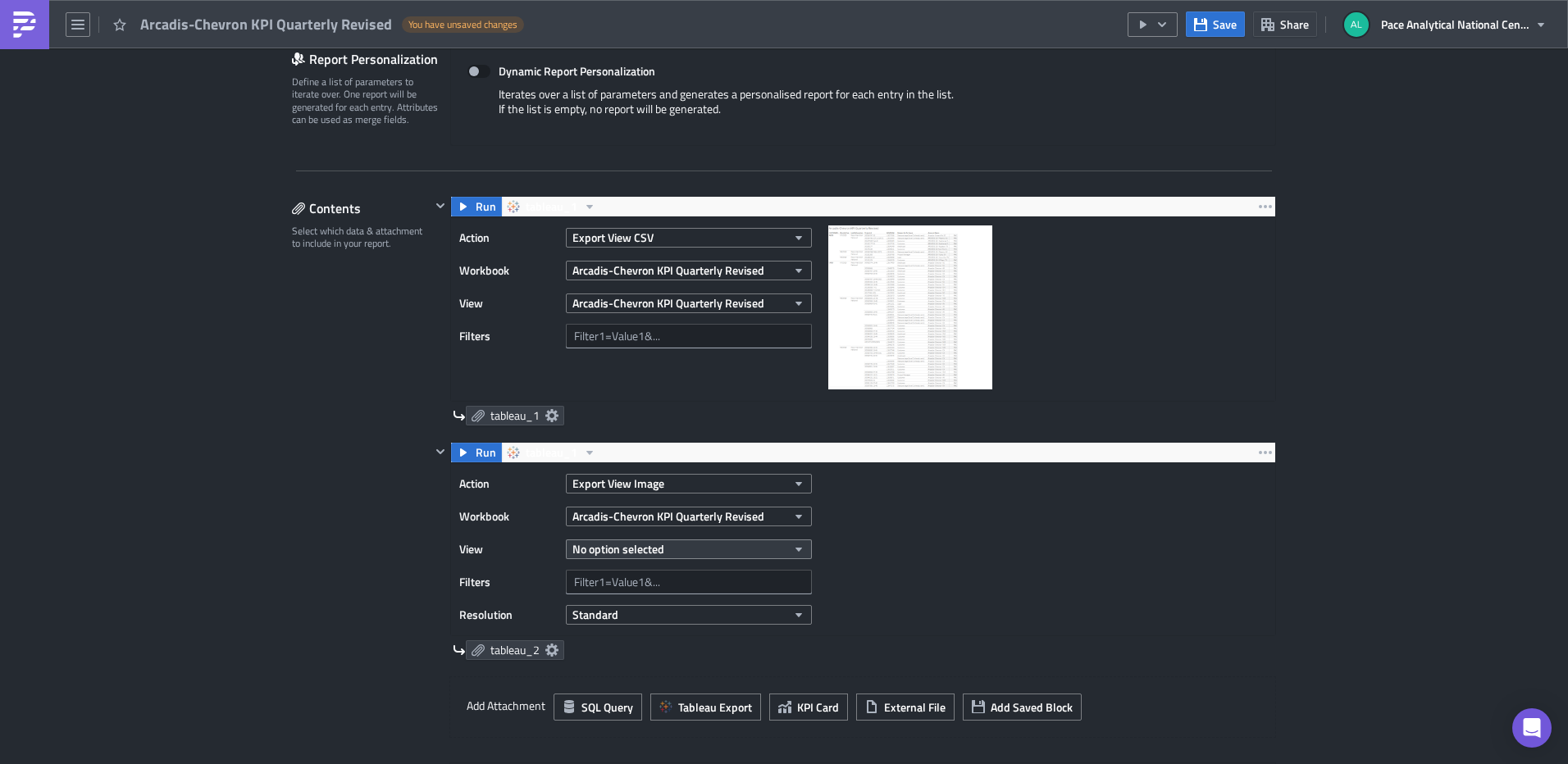
click at [796, 547] on icon "button" at bounding box center [799, 549] width 6 height 5
click at [802, 548] on button "No option selected" at bounding box center [688, 549] width 246 height 20
click at [800, 547] on button "No option selected" at bounding box center [688, 549] width 246 height 20
click at [792, 617] on icon "button" at bounding box center [799, 614] width 13 height 13
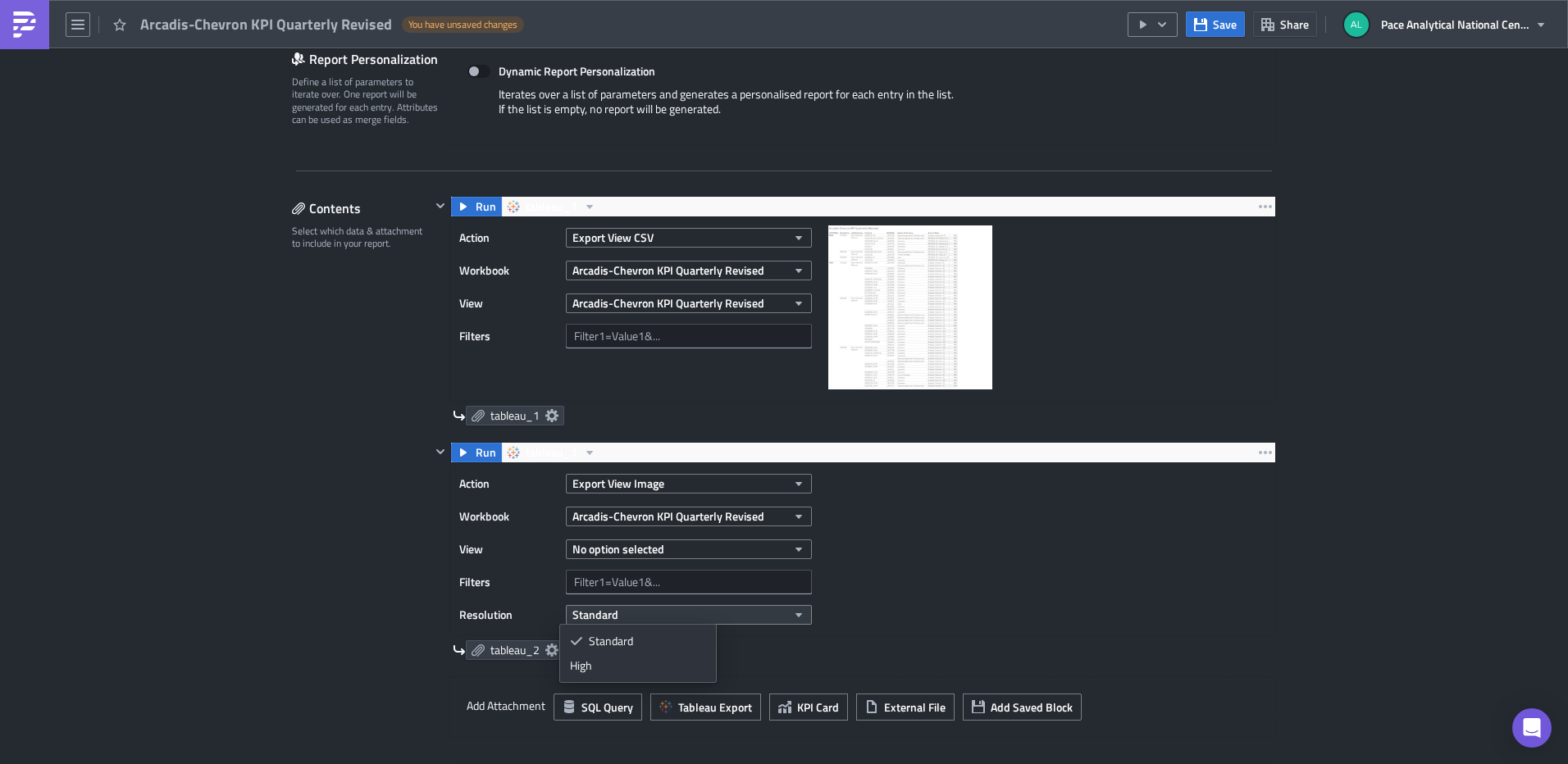
click at [792, 617] on icon "button" at bounding box center [799, 614] width 13 height 13
click at [802, 552] on button "No option selected" at bounding box center [688, 549] width 246 height 20
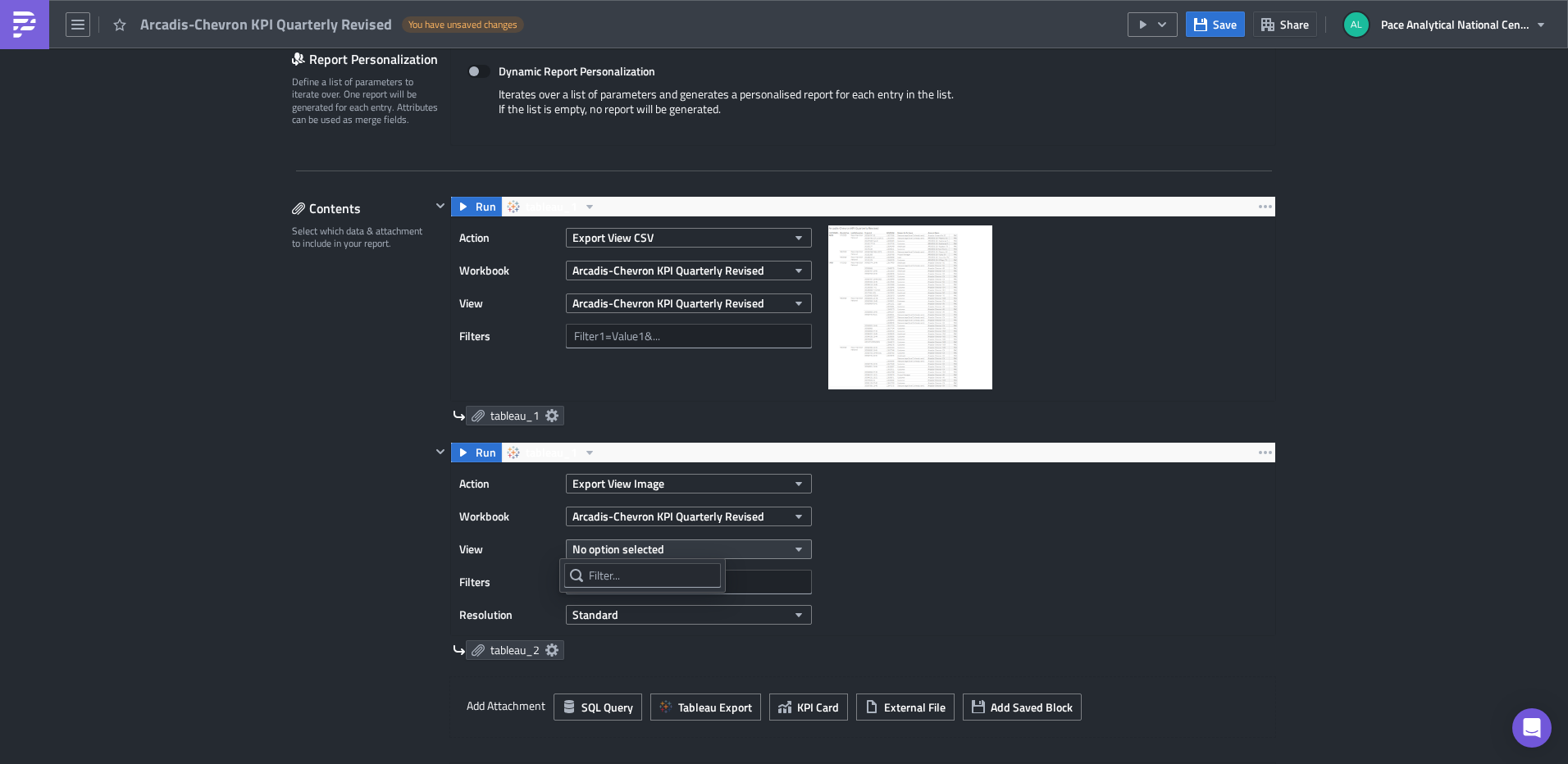
click at [678, 546] on button "No option selected" at bounding box center [688, 549] width 246 height 20
click at [457, 447] on icon "button" at bounding box center [463, 452] width 13 height 13
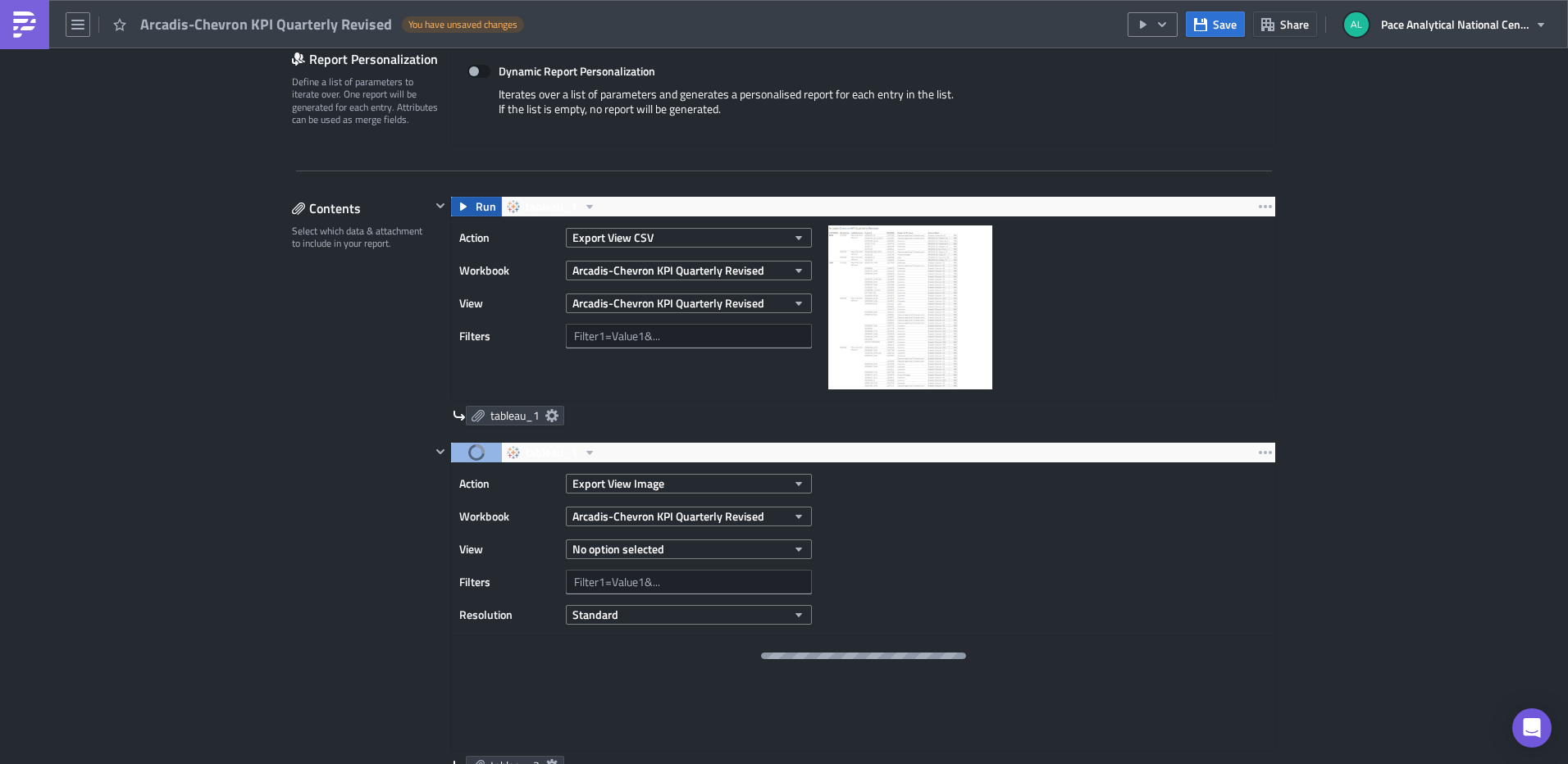
click at [461, 201] on icon "button" at bounding box center [463, 207] width 13 height 13
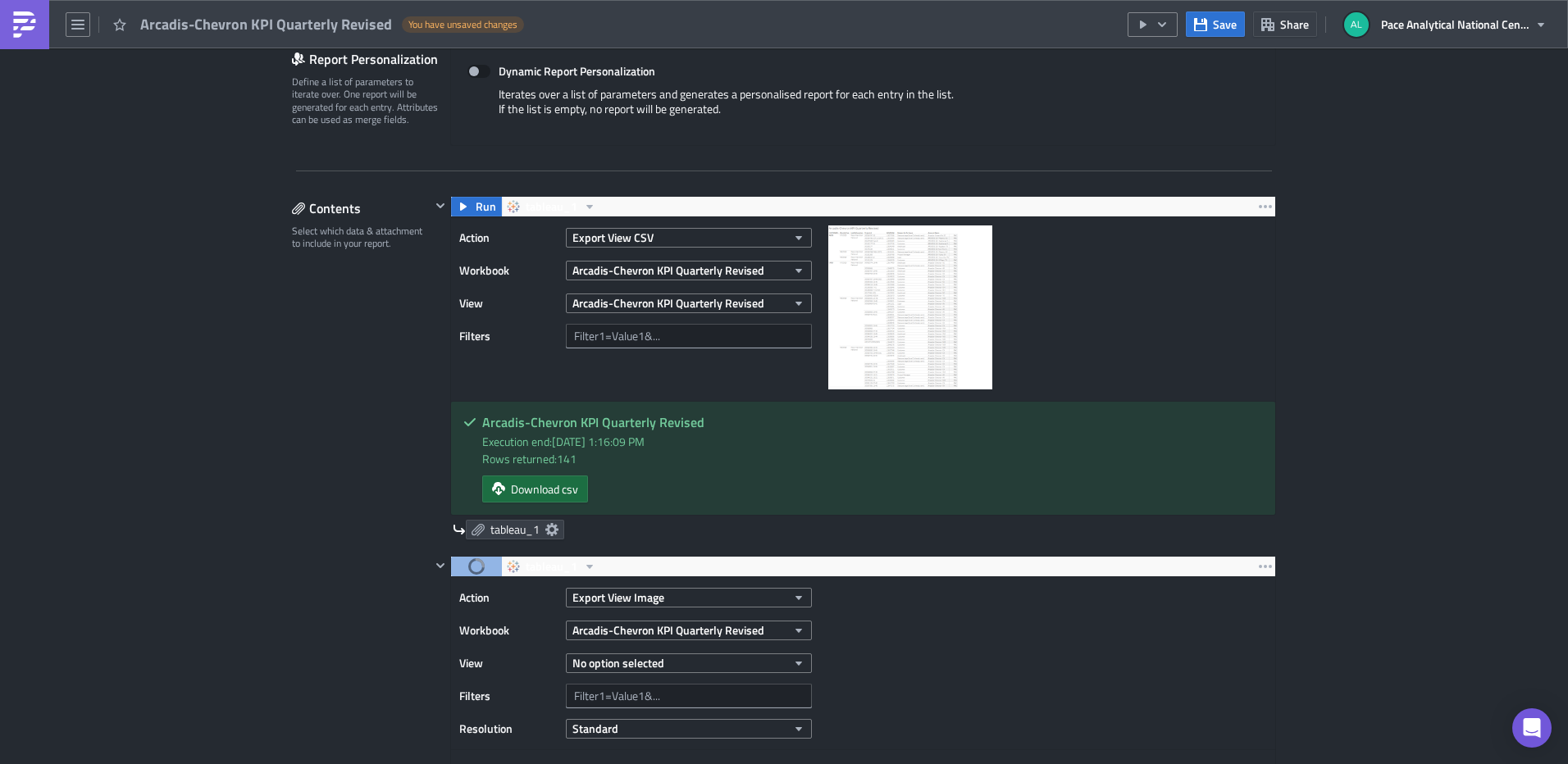
click at [543, 483] on span "Download csv" at bounding box center [545, 488] width 67 height 17
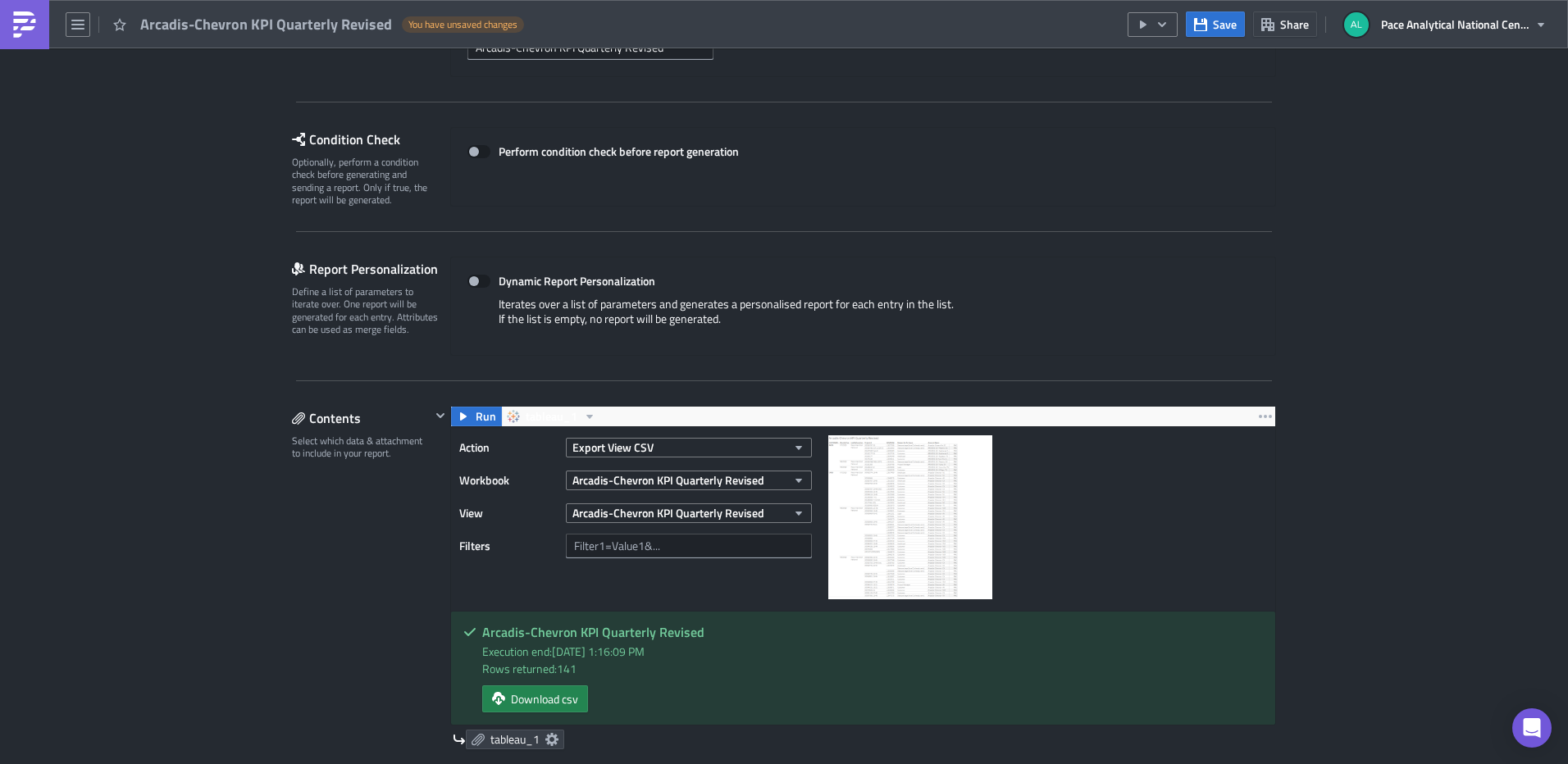
scroll to position [0, 0]
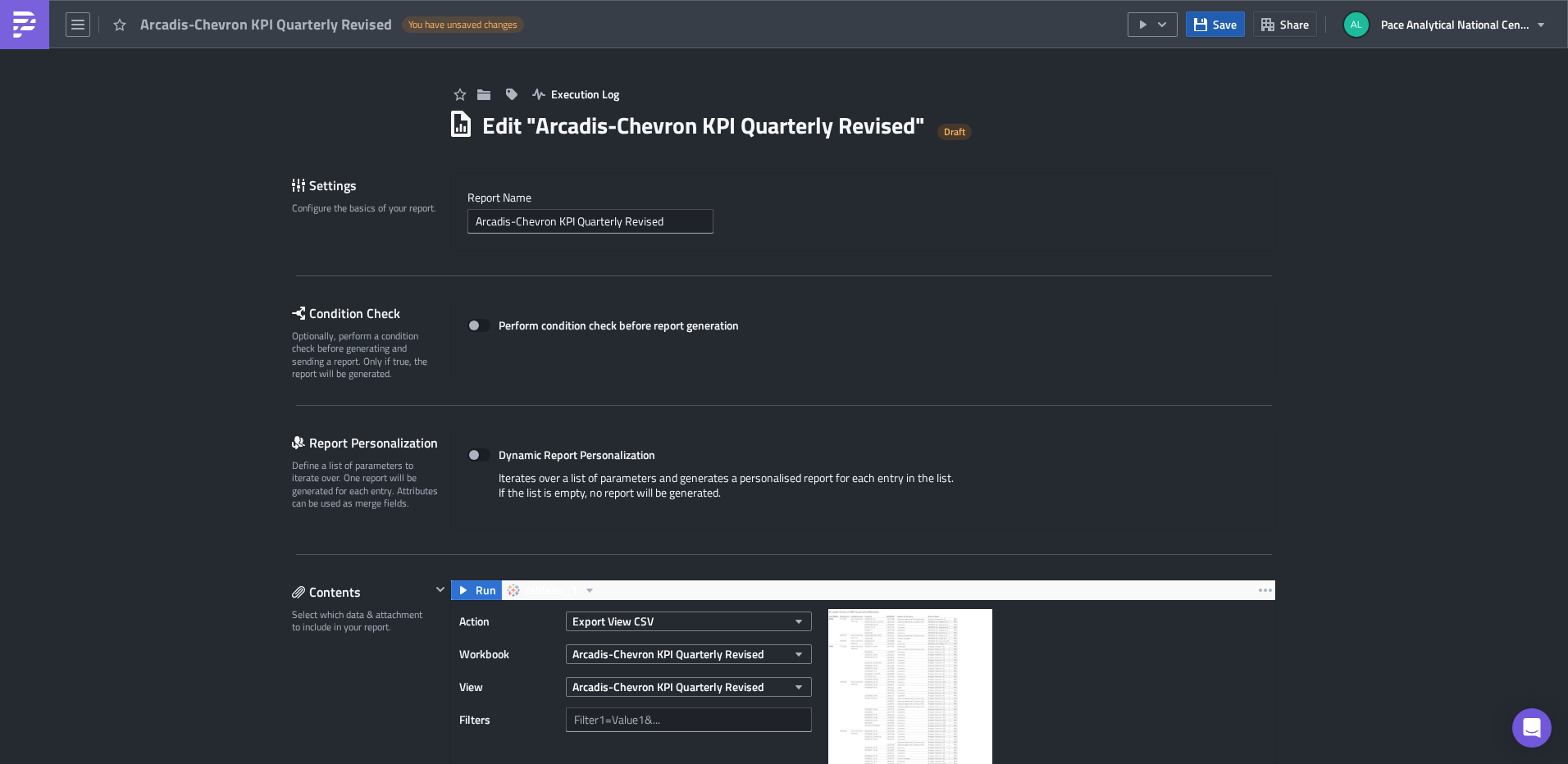
click at [1220, 27] on span "Save" at bounding box center [1224, 24] width 24 height 17
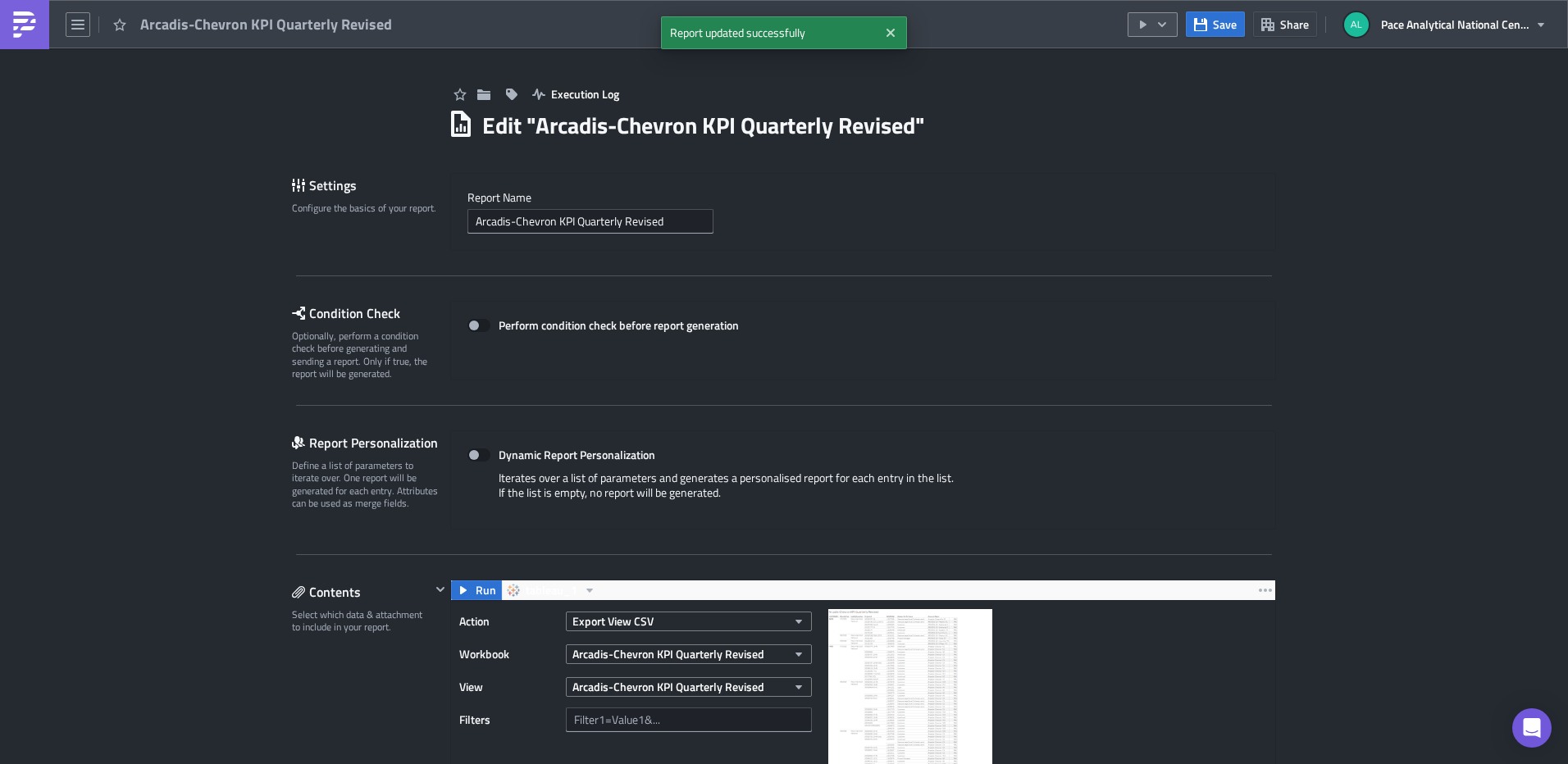
click at [1168, 26] on icon "button" at bounding box center [1162, 24] width 13 height 13
click at [1176, 66] on div "Send Just to Me" at bounding box center [1202, 65] width 128 height 16
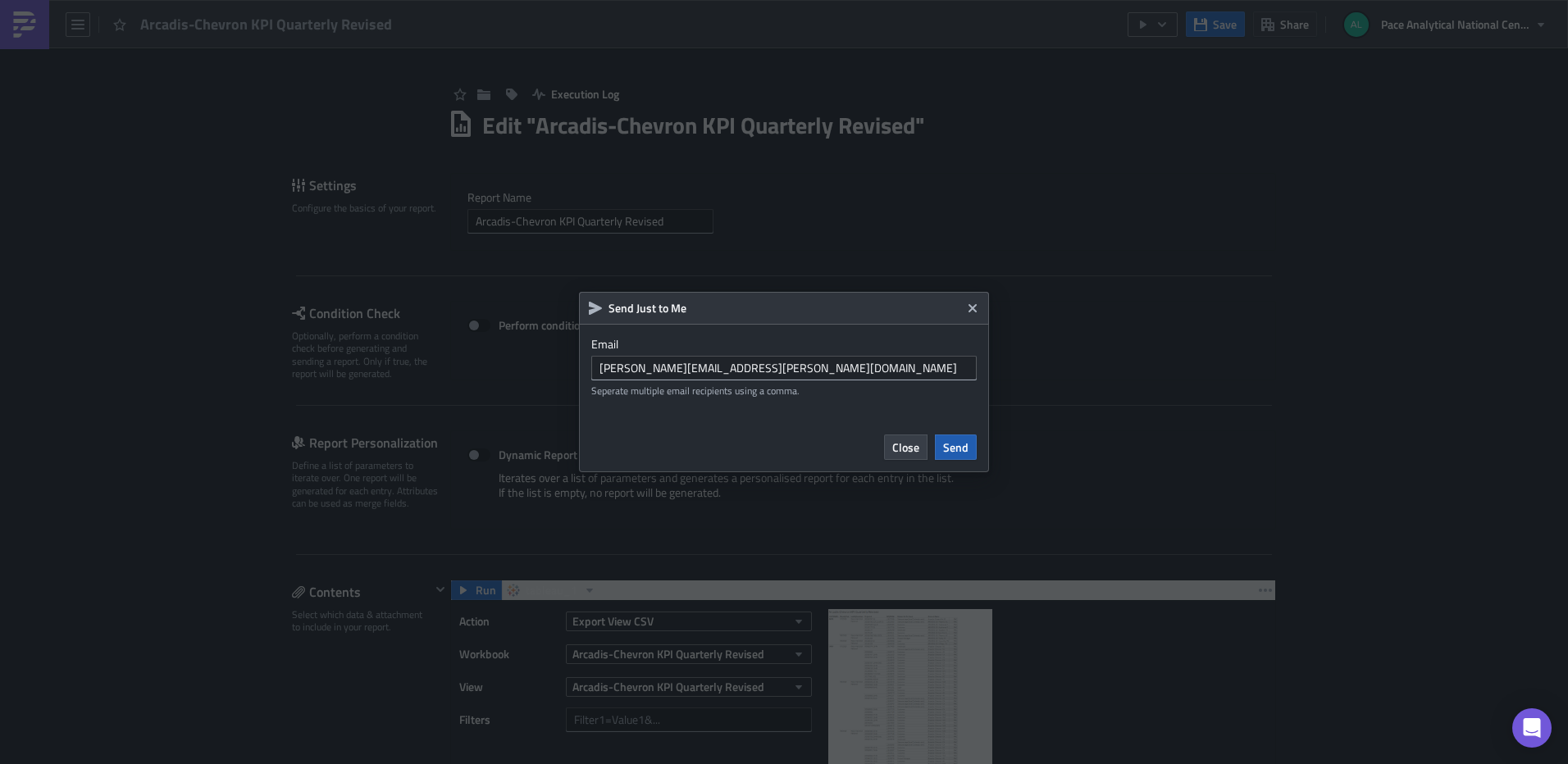
click at [955, 443] on span "Send" at bounding box center [956, 447] width 25 height 17
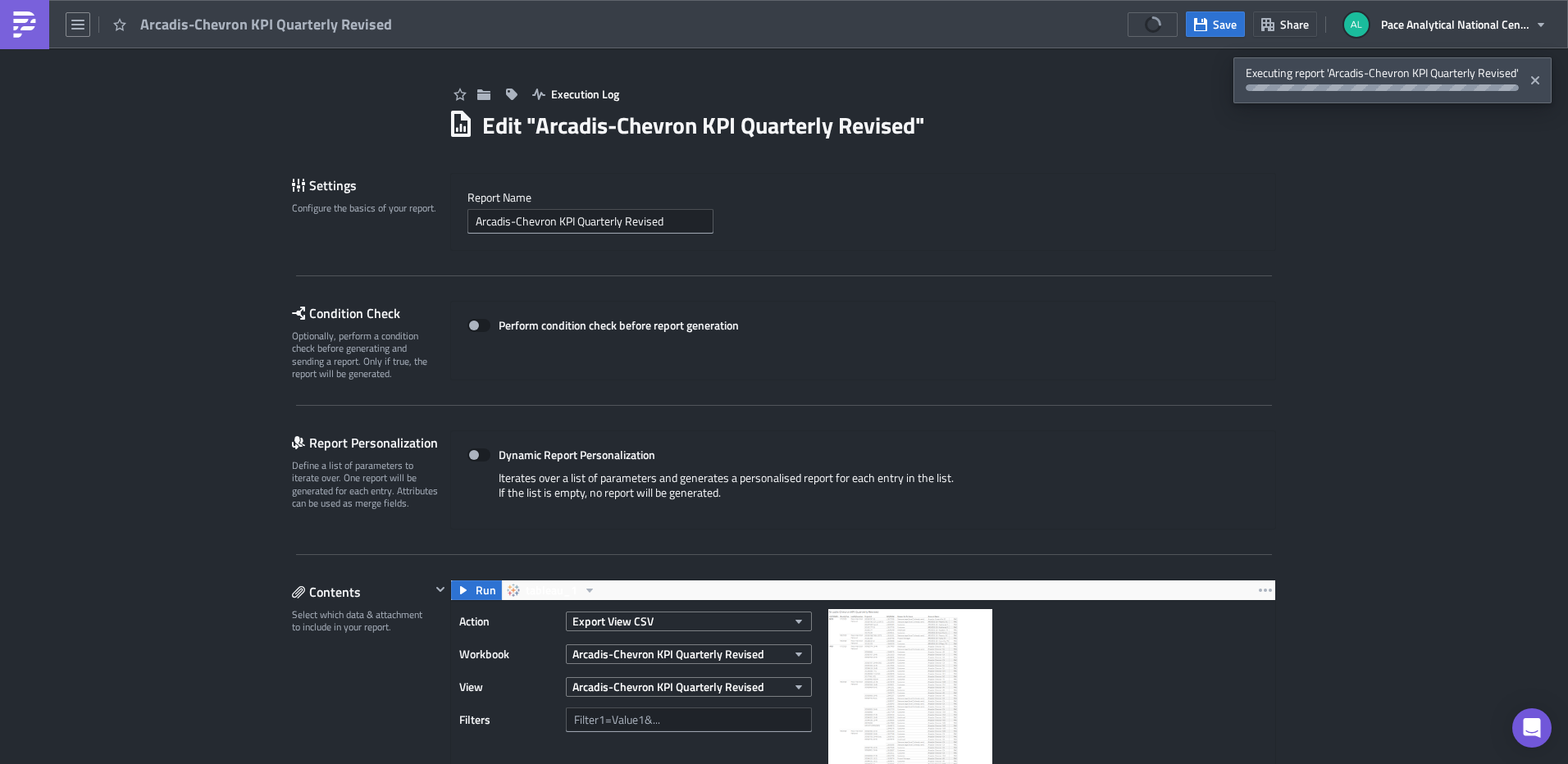
click at [1534, 82] on icon "Close" at bounding box center [1534, 80] width 8 height 8
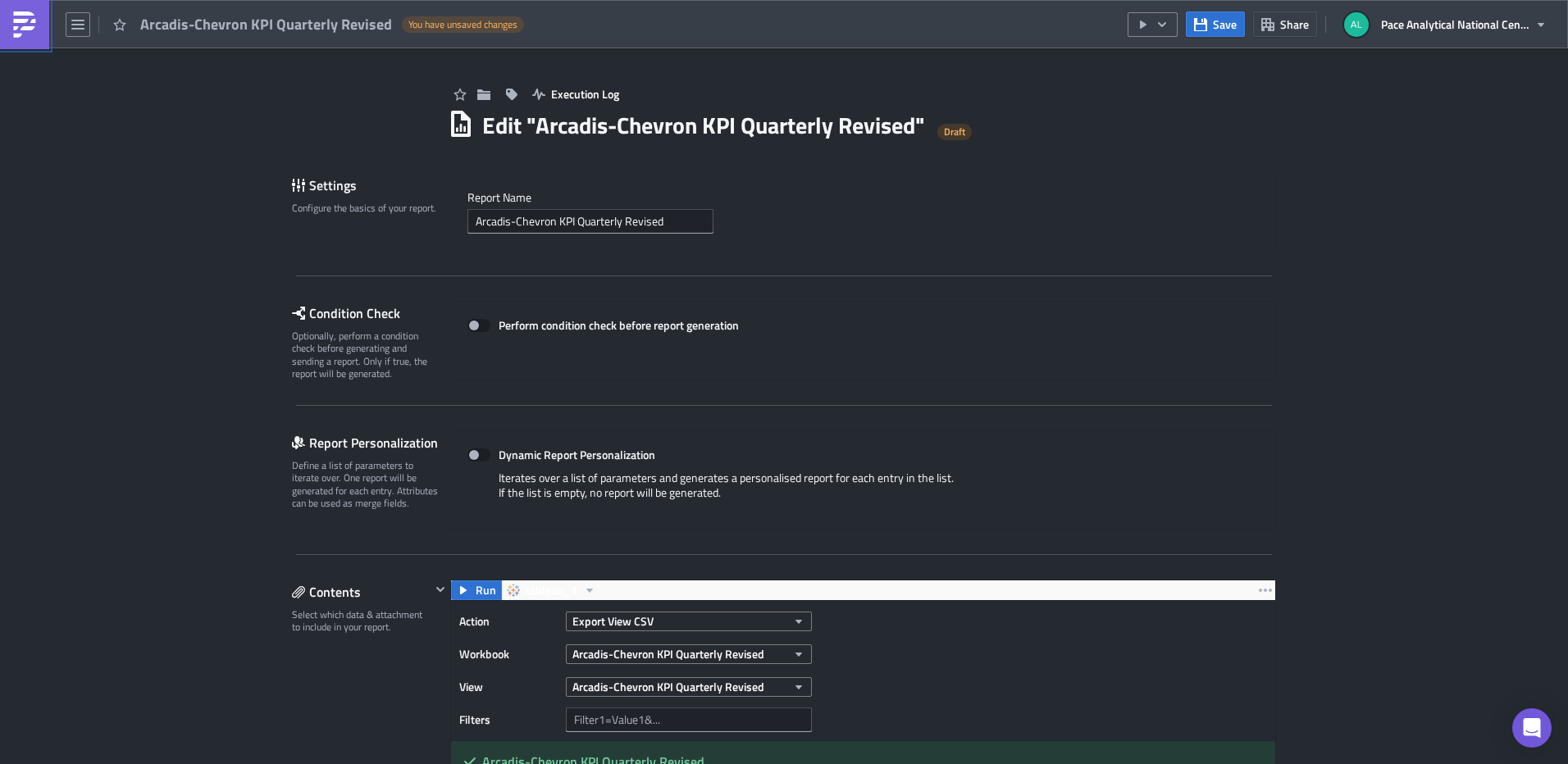
click at [27, 20] on img at bounding box center [24, 24] width 26 height 26
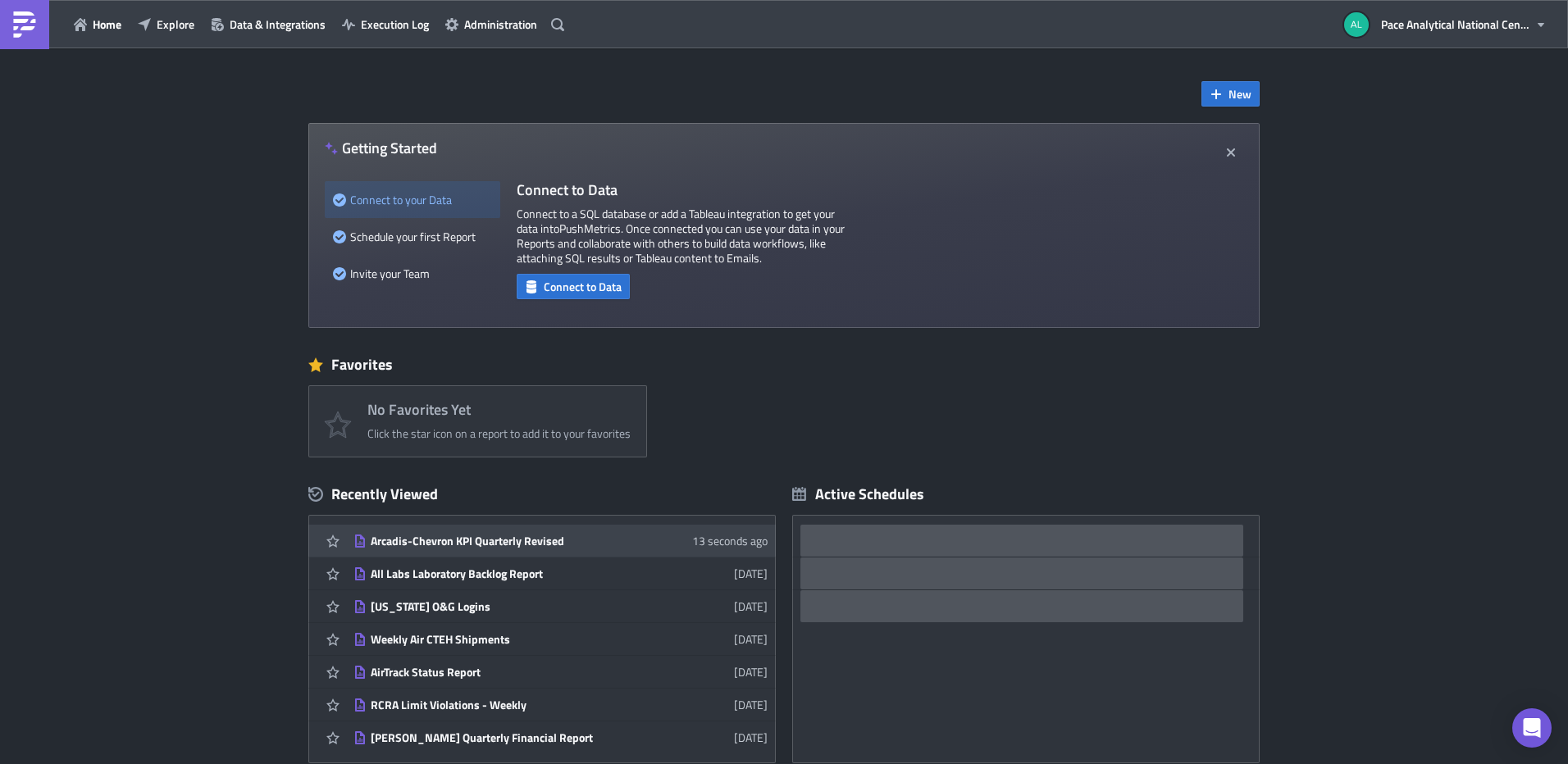
click at [446, 537] on div "Arcadis-Chevron KPI Quarterly Revised" at bounding box center [514, 541] width 287 height 15
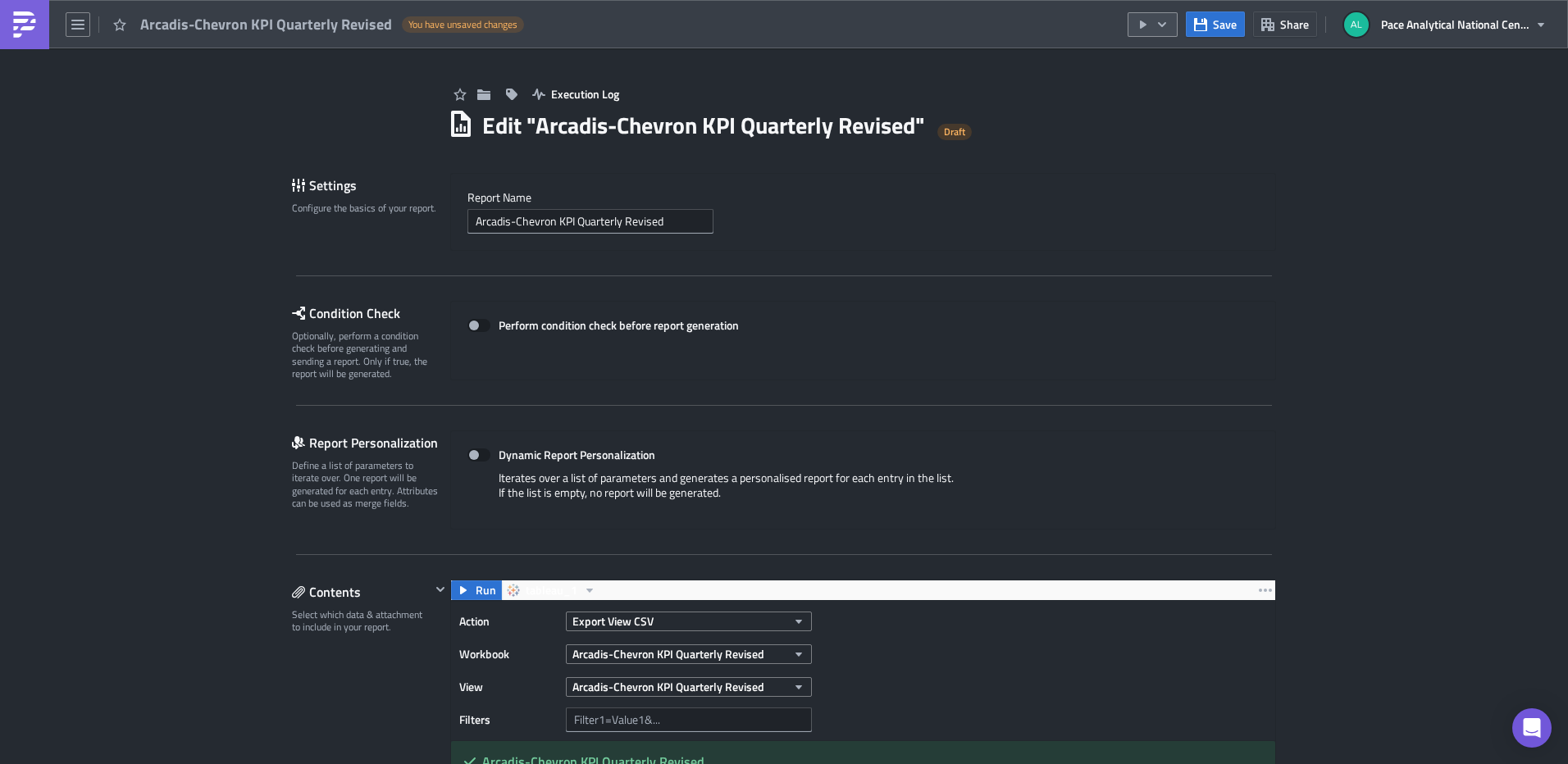
click at [1166, 24] on icon "button" at bounding box center [1162, 24] width 8 height 5
click at [1225, 20] on span "Save" at bounding box center [1224, 24] width 24 height 17
click at [1163, 23] on icon "button" at bounding box center [1162, 24] width 13 height 13
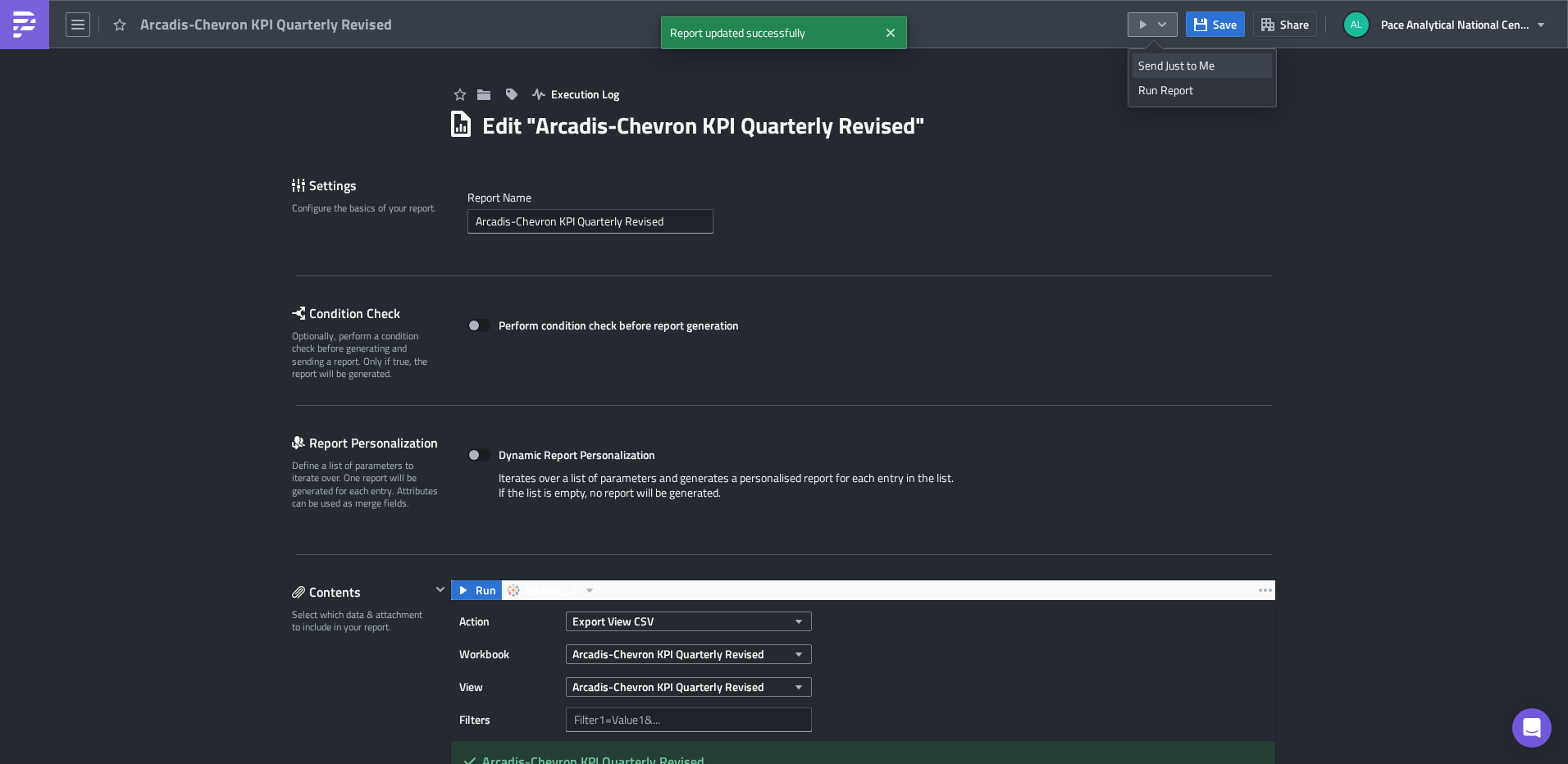
click at [1176, 66] on div "Send Just to Me" at bounding box center [1202, 65] width 128 height 16
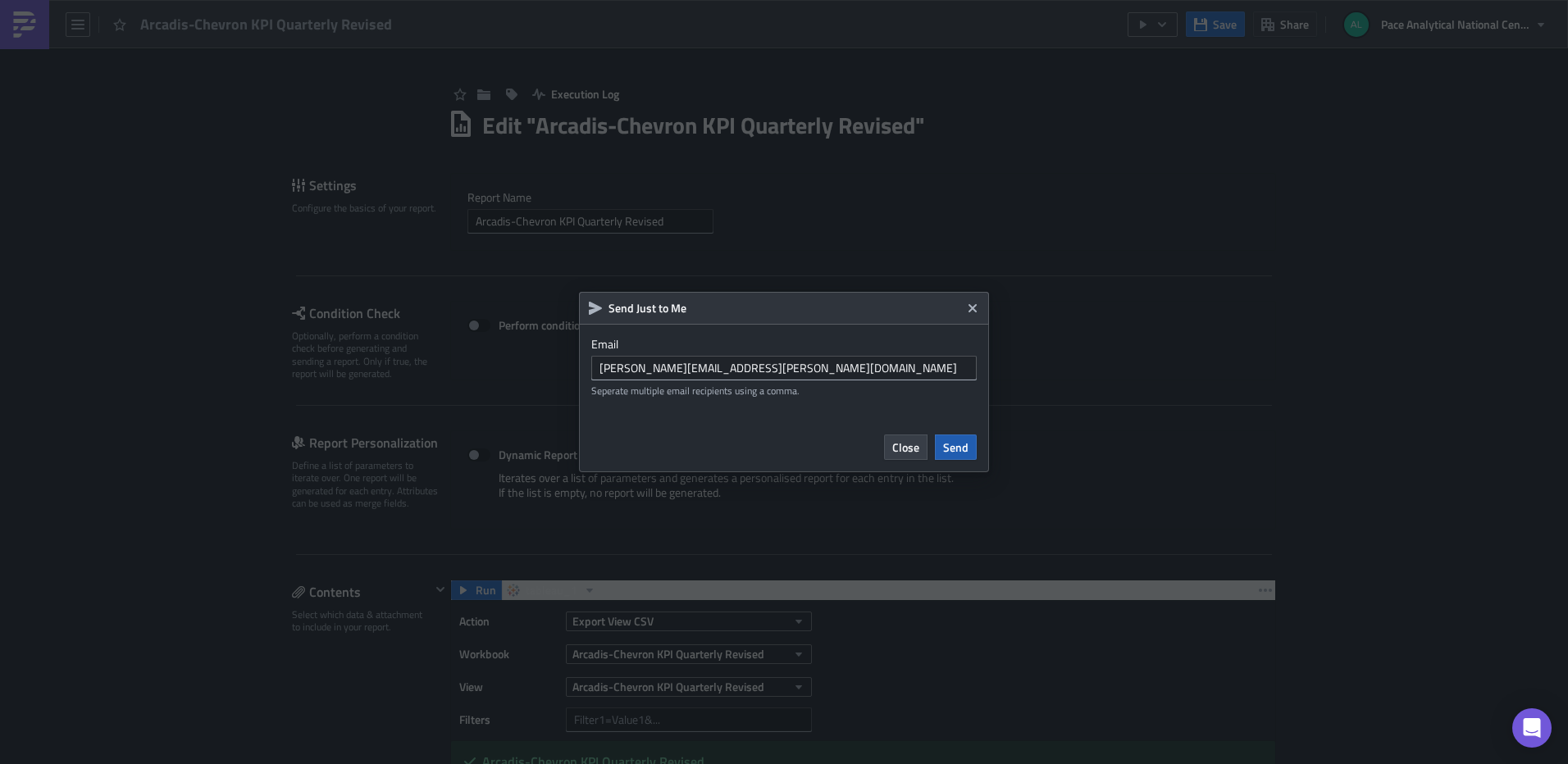
click at [960, 440] on span "Send" at bounding box center [956, 447] width 25 height 17
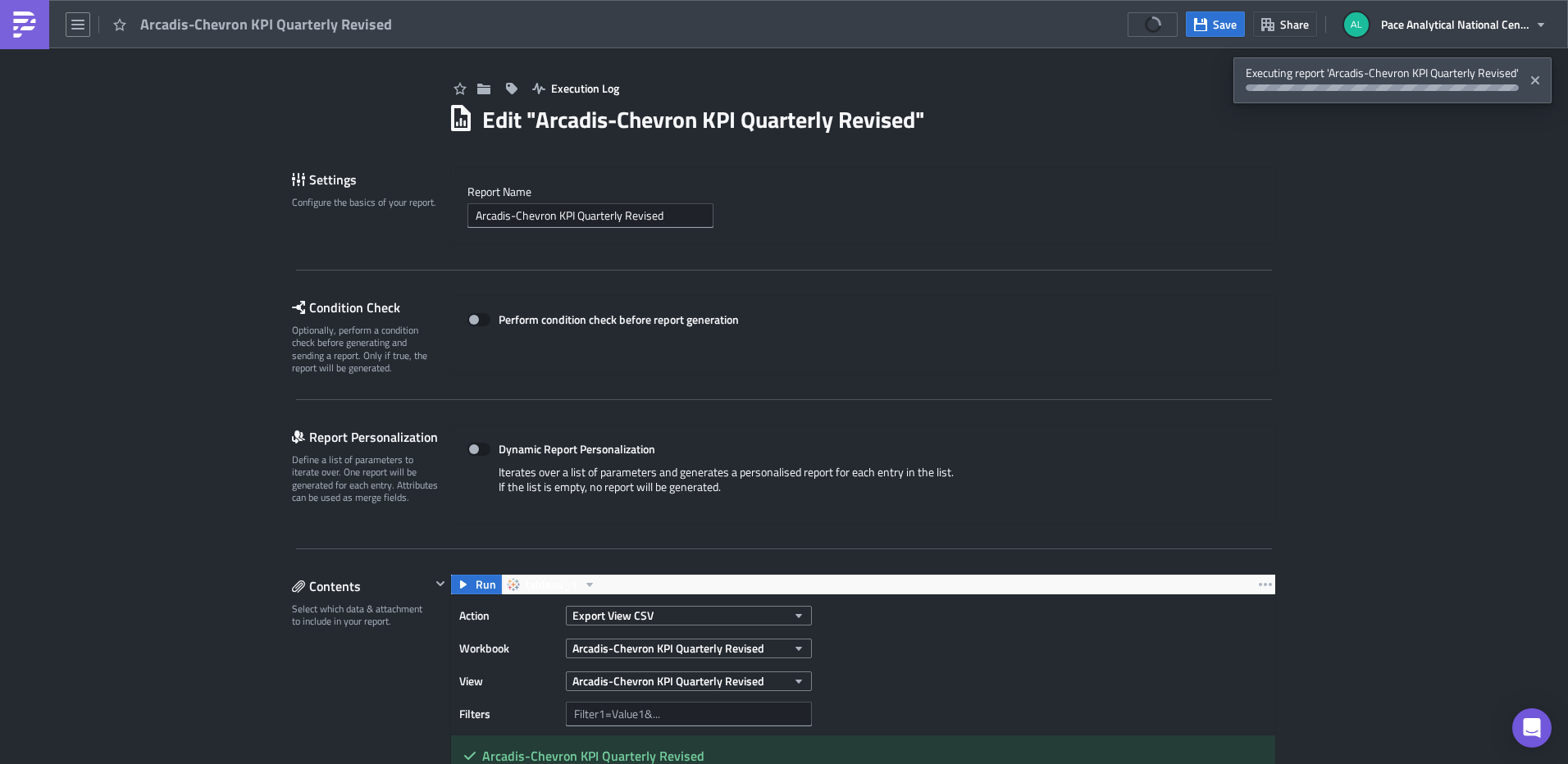
scroll to position [409, 0]
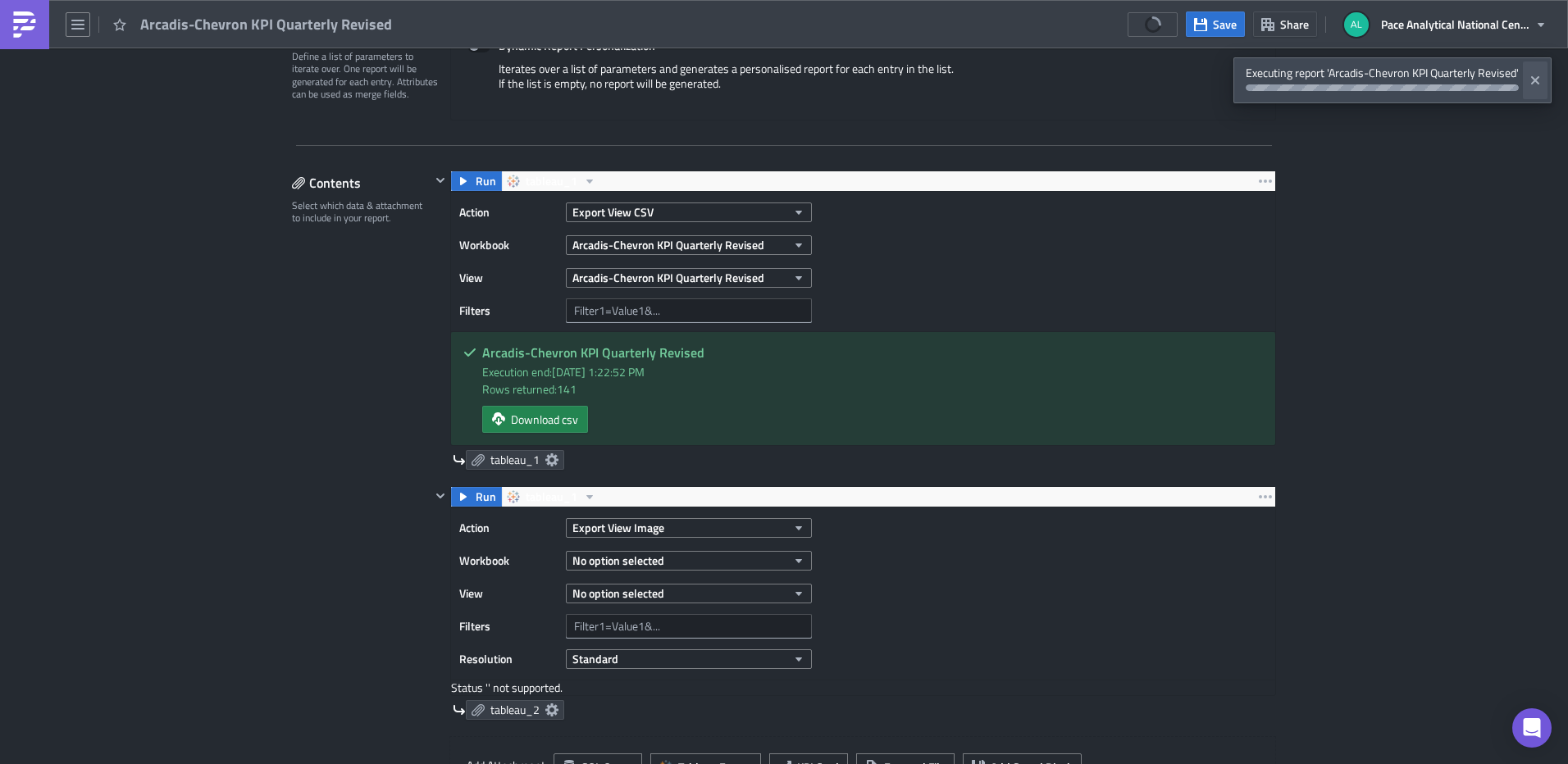
click at [1533, 78] on icon "Close" at bounding box center [1534, 80] width 8 height 8
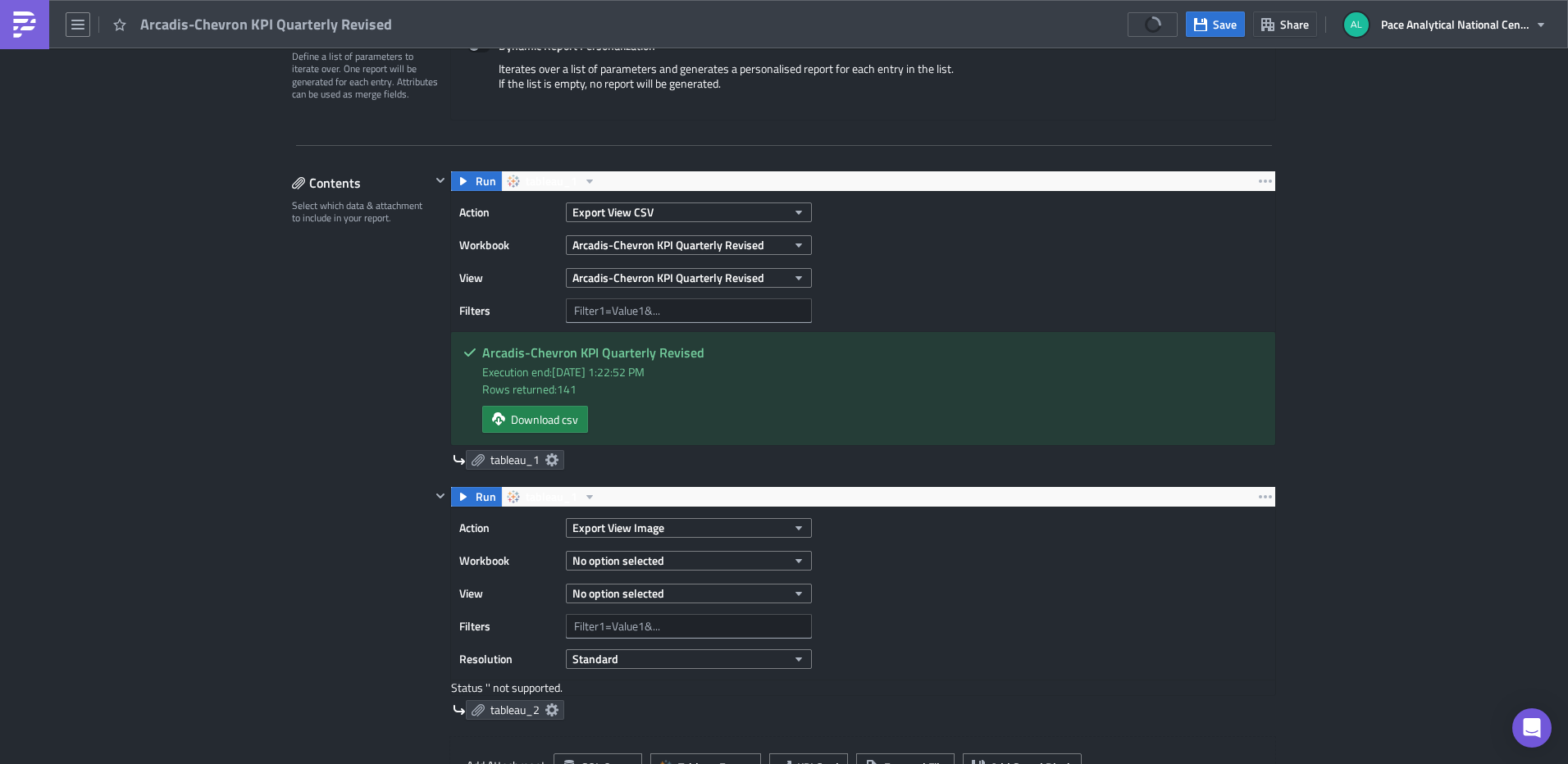
click at [42, 23] on link at bounding box center [24, 24] width 49 height 49
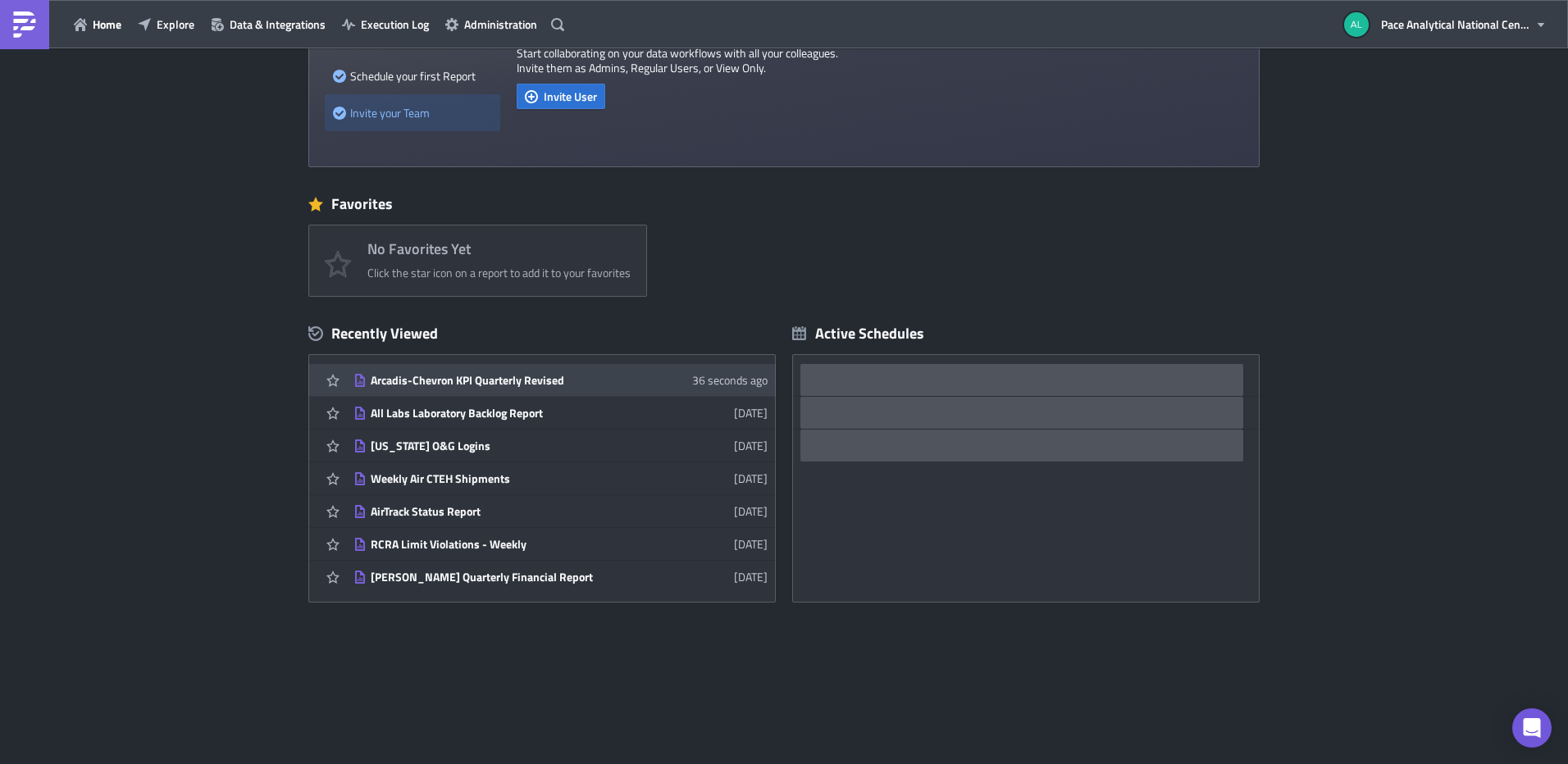
click at [473, 379] on div "Arcadis-Chevron KPI Quarterly Revised" at bounding box center [514, 381] width 287 height 15
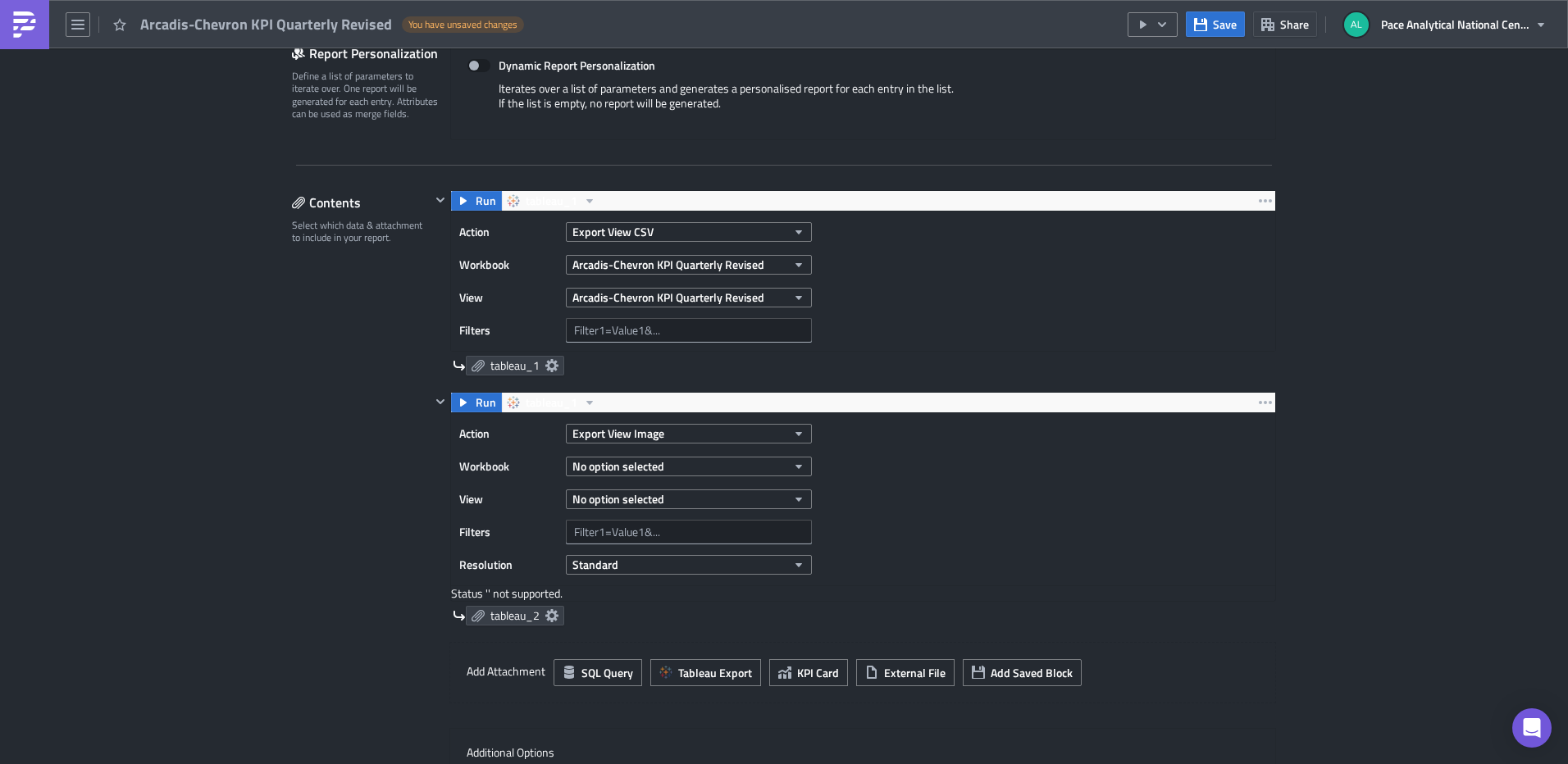
scroll to position [392, 0]
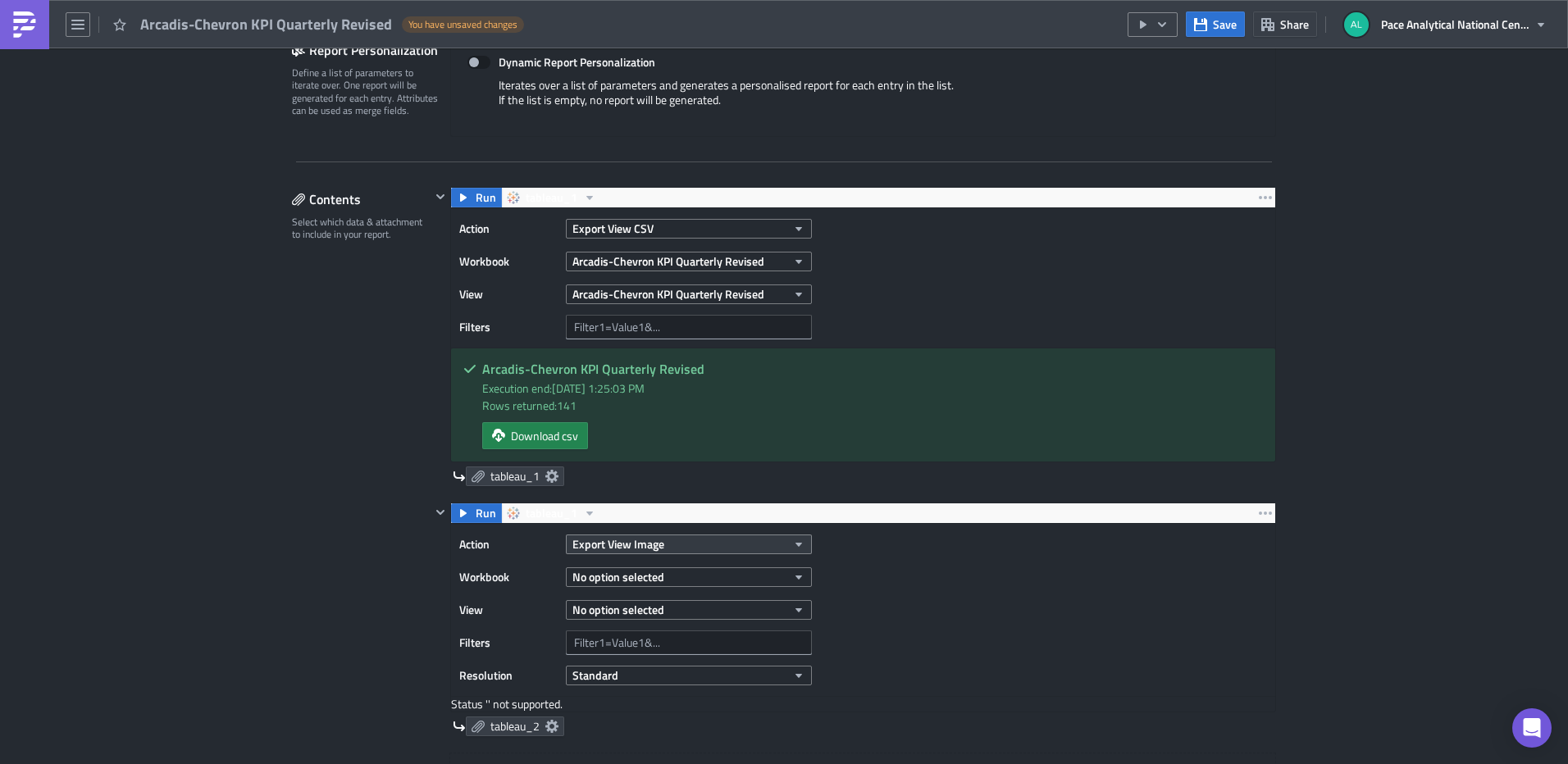
click at [792, 544] on icon "button" at bounding box center [799, 545] width 13 height 13
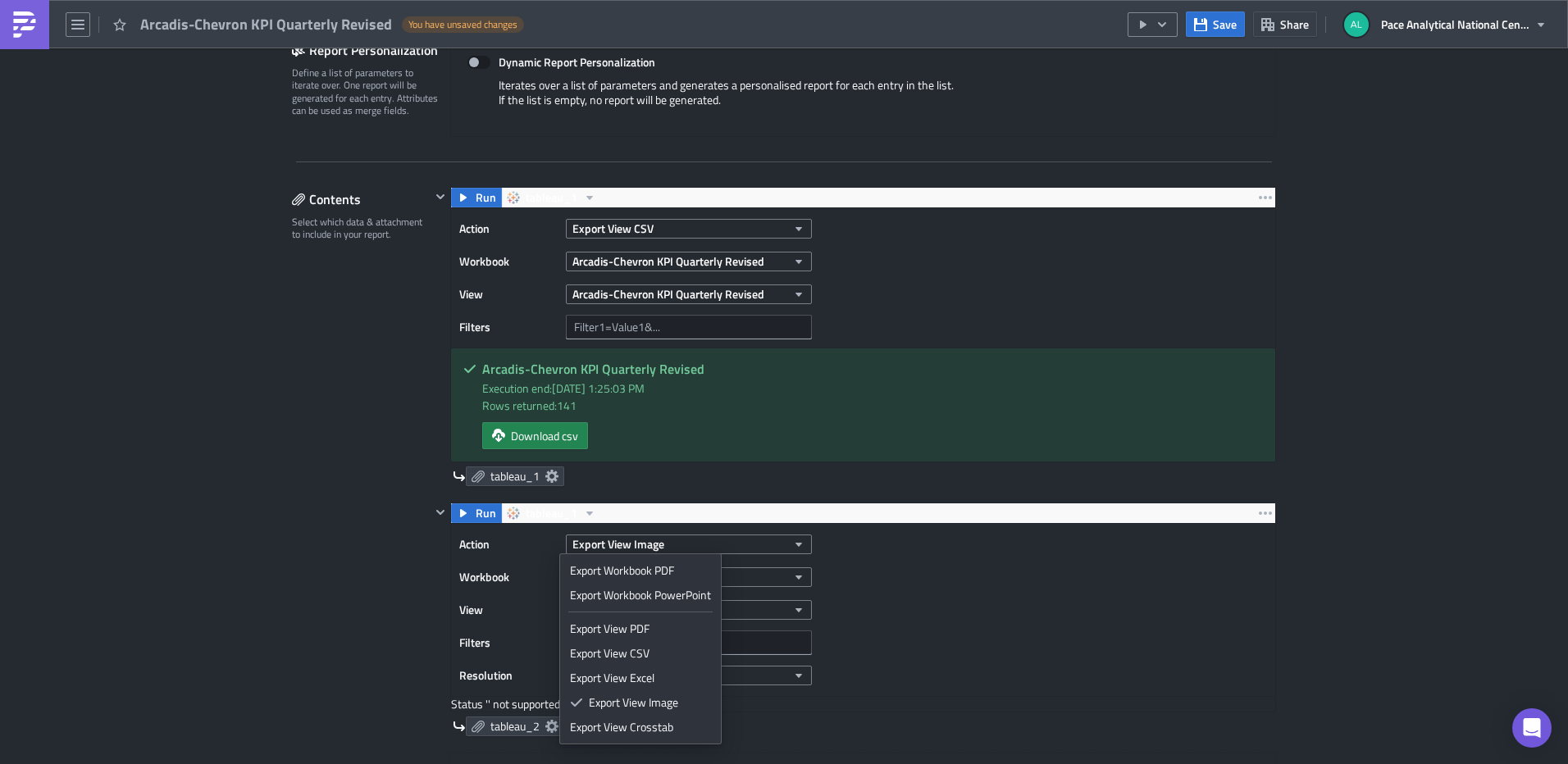
click at [937, 539] on div "Action Export View Image Workbook No option selected View No option selected Fi…" at bounding box center [863, 610] width 824 height 172
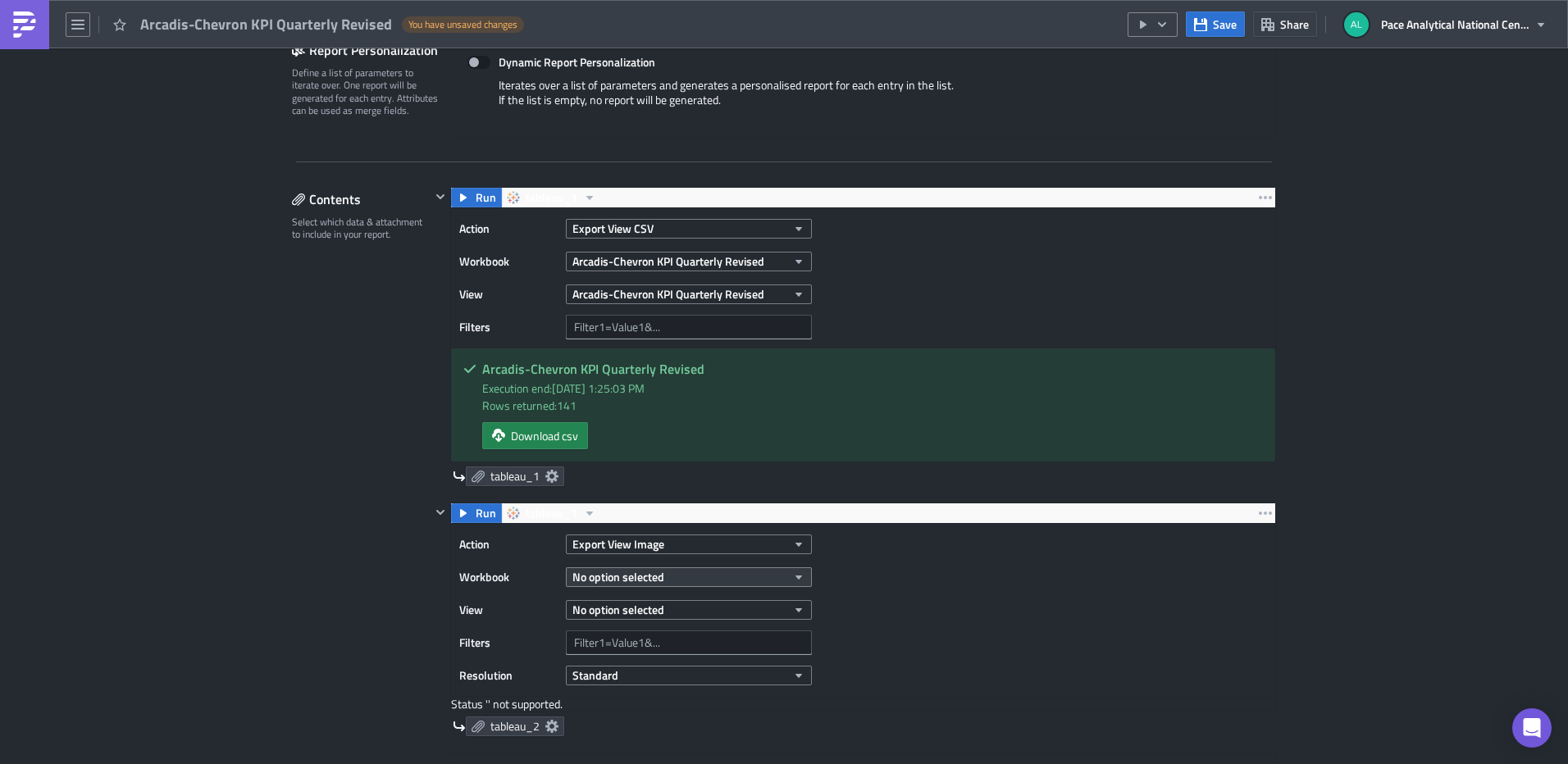
click at [797, 574] on icon "button" at bounding box center [799, 577] width 13 height 13
click at [800, 615] on button "No option selected" at bounding box center [688, 610] width 246 height 20
click at [963, 606] on div "Action Export View Image Workbook No option selected View No option selected Fi…" at bounding box center [863, 610] width 824 height 172
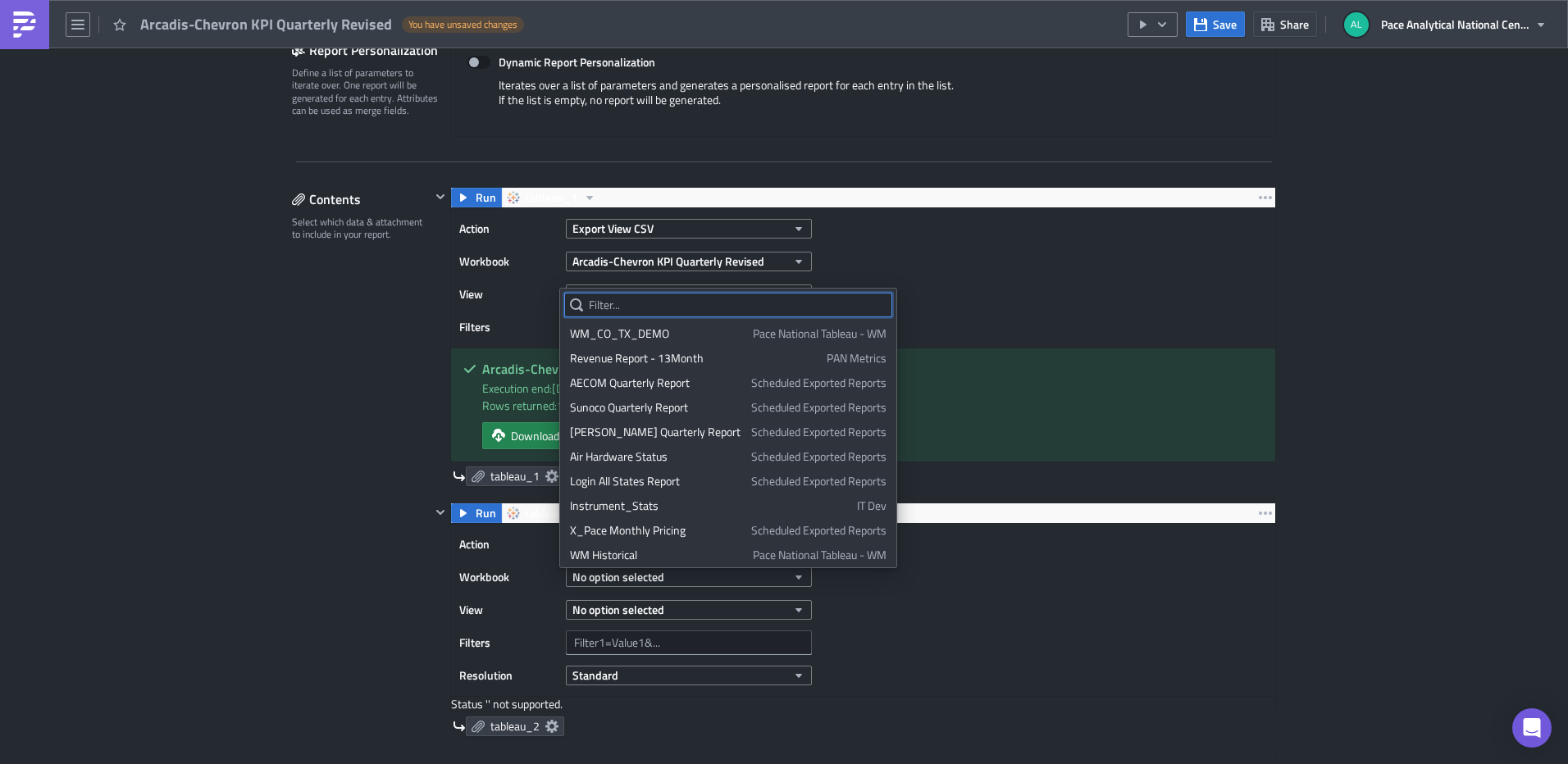
click at [702, 305] on input "text" at bounding box center [729, 305] width 328 height 24
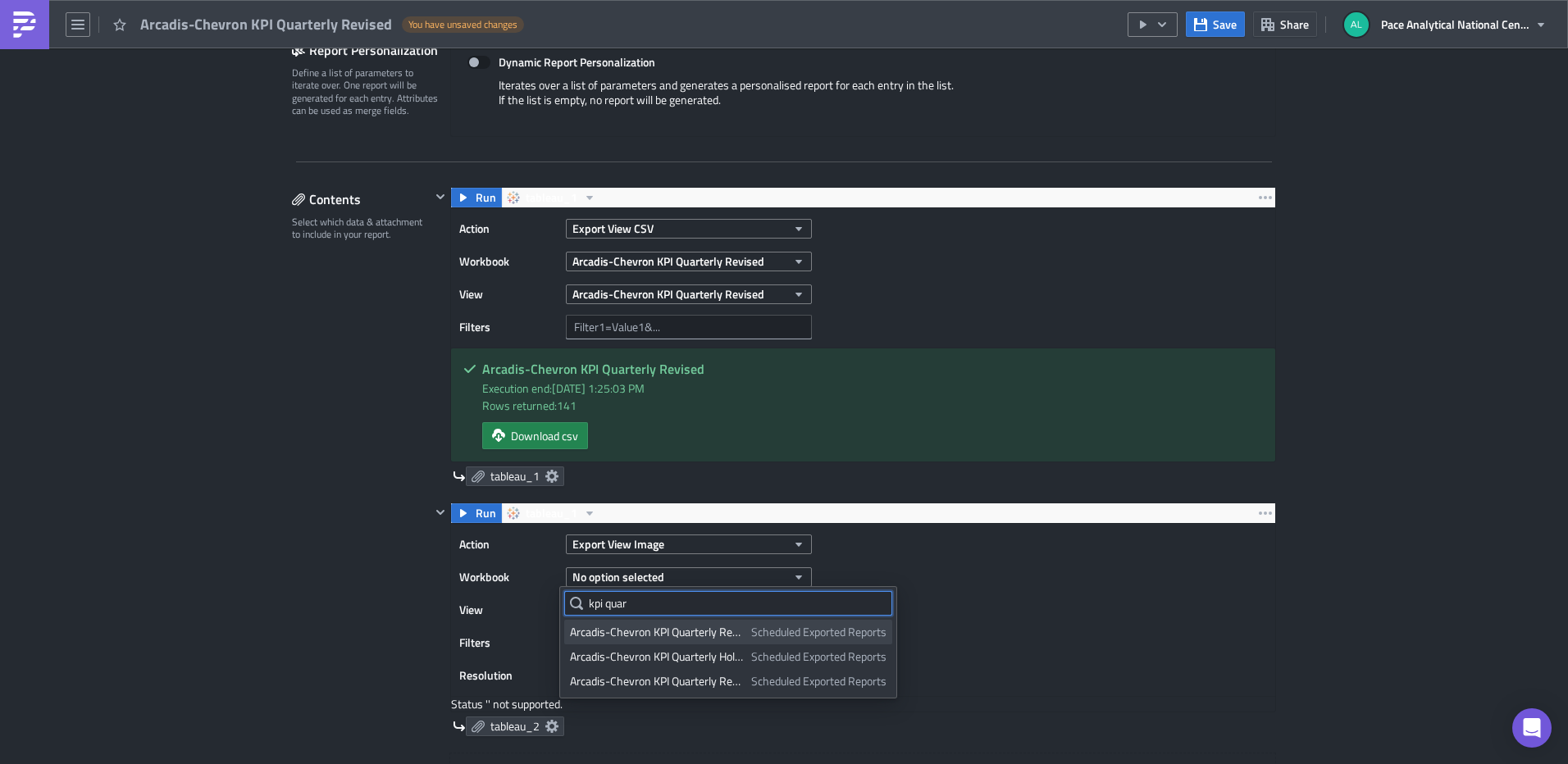
type input "kpi quar"
click at [691, 634] on div "Arcadis-Chevron KPI Quarterly Revised" at bounding box center [658, 633] width 176 height 16
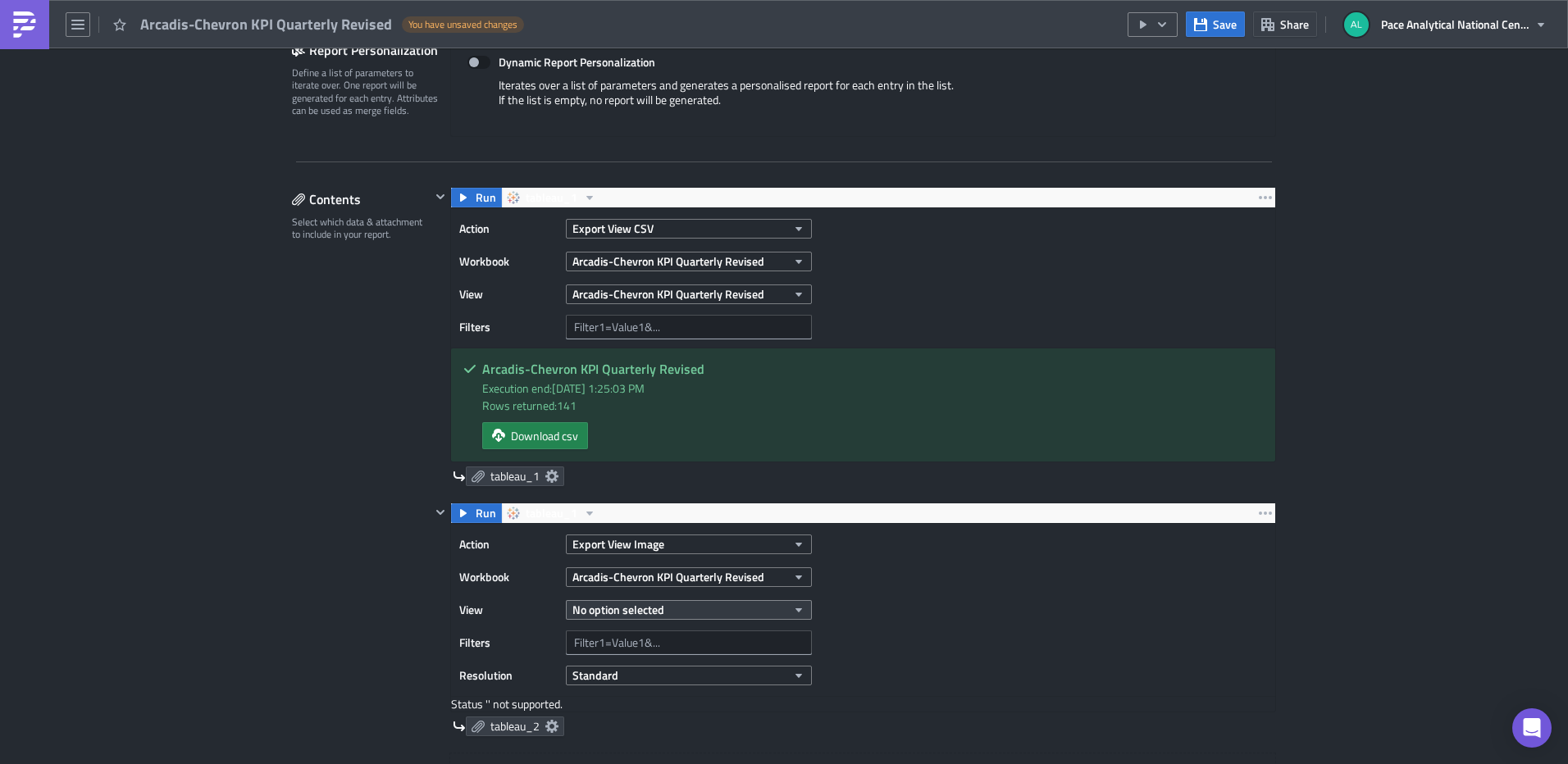
click at [795, 607] on icon "button" at bounding box center [799, 610] width 13 height 13
click at [704, 662] on div "Arcadis-Chevron KPI Quarterly Revised" at bounding box center [663, 665] width 188 height 16
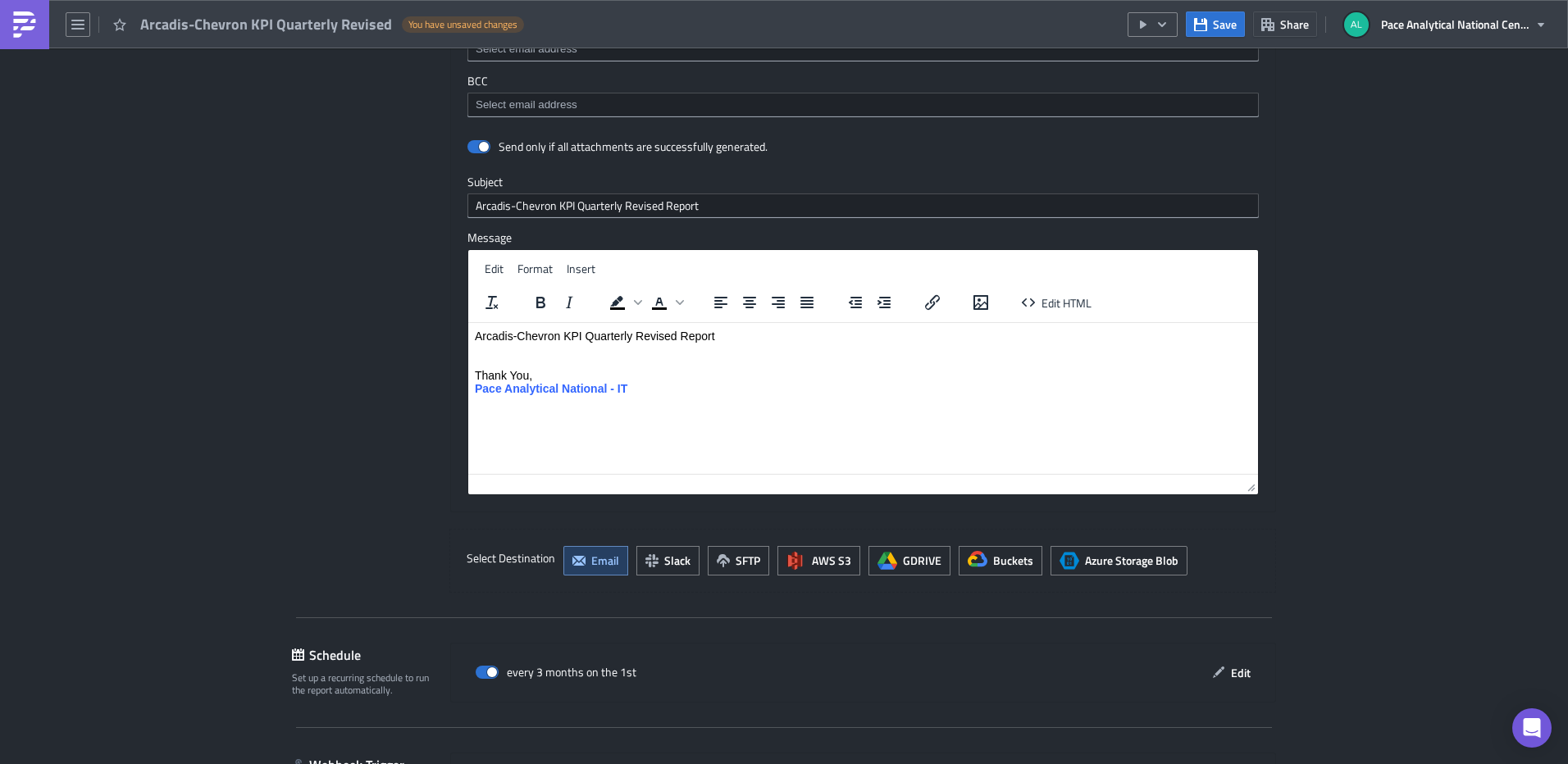
scroll to position [1711, 0]
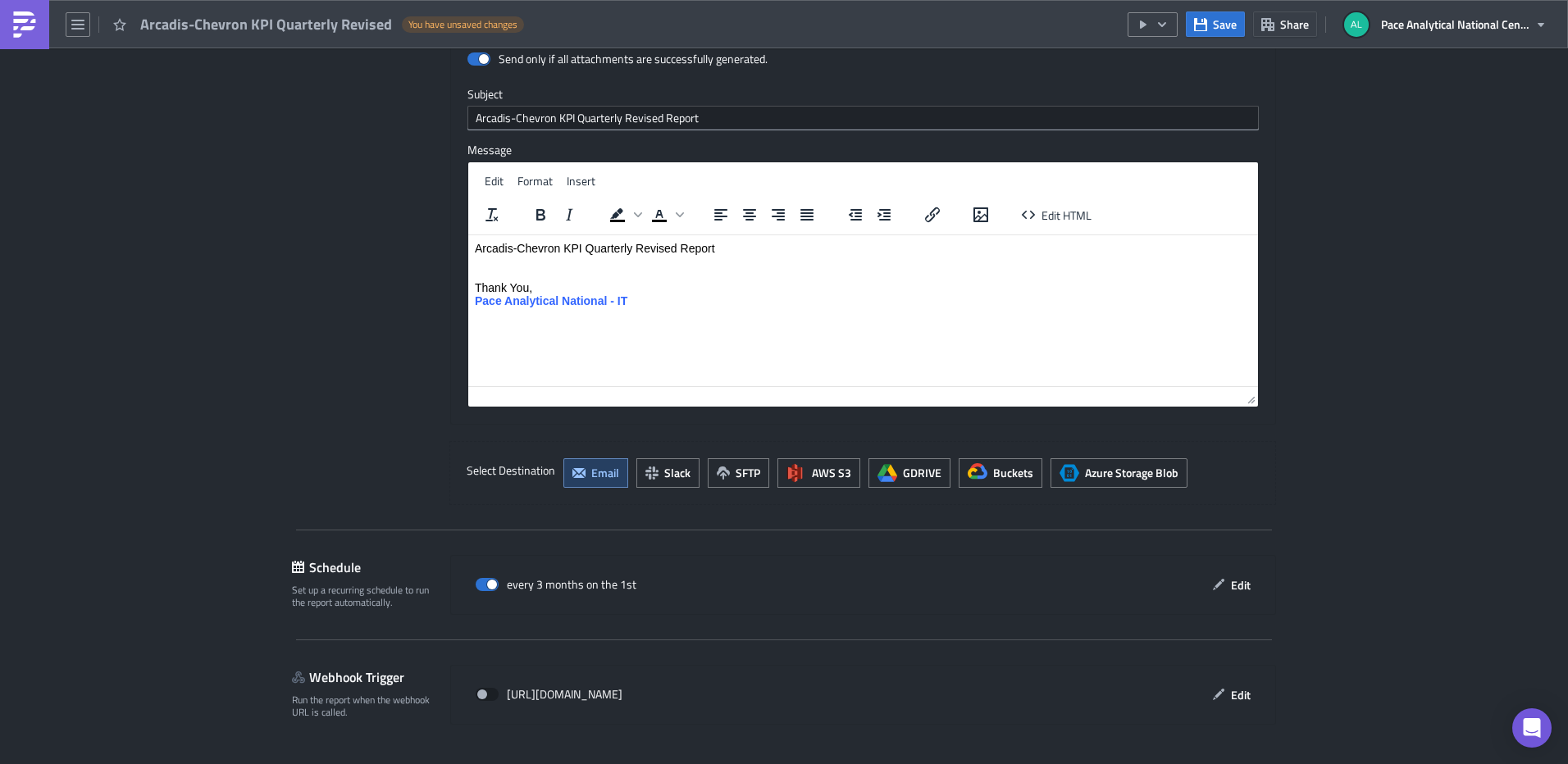
click at [1231, 763] on span "Save & Exit" at bounding box center [1240, 779] width 56 height 17
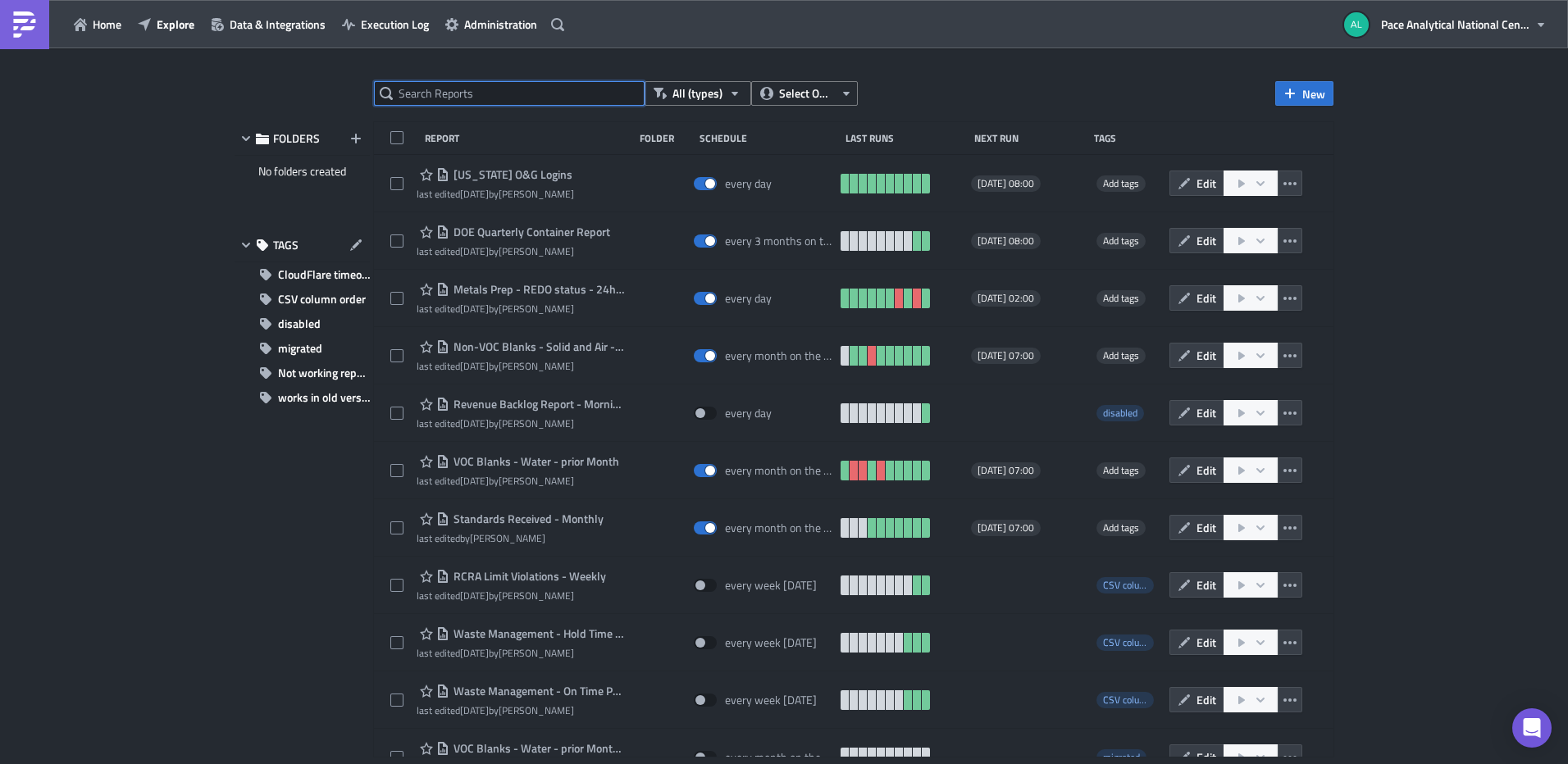
click at [456, 92] on input "text" at bounding box center [509, 93] width 271 height 24
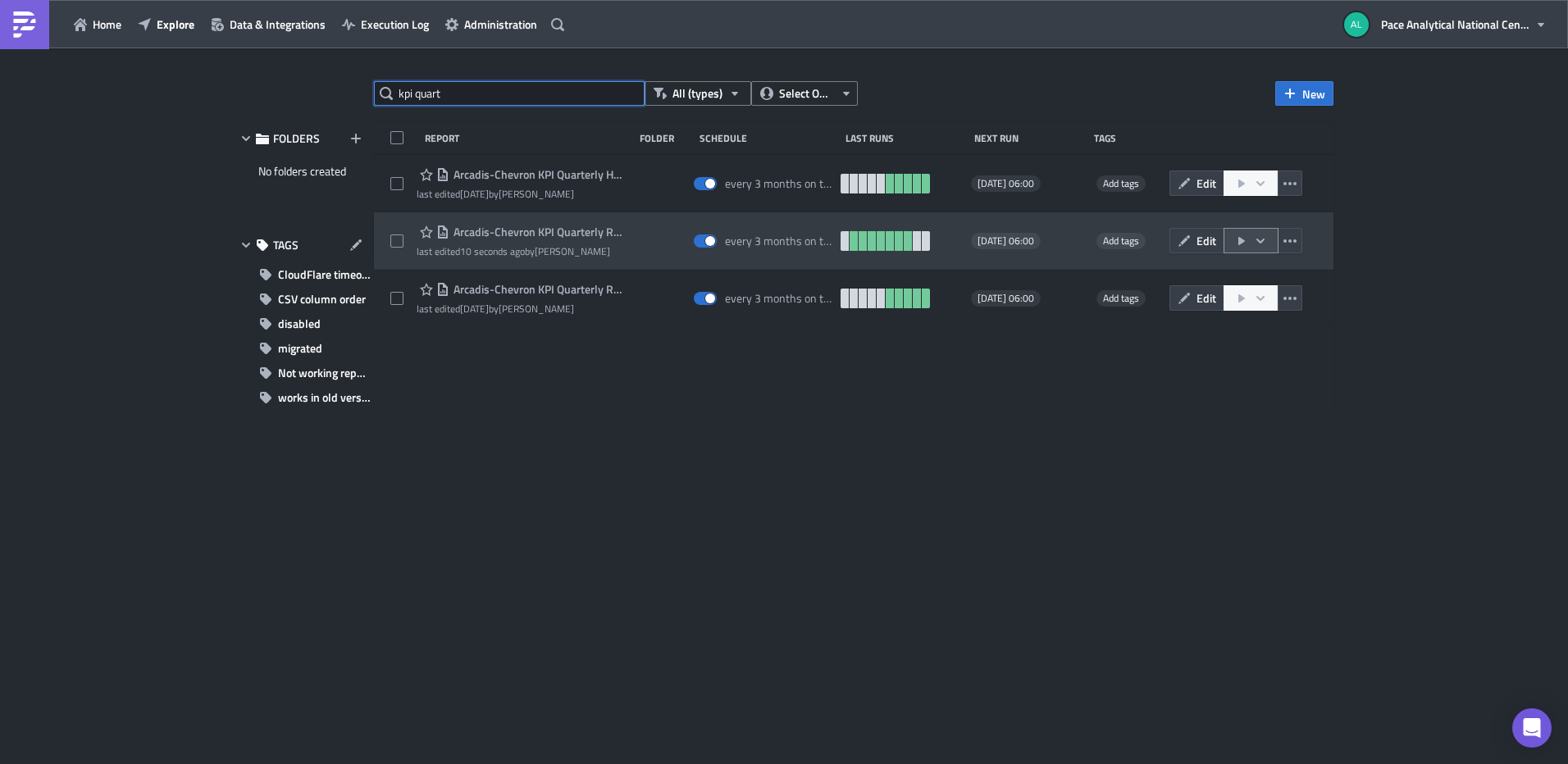
type input "kpi quart"
click at [1262, 242] on icon "button" at bounding box center [1260, 239] width 8 height 5
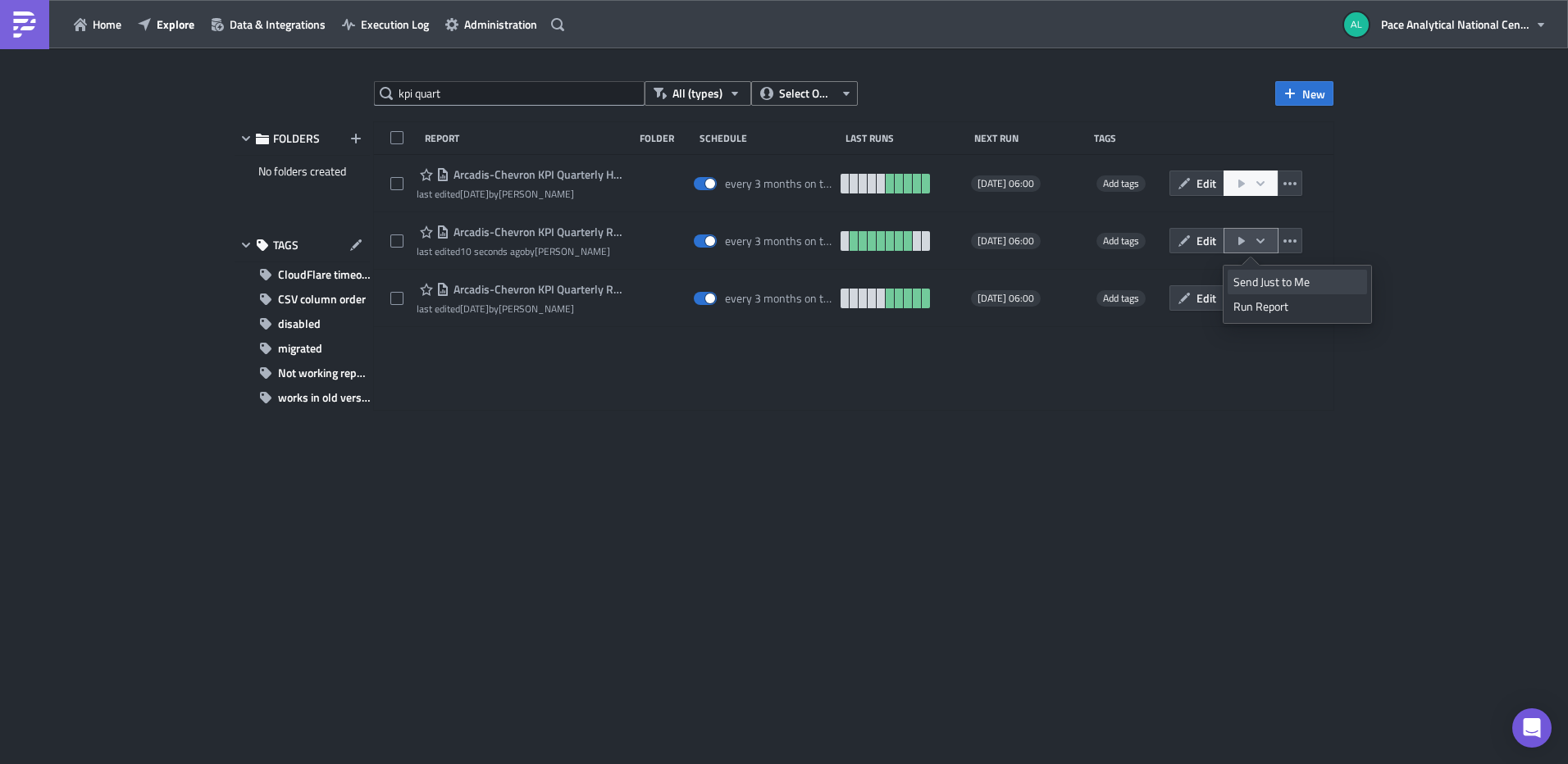
click at [1286, 275] on div "Send Just to Me" at bounding box center [1297, 282] width 128 height 16
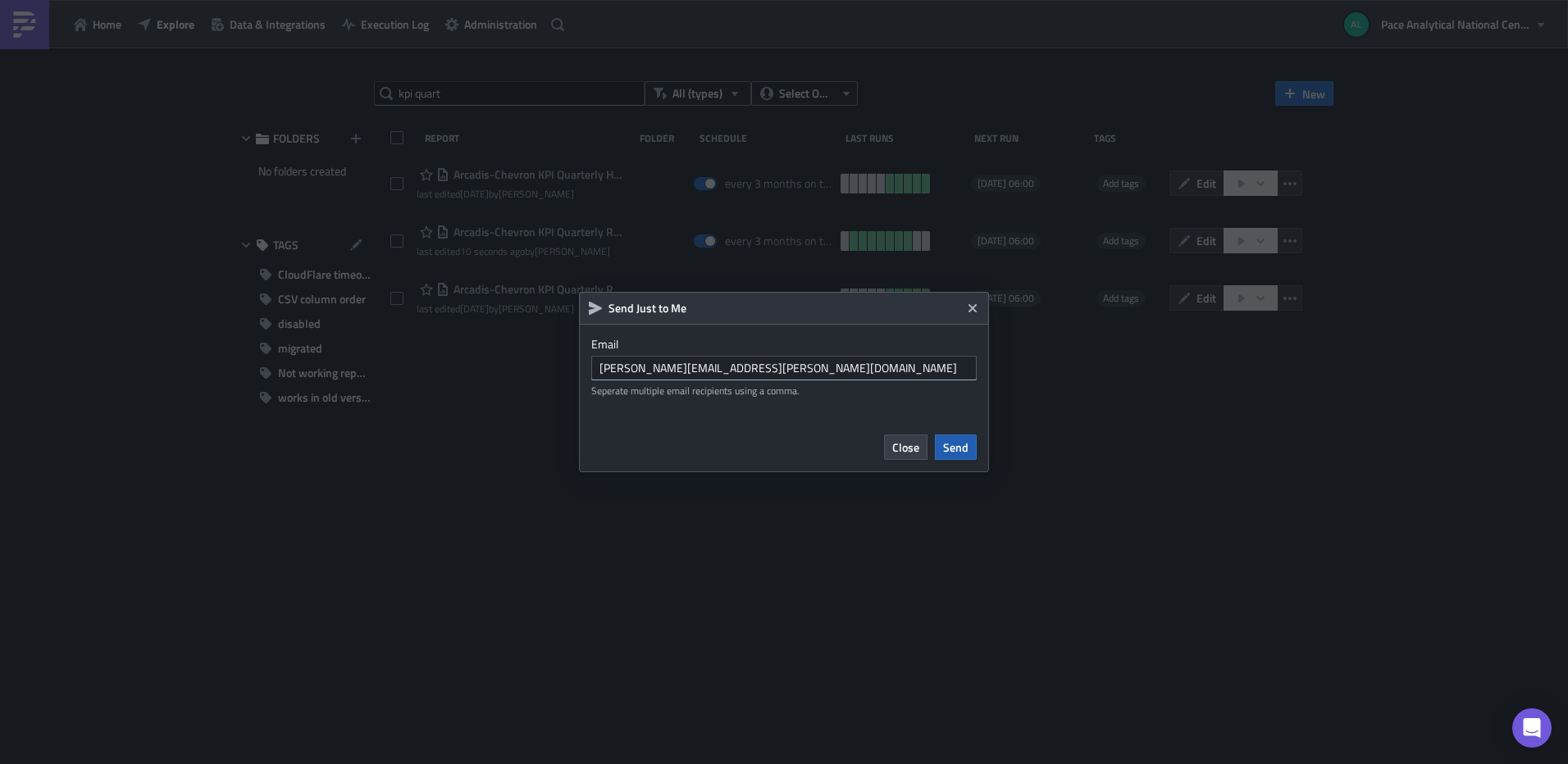
click at [944, 443] on span "Send" at bounding box center [956, 447] width 25 height 17
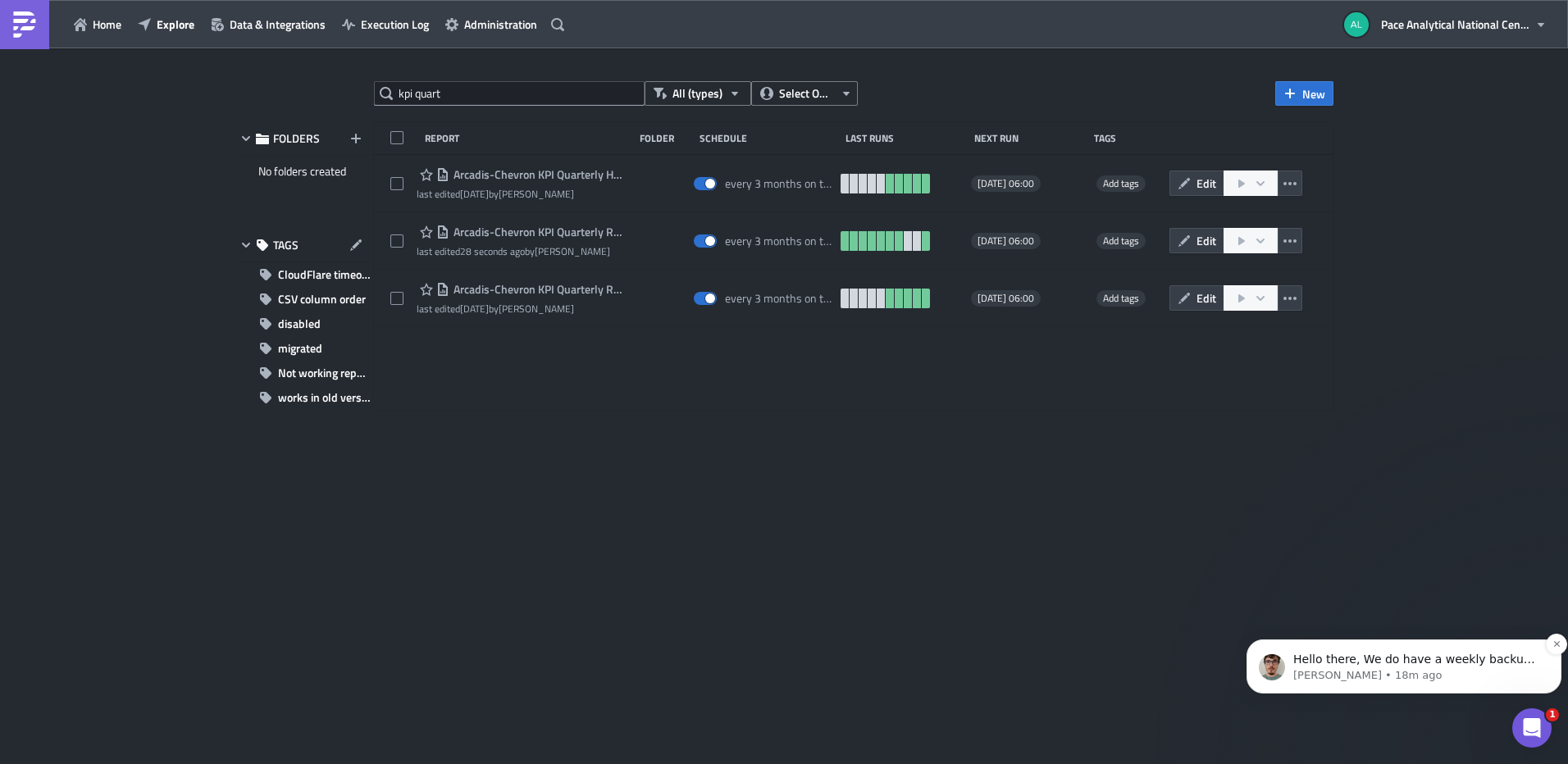
click at [1399, 660] on span "Hello there, We do have a weekly backup in JSON format, that contains all the r…" at bounding box center [1416, 749] width 246 height 193
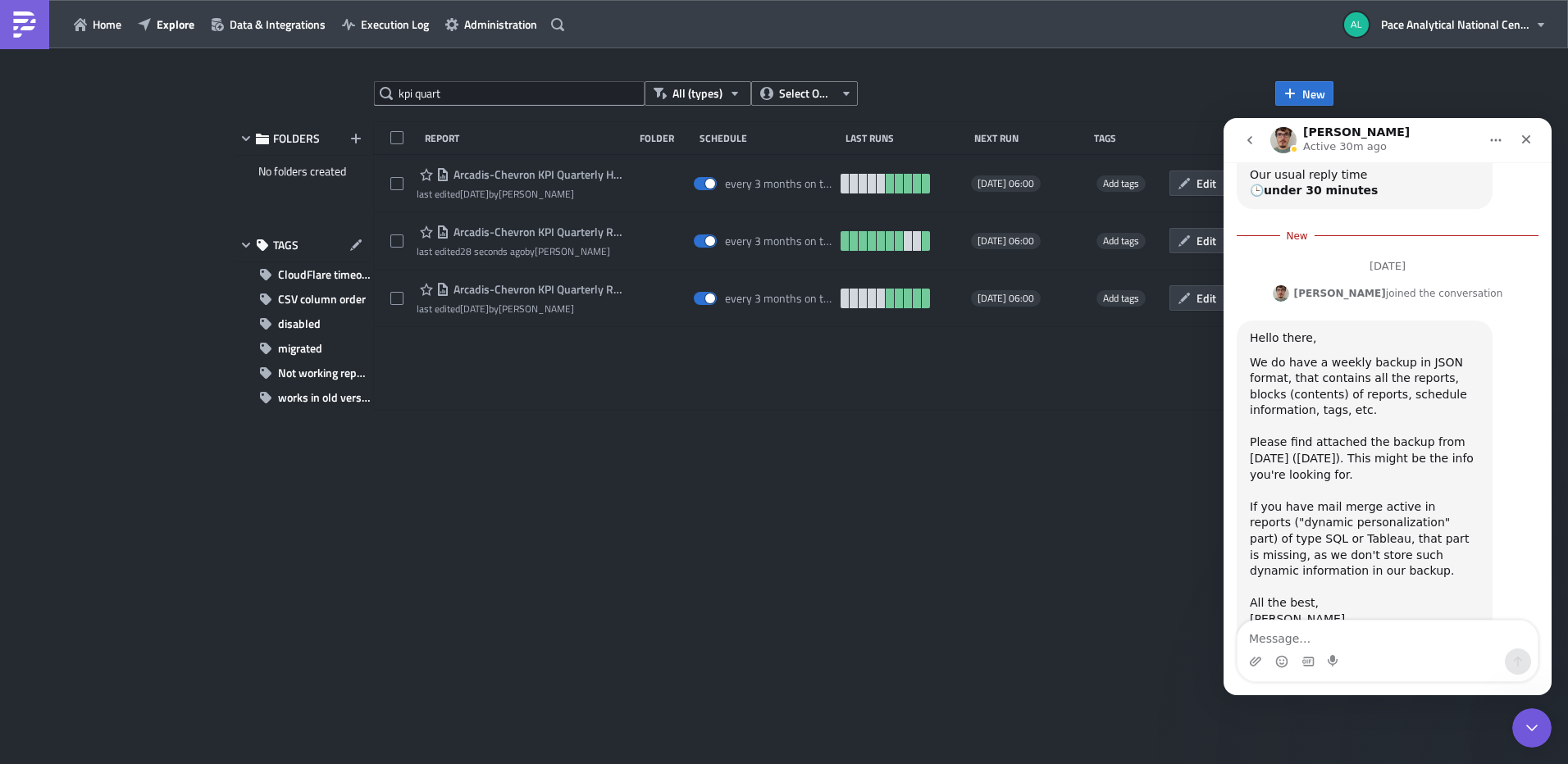
scroll to position [341, 0]
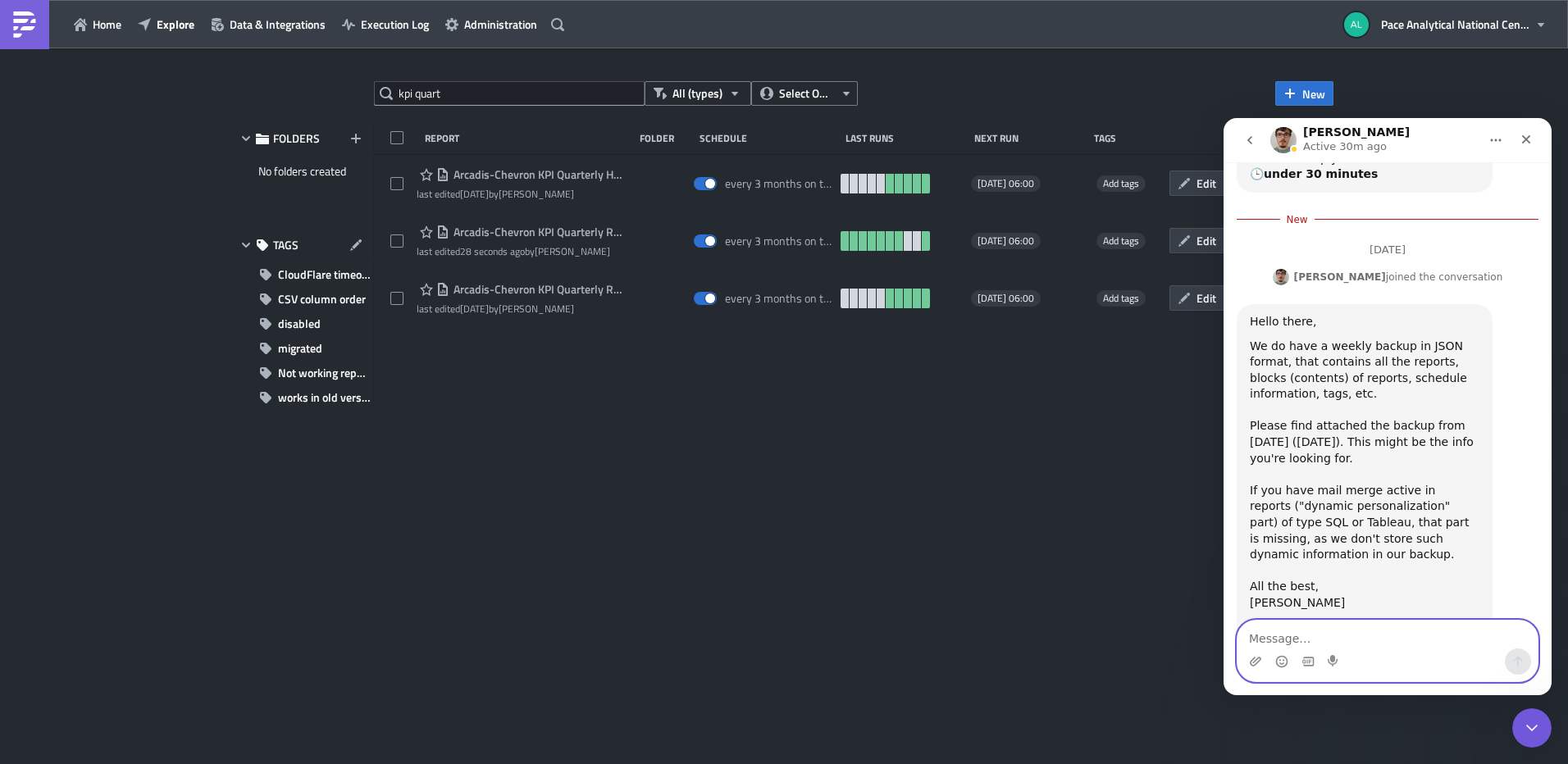
click at [1325, 634] on textarea "Message…" at bounding box center [1387, 634] width 300 height 28
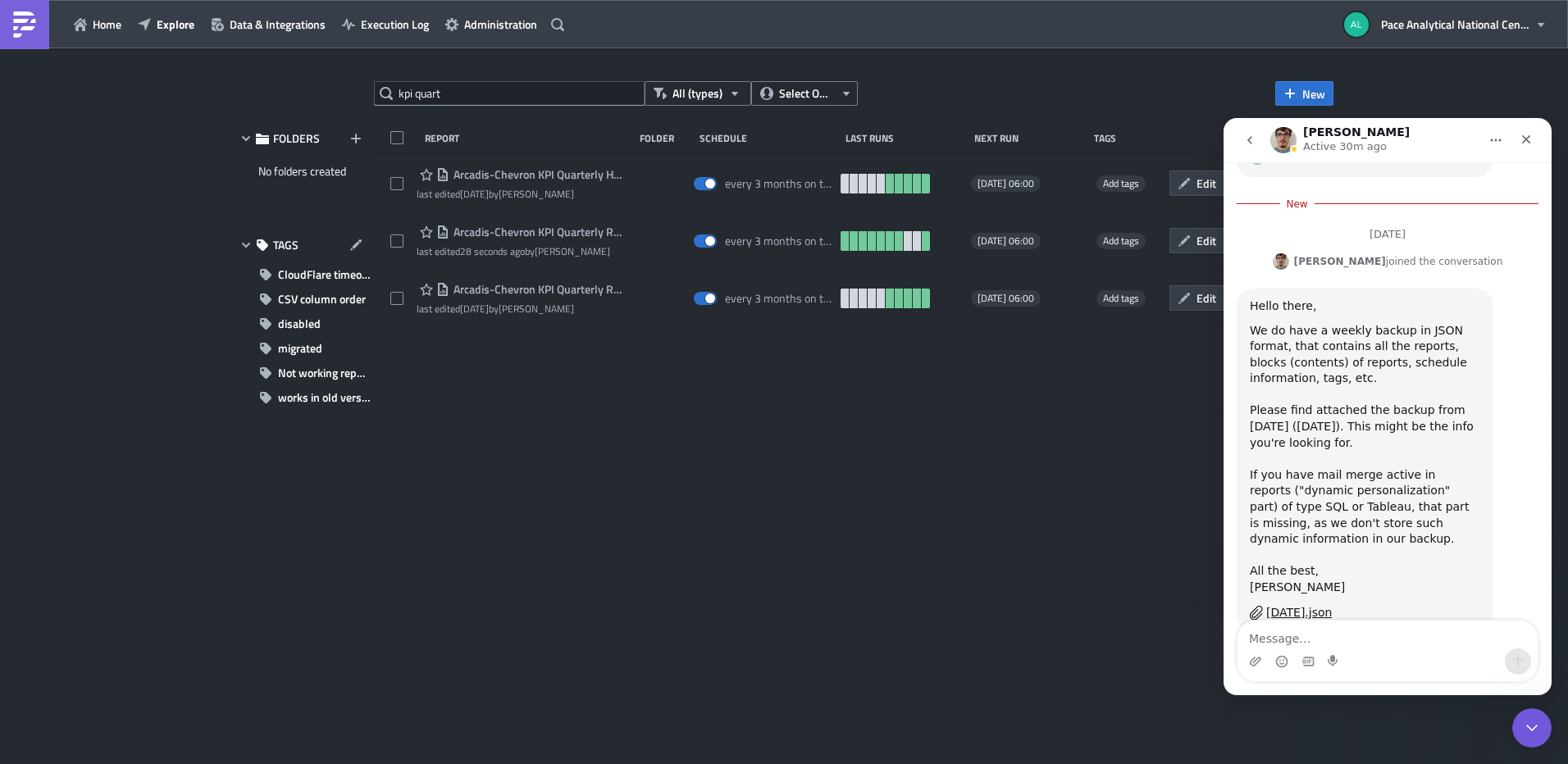
drag, startPoint x: 1549, startPoint y: 409, endPoint x: 2785, endPoint y: 628, distance: 1255.3
click at [1527, 140] on icon "Close" at bounding box center [1526, 140] width 9 height 9
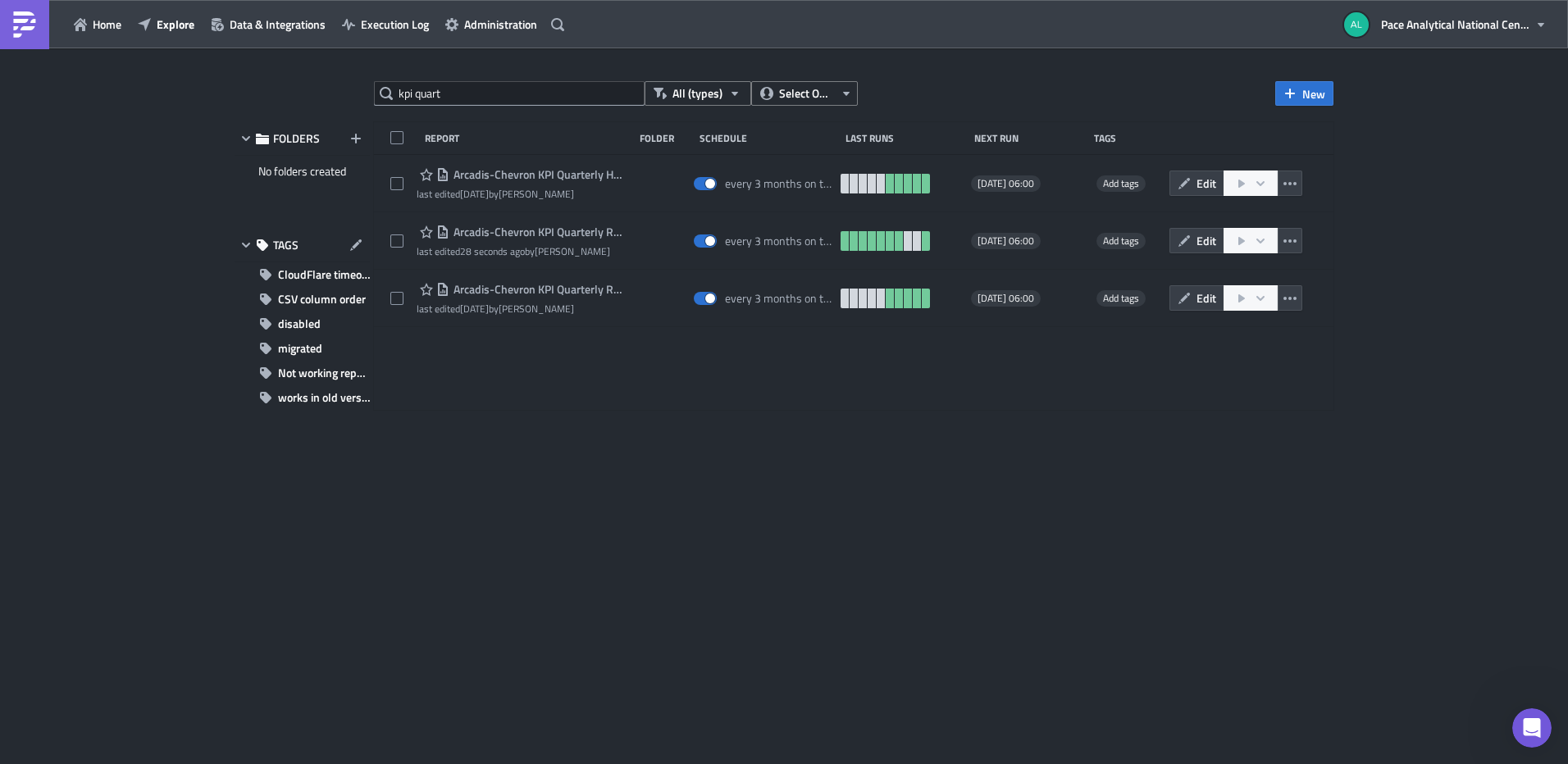
scroll to position [318, 0]
click at [926, 357] on div "Report Folder Schedule Last Runs Next Run Tags Arcadis-Chevron KPI Quarterly Ho…" at bounding box center [854, 266] width 960 height 288
